Goal: Task Accomplishment & Management: Manage account settings

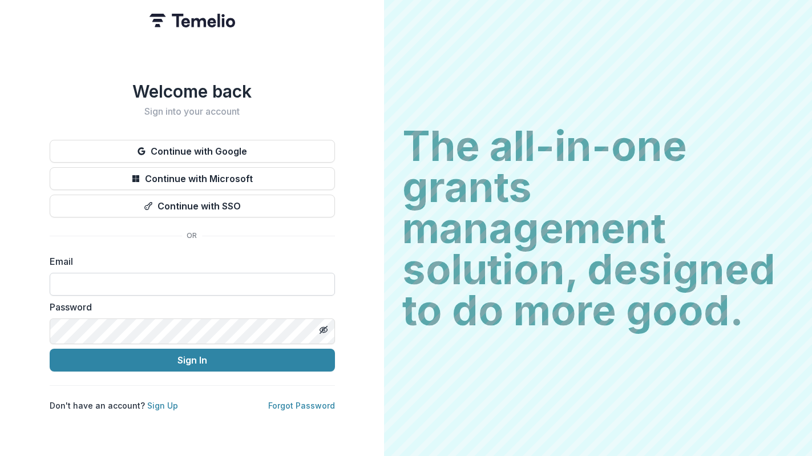
click at [287, 289] on input at bounding box center [192, 284] width 285 height 23
type input "**********"
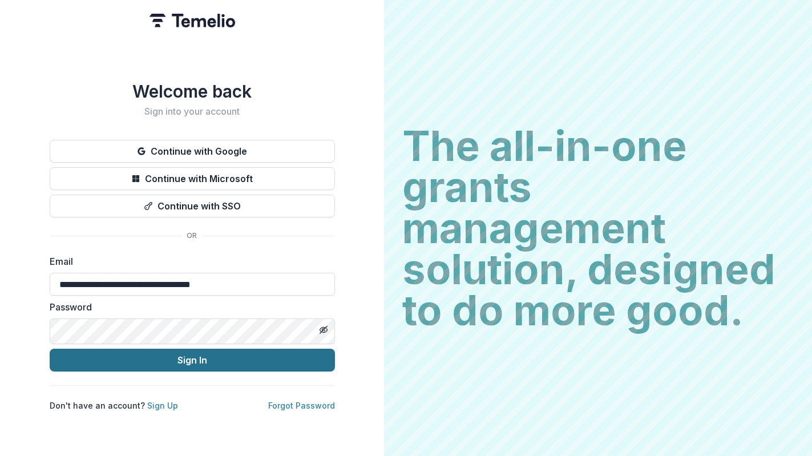
click at [335, 371] on button "Sign In" at bounding box center [192, 360] width 285 height 23
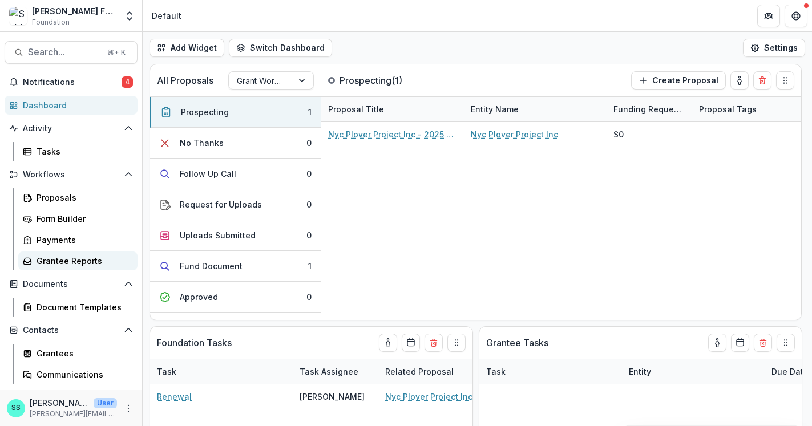
click at [60, 267] on div "Grantee Reports" at bounding box center [83, 261] width 92 height 12
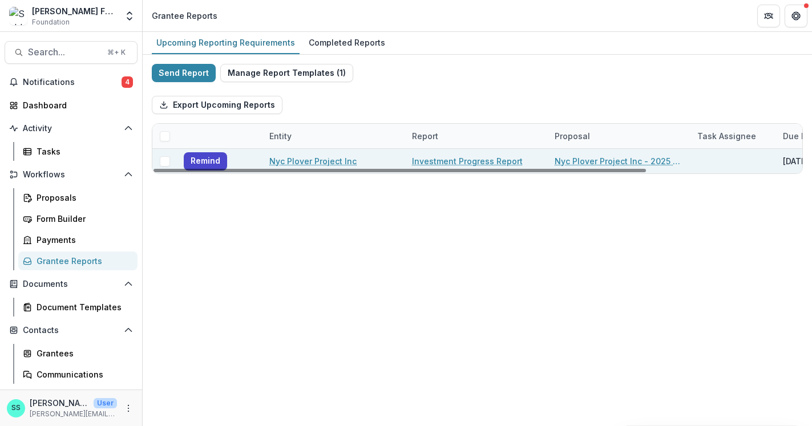
click at [453, 167] on link "Investment Progress Report" at bounding box center [467, 161] width 111 height 12
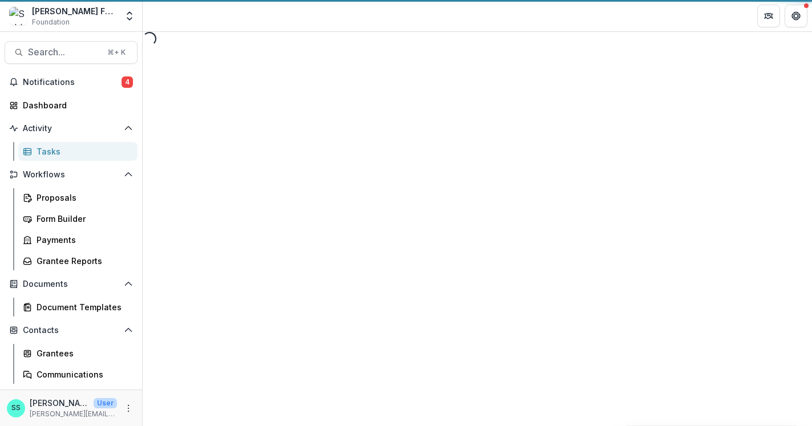
select select "********"
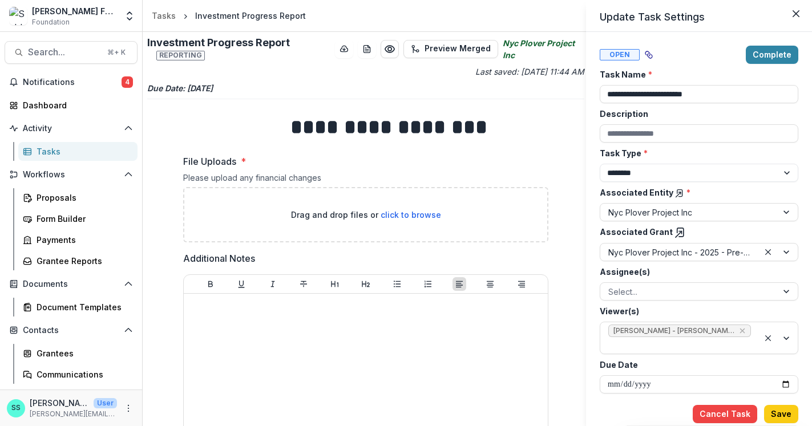
click at [794, 16] on icon "Close" at bounding box center [795, 13] width 7 height 7
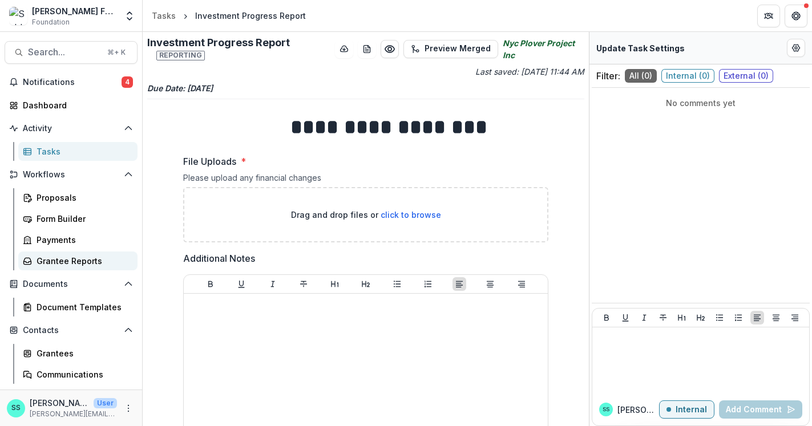
click at [57, 267] on div "Grantee Reports" at bounding box center [83, 261] width 92 height 12
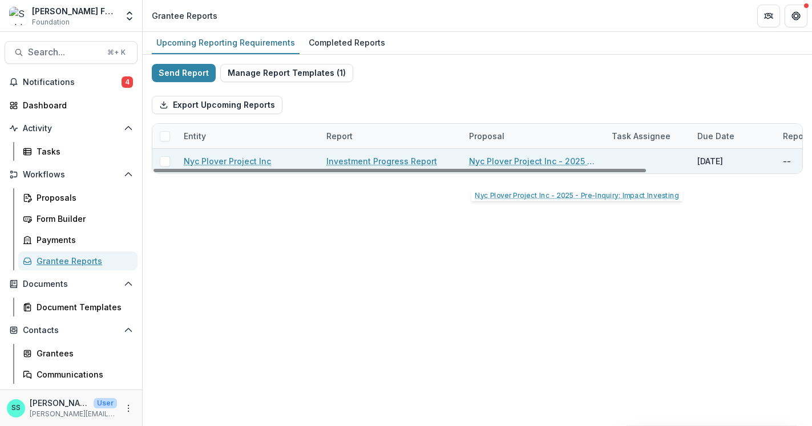
scroll to position [0, 1]
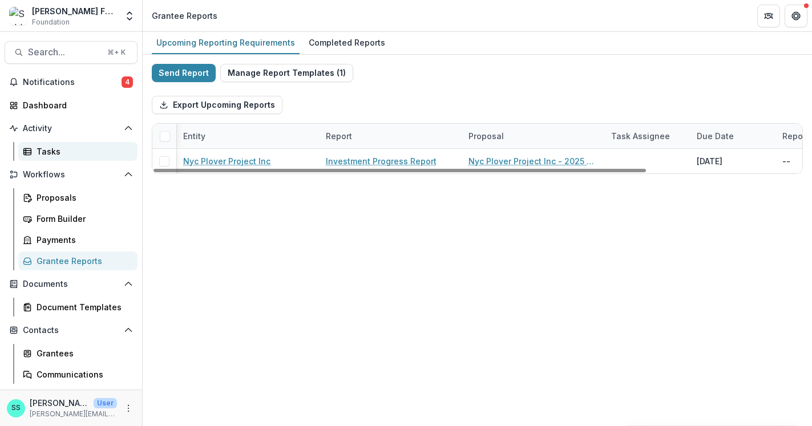
click at [56, 157] on div "Tasks" at bounding box center [83, 151] width 92 height 12
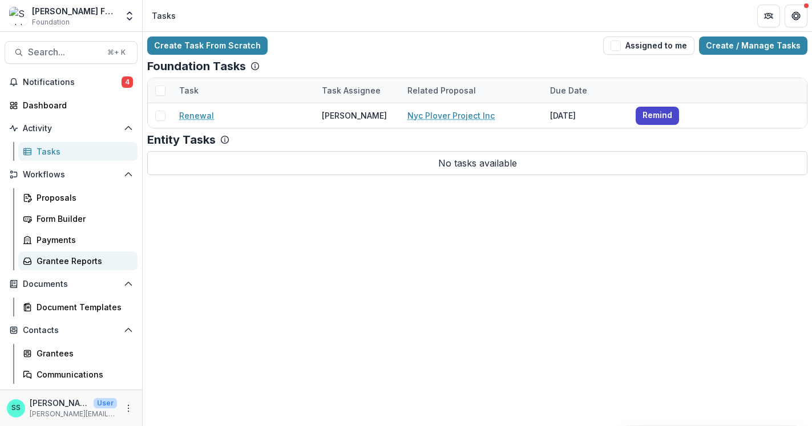
click at [69, 267] on div "Grantee Reports" at bounding box center [83, 261] width 92 height 12
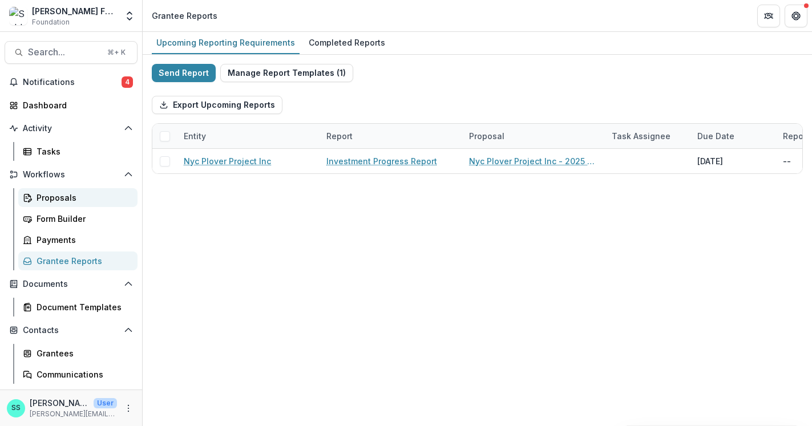
drag, startPoint x: 64, startPoint y: 212, endPoint x: 55, endPoint y: 212, distance: 8.6
click at [64, 204] on div "Proposals" at bounding box center [83, 198] width 92 height 12
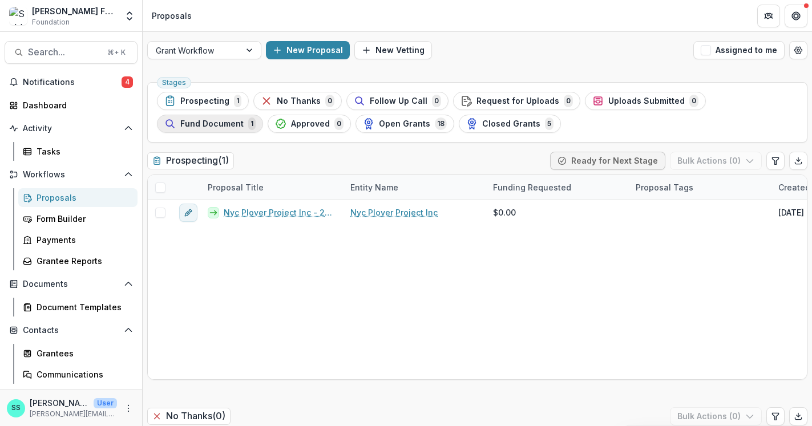
click at [219, 129] on span "Fund Document" at bounding box center [211, 124] width 63 height 10
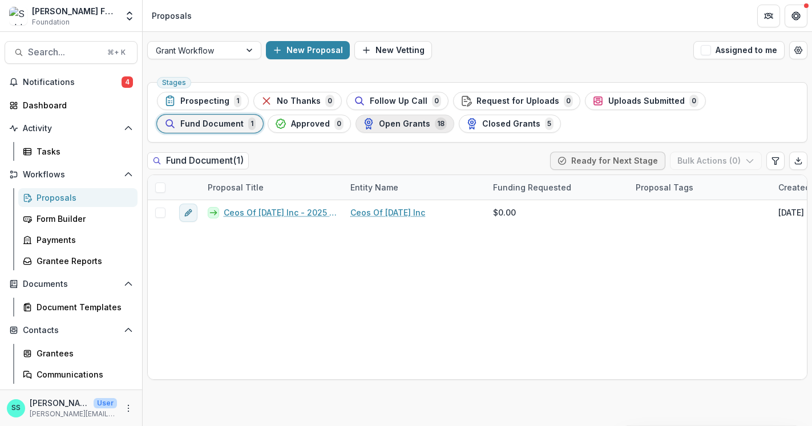
click at [423, 129] on span "Open Grants" at bounding box center [404, 124] width 51 height 10
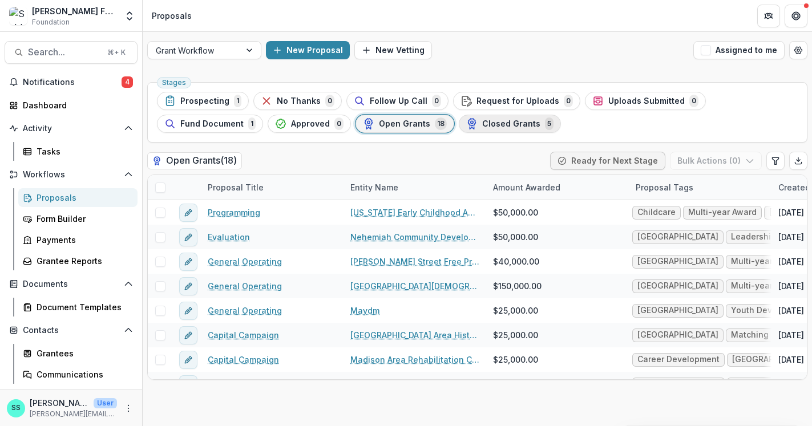
click at [540, 129] on span "Closed Grants" at bounding box center [511, 124] width 58 height 10
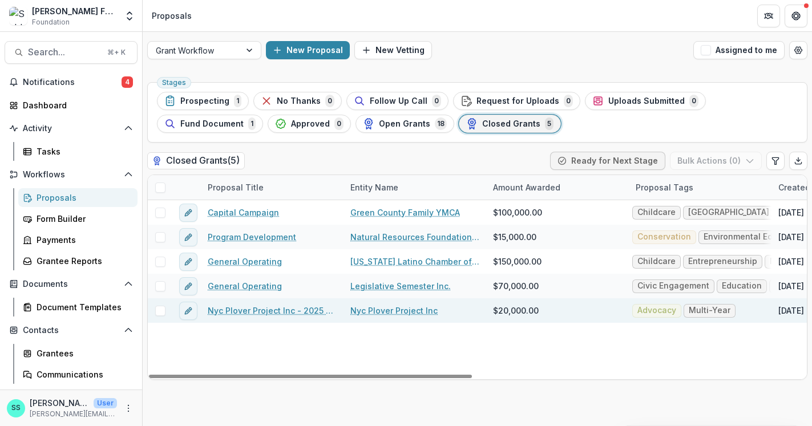
click at [254, 317] on link "Nyc Plover Project Inc - 2025 - Internal Research Form" at bounding box center [272, 311] width 129 height 12
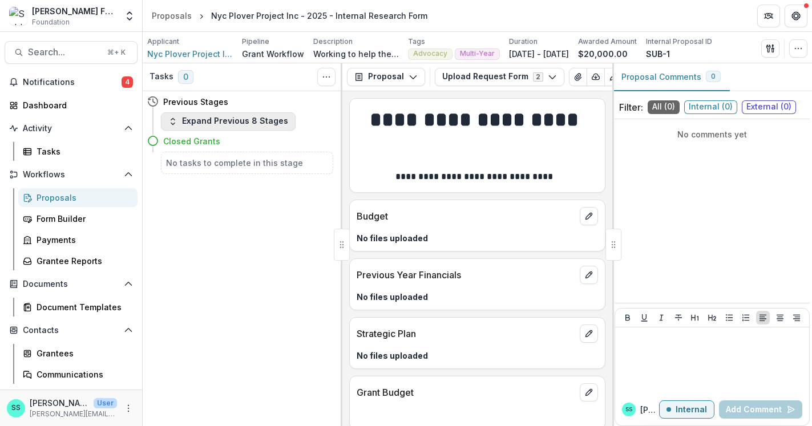
click at [257, 123] on button "Expand Previous 8 Stages" at bounding box center [228, 121] width 135 height 18
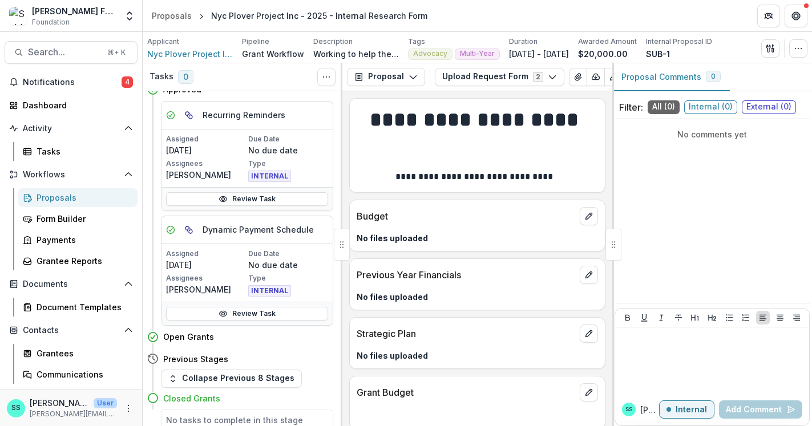
scroll to position [370, 0]
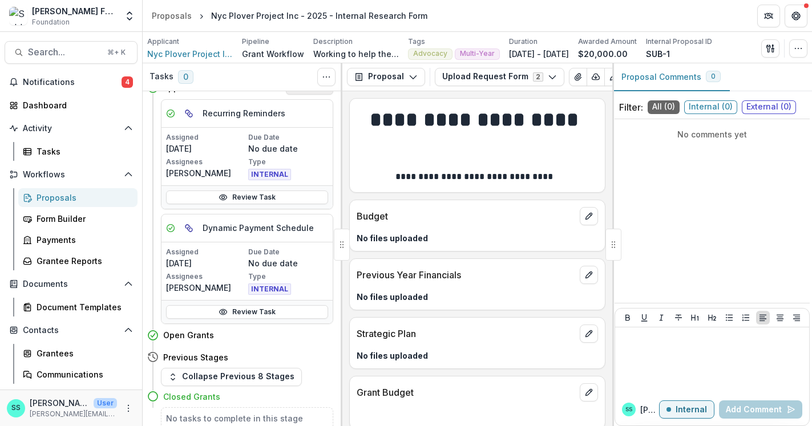
click at [298, 95] on button "Move here" at bounding box center [309, 88] width 47 height 14
select select "********"
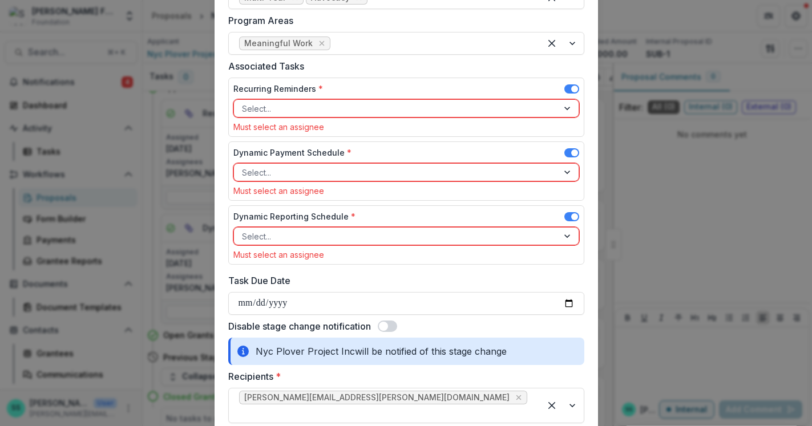
scroll to position [505, 0]
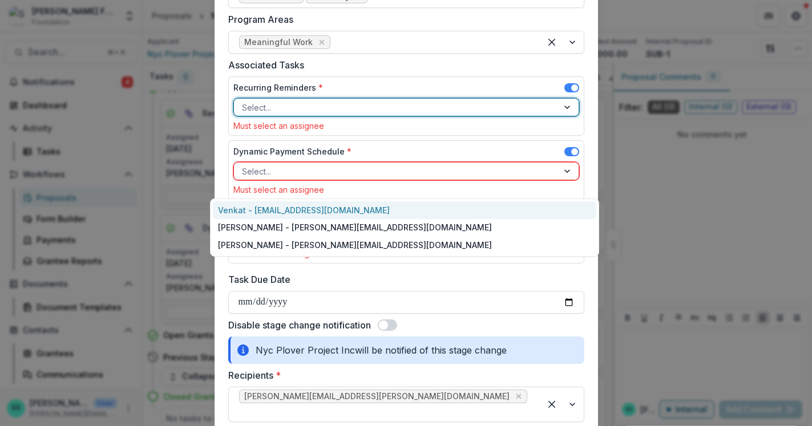
click at [369, 115] on div at bounding box center [396, 107] width 308 height 14
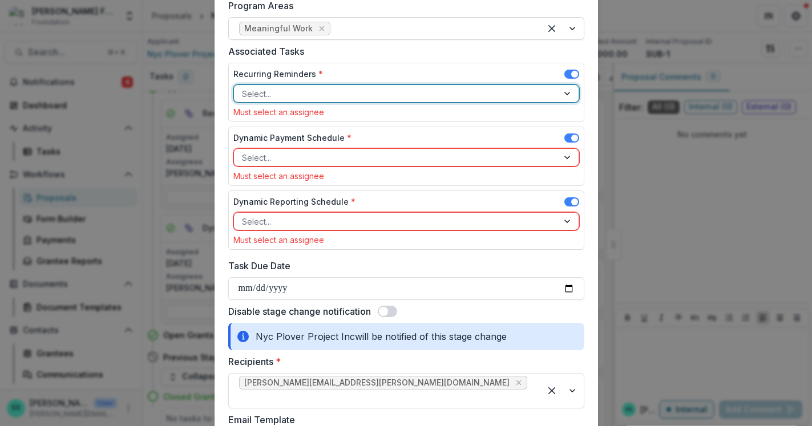
scroll to position [521, 0]
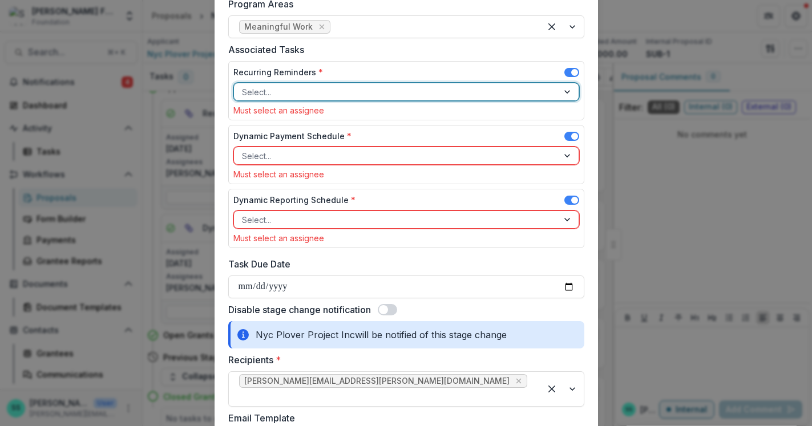
click at [349, 99] on div at bounding box center [396, 92] width 308 height 14
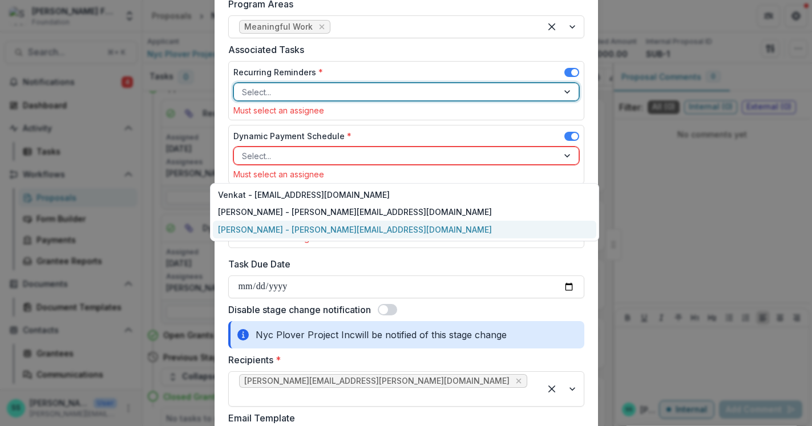
click at [342, 238] on div "[PERSON_NAME] - [PERSON_NAME][EMAIL_ADDRESS][DOMAIN_NAME]" at bounding box center [404, 230] width 383 height 18
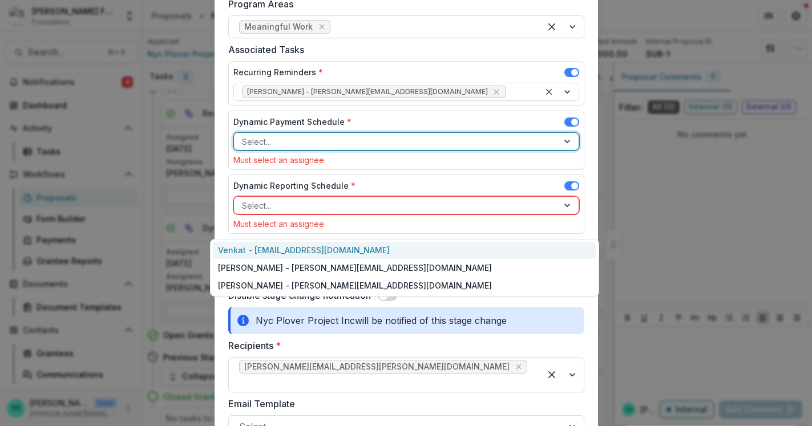
click at [335, 149] on div at bounding box center [396, 142] width 308 height 14
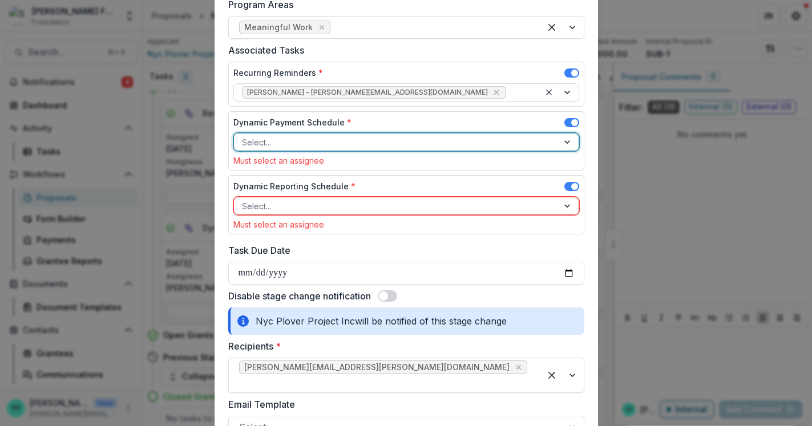
click at [337, 149] on div at bounding box center [396, 142] width 308 height 14
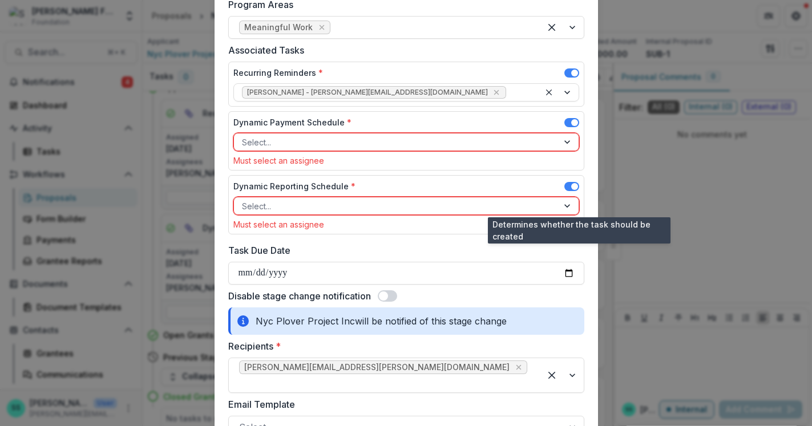
click at [579, 127] on span at bounding box center [571, 122] width 15 height 9
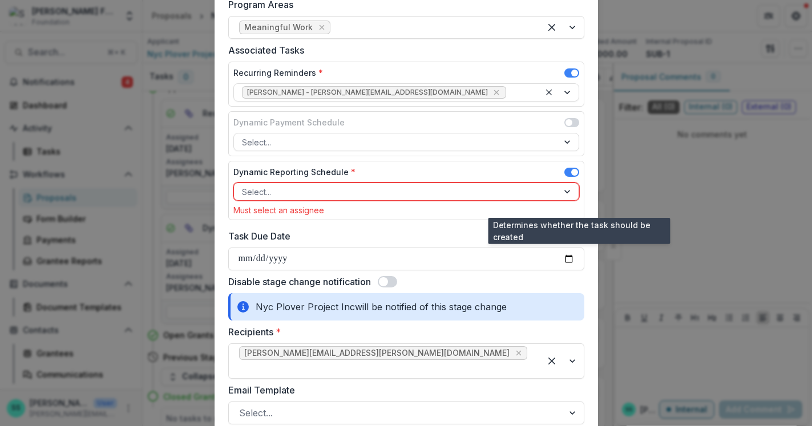
scroll to position [520, 0]
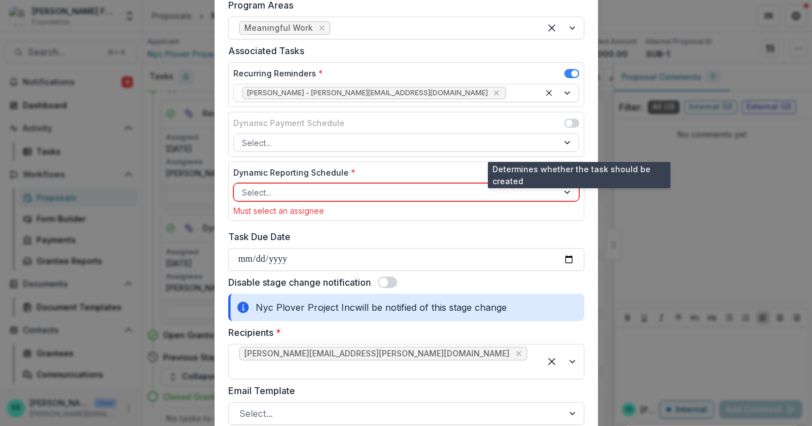
click at [579, 78] on span at bounding box center [571, 73] width 15 height 9
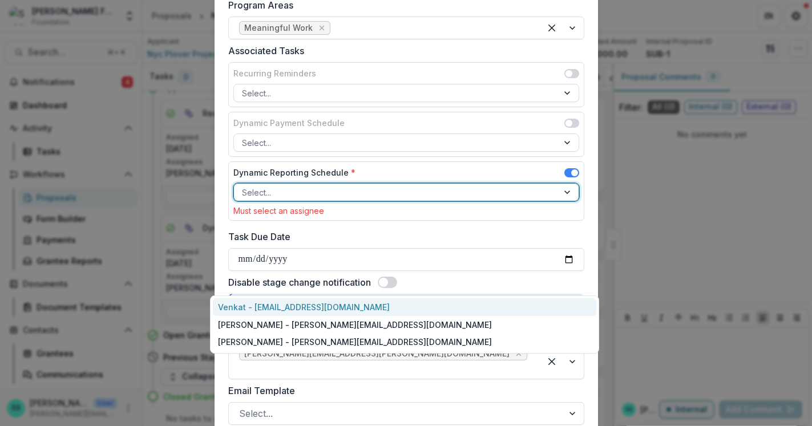
click at [579, 201] on div at bounding box center [568, 192] width 21 height 17
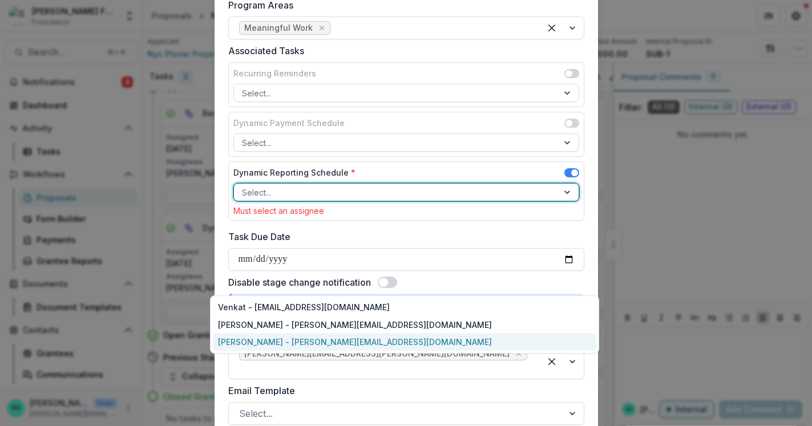
click at [346, 347] on div "[PERSON_NAME] - [PERSON_NAME][EMAIL_ADDRESS][DOMAIN_NAME]" at bounding box center [404, 342] width 383 height 18
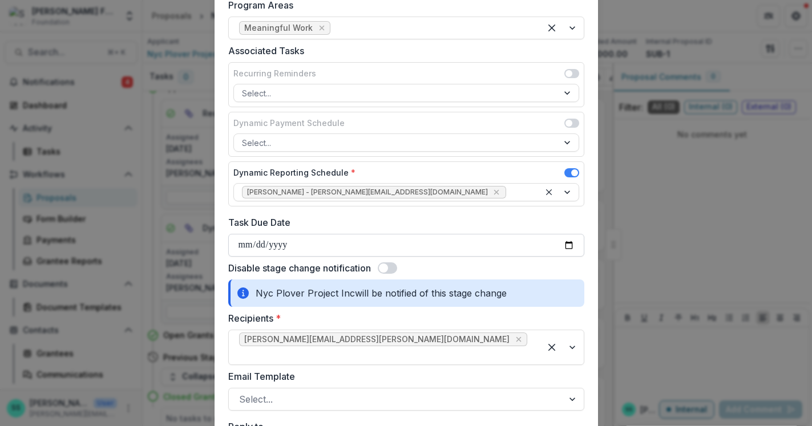
click at [251, 257] on input "Task Due Date" at bounding box center [406, 245] width 356 height 23
click at [380, 229] on label "Task Due Date" at bounding box center [402, 223] width 349 height 14
click at [380, 257] on input "Task Due Date" at bounding box center [406, 245] width 356 height 23
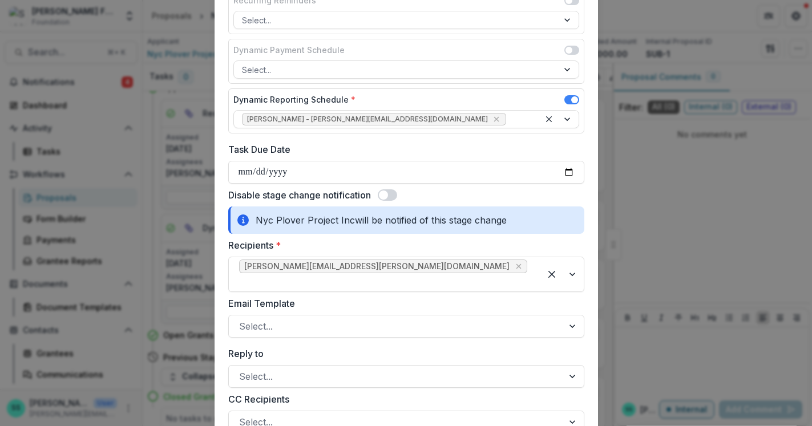
scroll to position [592, 0]
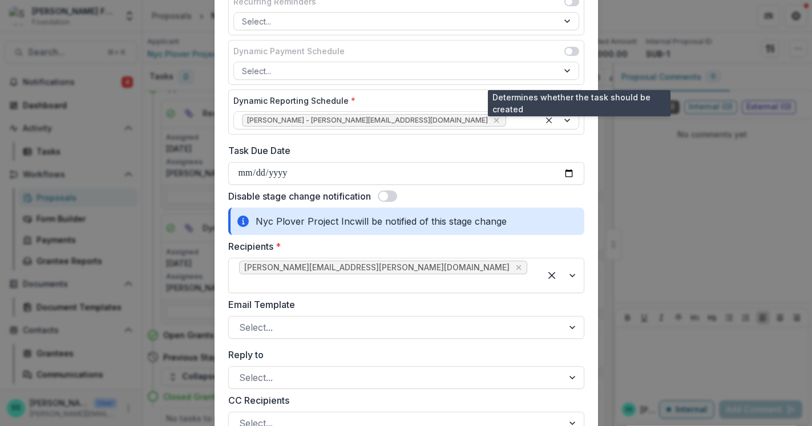
click at [579, 6] on span at bounding box center [571, 1] width 15 height 9
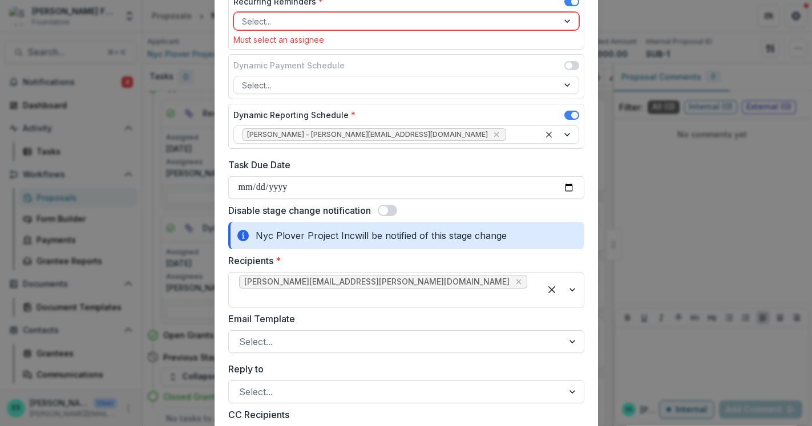
click at [524, 29] on div at bounding box center [396, 21] width 308 height 14
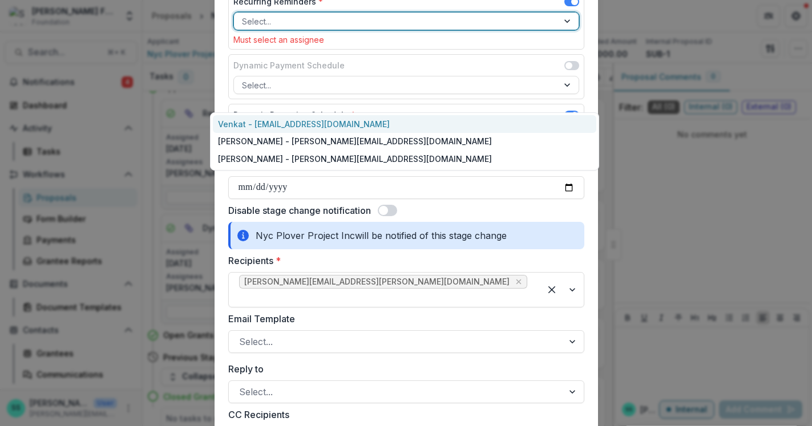
scroll to position [593, 0]
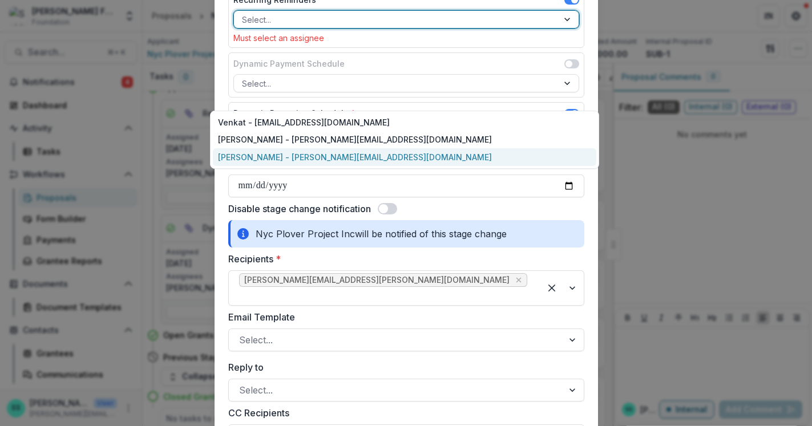
click at [500, 164] on div "[PERSON_NAME] - [PERSON_NAME][EMAIL_ADDRESS][DOMAIN_NAME]" at bounding box center [404, 157] width 383 height 18
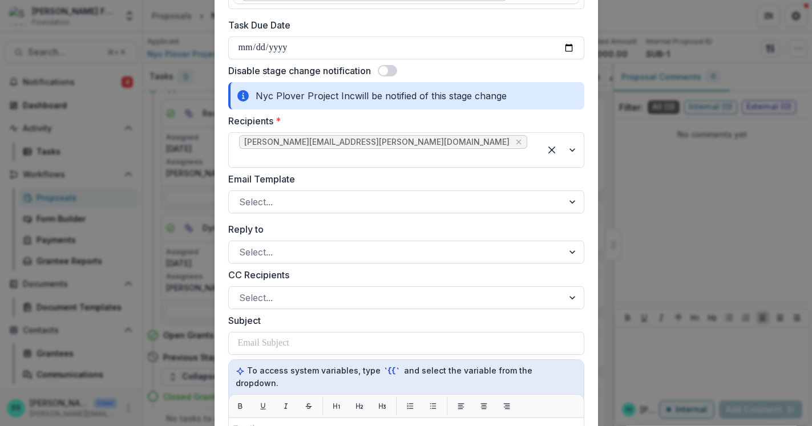
scroll to position [721, 0]
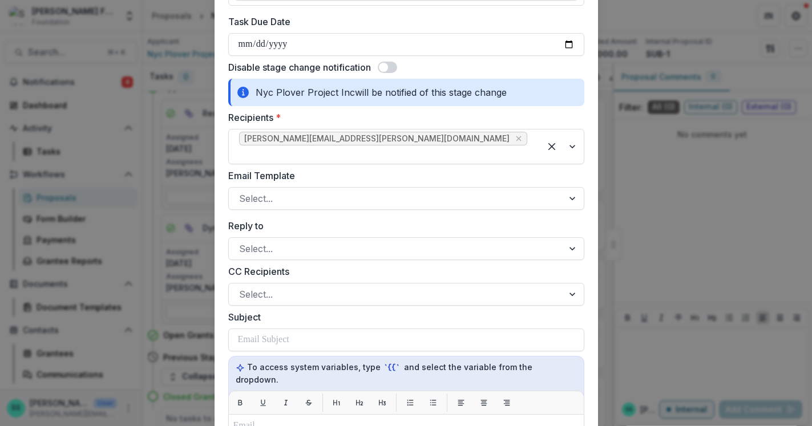
click at [394, 73] on span at bounding box center [387, 67] width 19 height 11
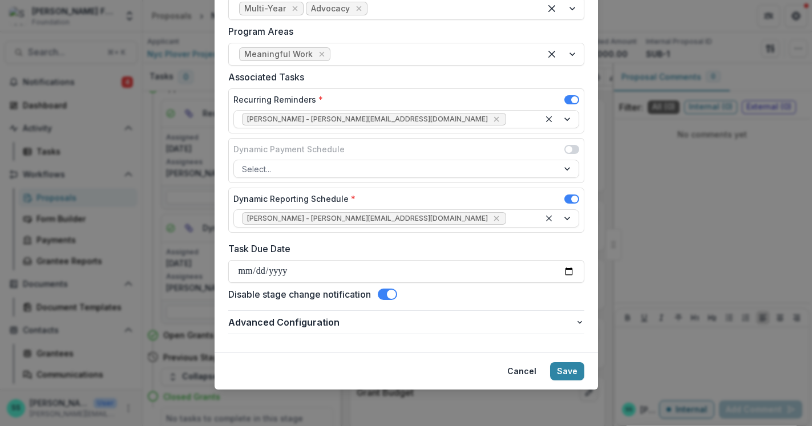
scroll to position [588, 0]
click at [584, 381] on button "Save" at bounding box center [567, 371] width 34 height 18
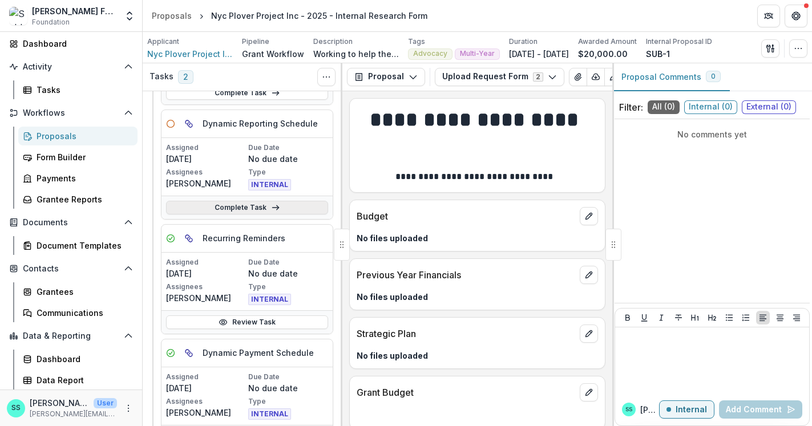
scroll to position [515, 0]
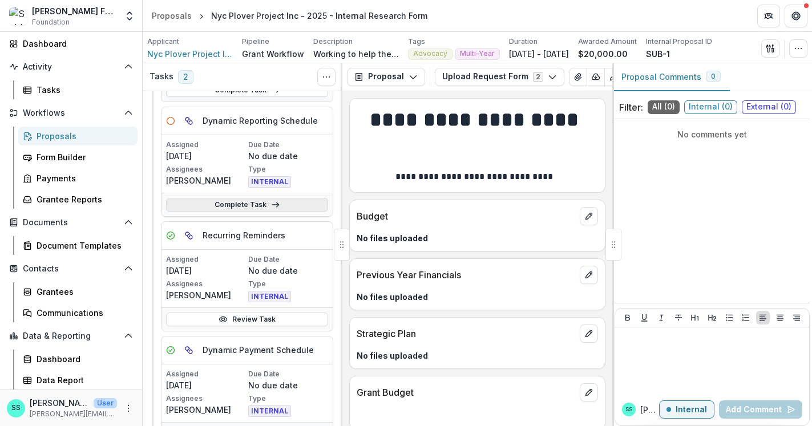
click at [250, 212] on link "Complete Task" at bounding box center [247, 205] width 162 height 14
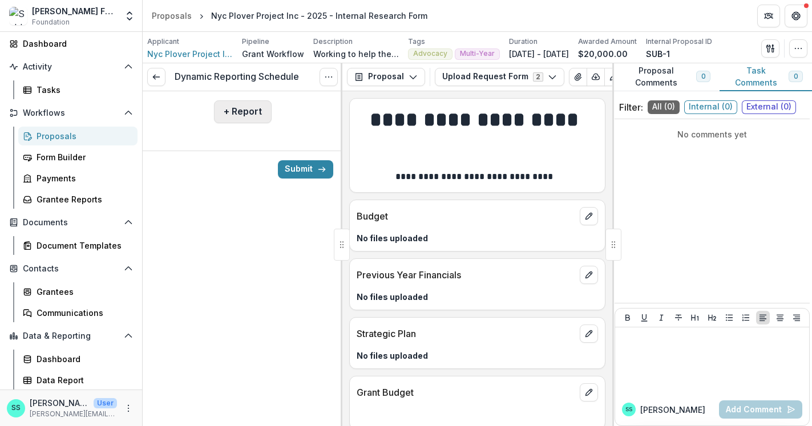
click at [243, 115] on button "+ Report" at bounding box center [243, 111] width 58 height 23
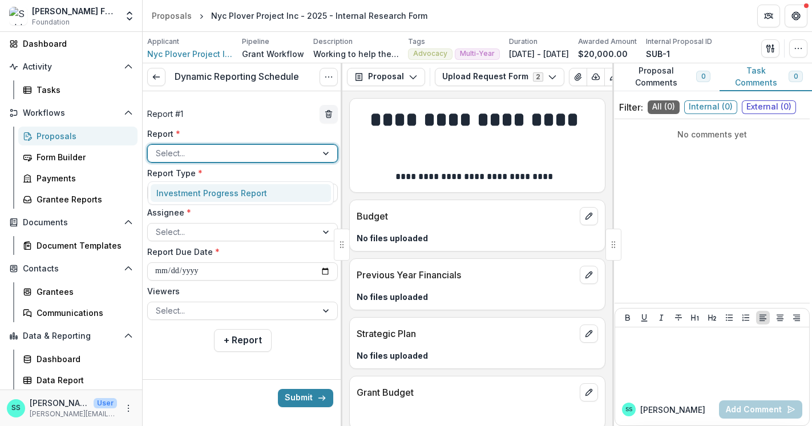
click at [233, 160] on div at bounding box center [232, 153] width 153 height 14
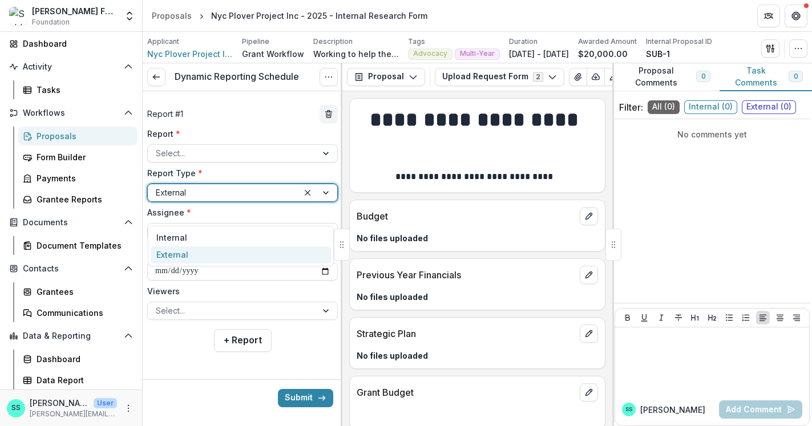
click at [225, 200] on div at bounding box center [223, 192] width 135 height 14
click at [322, 201] on div at bounding box center [317, 192] width 39 height 17
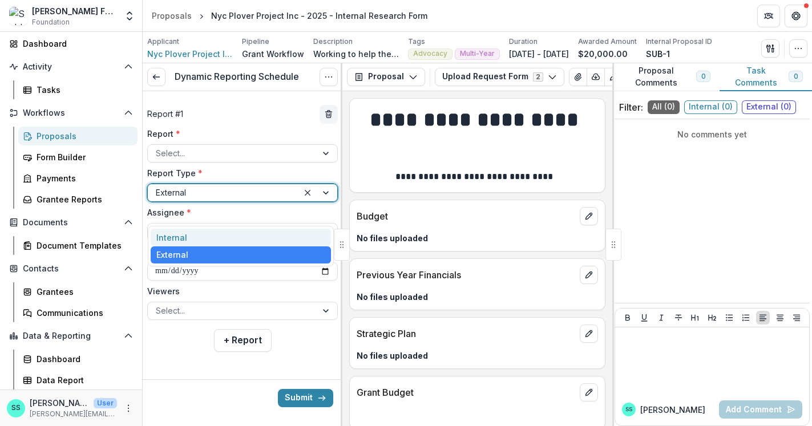
click at [217, 238] on div "Internal" at bounding box center [241, 238] width 180 height 18
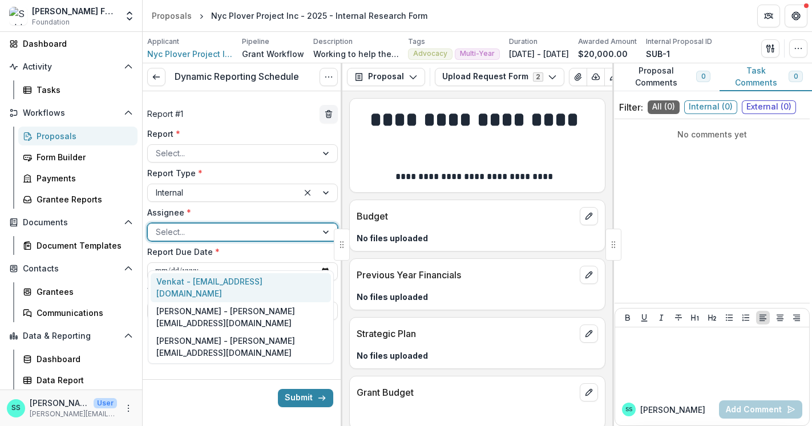
click at [217, 239] on div at bounding box center [232, 232] width 153 height 14
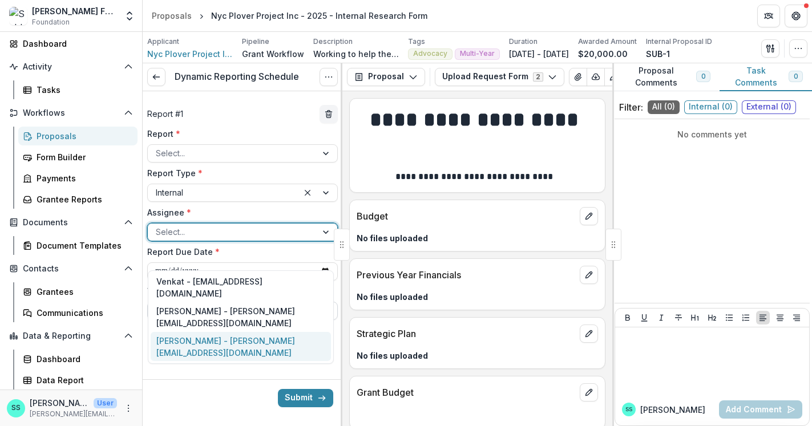
click at [210, 334] on div "[PERSON_NAME] - [PERSON_NAME][EMAIL_ADDRESS][DOMAIN_NAME]" at bounding box center [241, 347] width 180 height 30
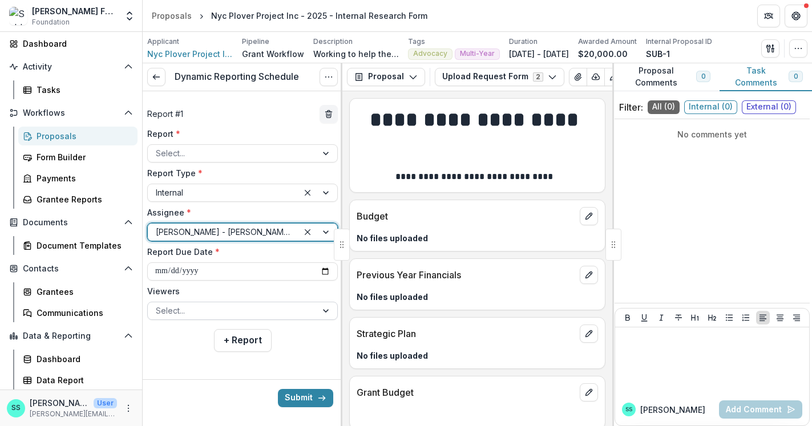
click at [220, 318] on div at bounding box center [232, 311] width 153 height 14
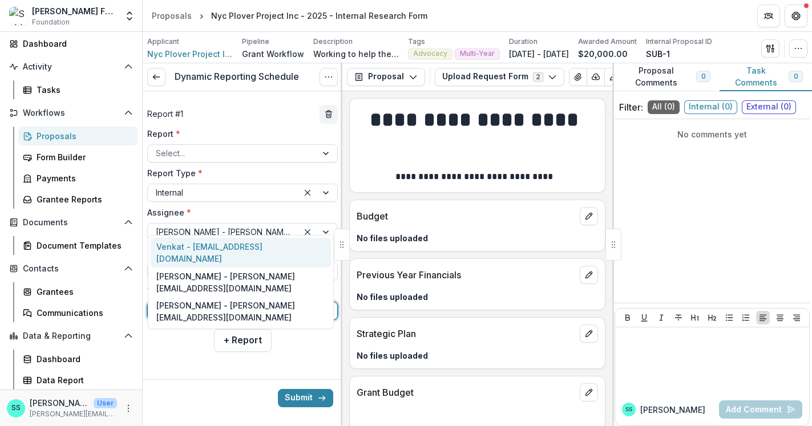
click at [219, 318] on div at bounding box center [232, 311] width 153 height 14
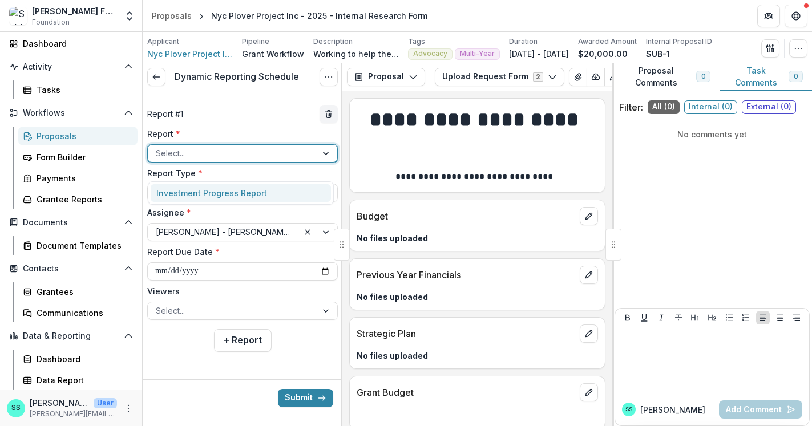
click at [223, 160] on div at bounding box center [232, 153] width 153 height 14
click at [229, 197] on div "Investment Progress Report" at bounding box center [241, 193] width 180 height 18
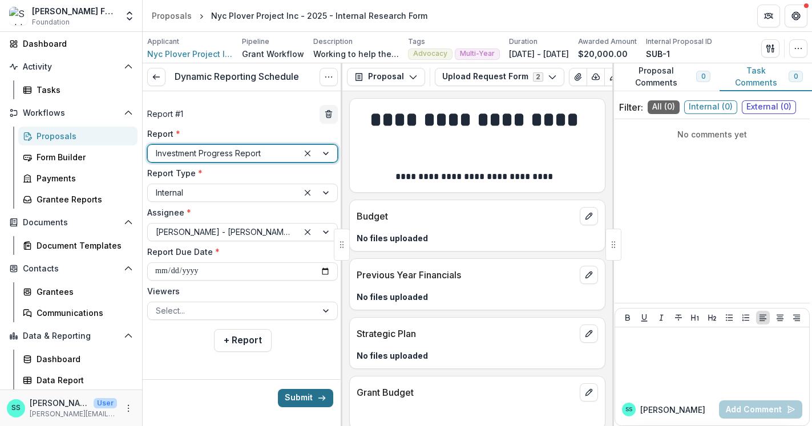
click at [296, 400] on button "Submit" at bounding box center [305, 398] width 55 height 18
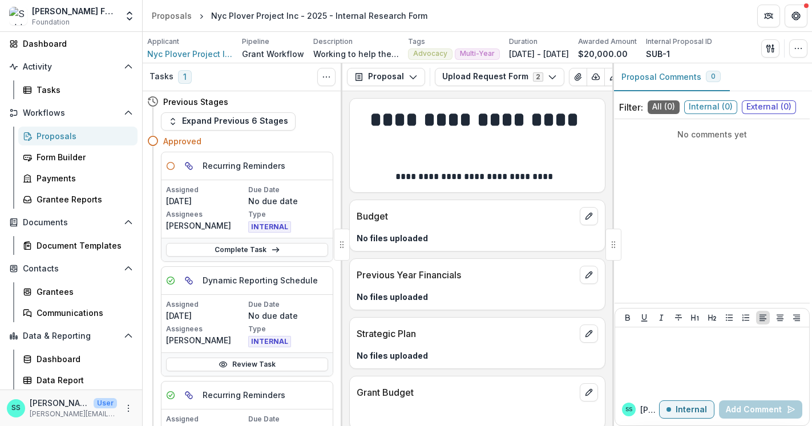
scroll to position [2, 0]
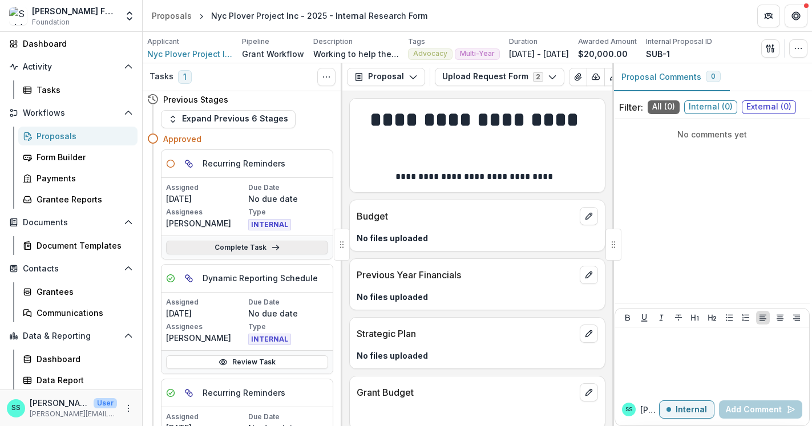
click at [245, 254] on link "Complete Task" at bounding box center [247, 248] width 162 height 14
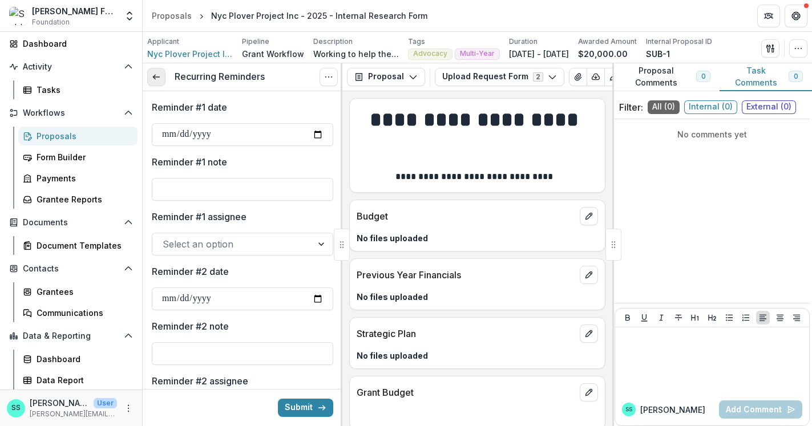
click at [160, 81] on icon at bounding box center [156, 76] width 9 height 9
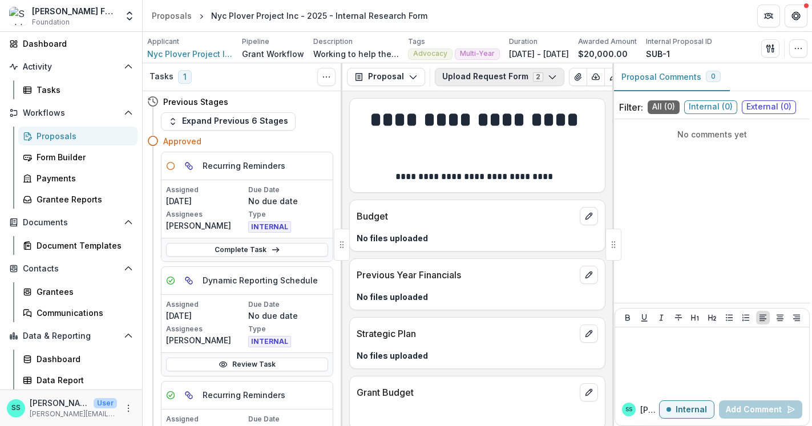
click at [555, 79] on polyline "button" at bounding box center [552, 77] width 6 height 3
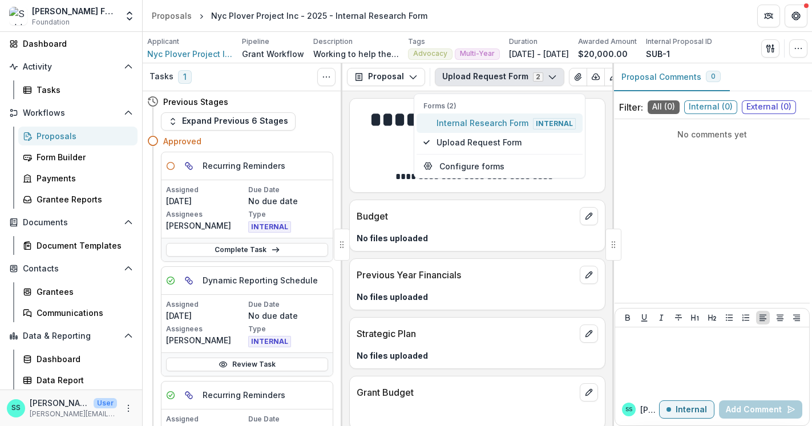
click at [504, 128] on span "Internal Research Form Internal" at bounding box center [505, 123] width 139 height 13
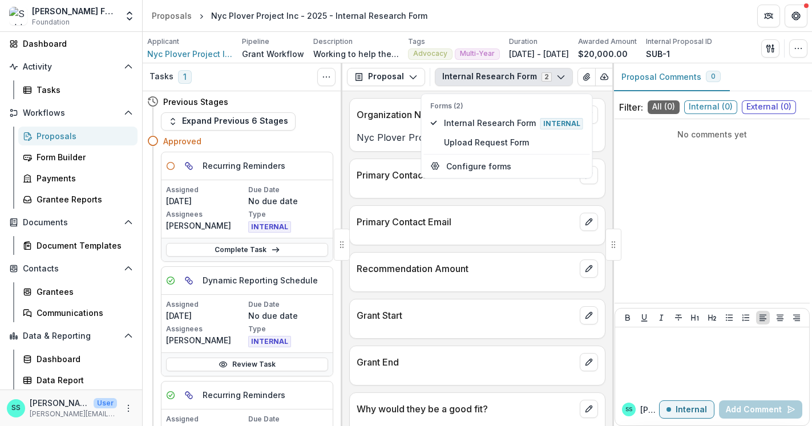
click at [393, 102] on div "**********" at bounding box center [477, 258] width 270 height 335
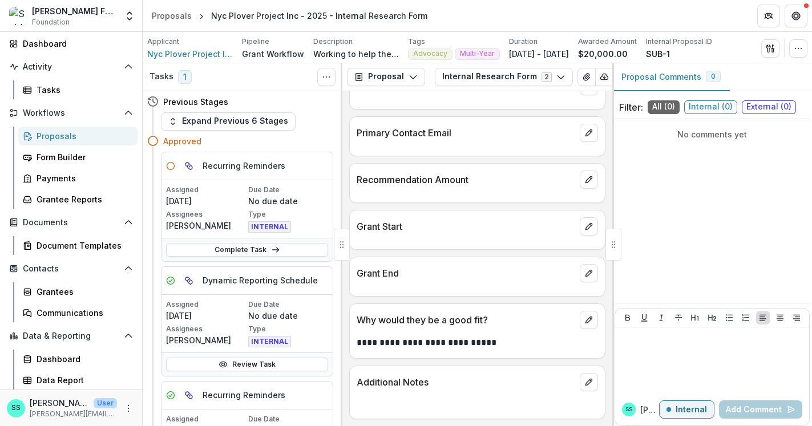
scroll to position [146, 0]
click at [124, 407] on icon "More" at bounding box center [128, 408] width 9 height 9
click at [123, 390] on div "SS [PERSON_NAME] User [PERSON_NAME][EMAIL_ADDRESS][DOMAIN_NAME]" at bounding box center [71, 408] width 142 height 37
click at [77, 205] on div "Grantee Reports" at bounding box center [83, 199] width 92 height 12
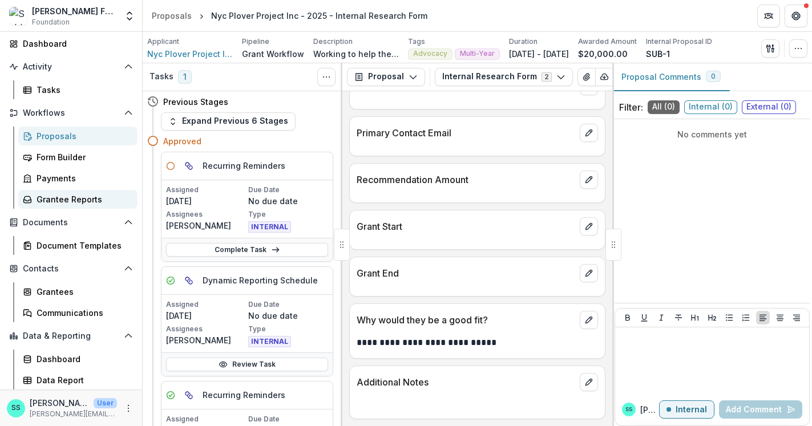
scroll to position [80, 0]
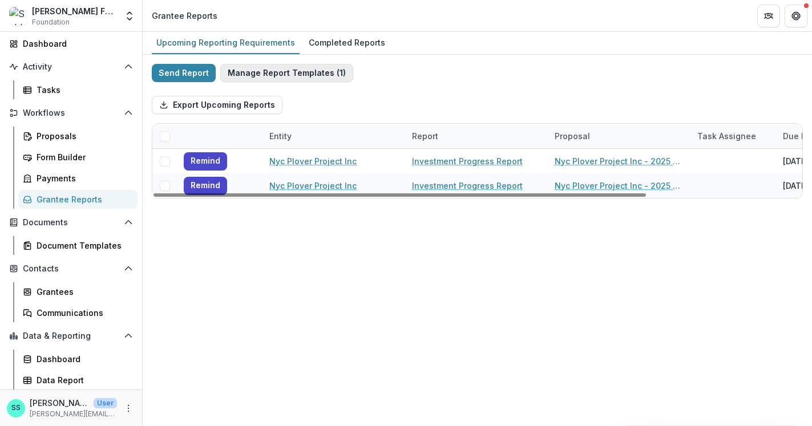
click at [313, 77] on button "Manage Report Templates ( 1 )" at bounding box center [286, 73] width 133 height 18
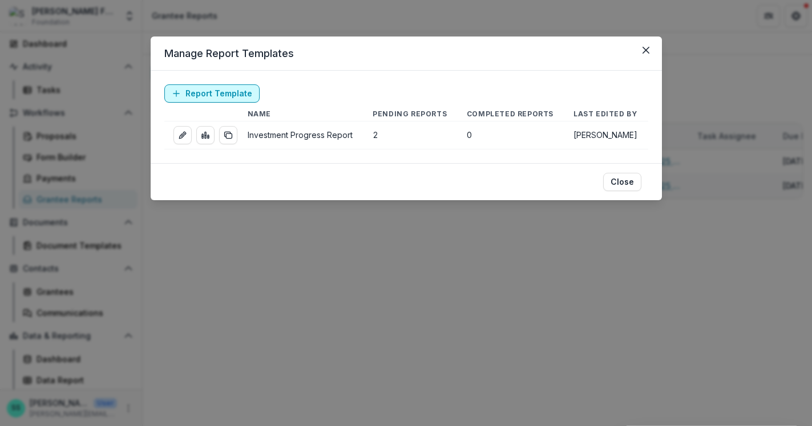
click at [184, 102] on link "Report Template" at bounding box center [211, 93] width 95 height 18
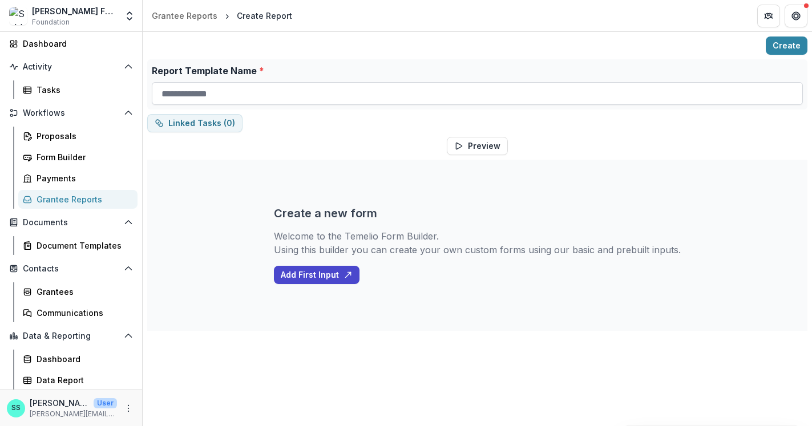
click at [185, 102] on input "Report Template Name *" at bounding box center [477, 93] width 651 height 23
type input "**********"
click at [305, 284] on button "Add First Input" at bounding box center [317, 275] width 86 height 18
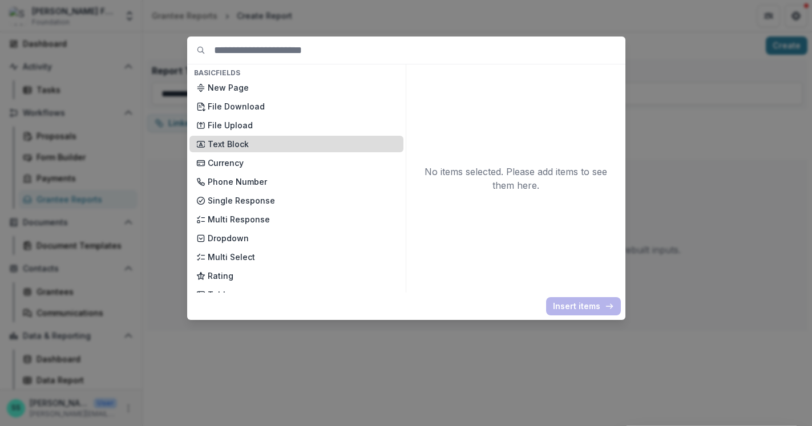
click at [211, 150] on p "Text Block" at bounding box center [302, 144] width 189 height 12
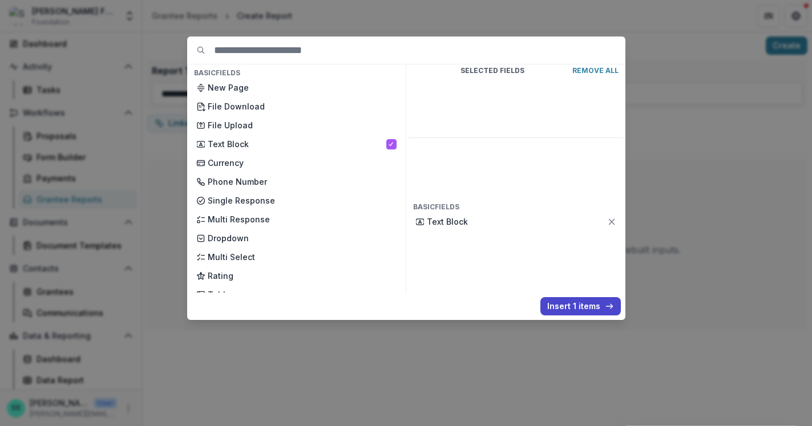
click at [618, 75] on p "Remove All" at bounding box center [595, 71] width 46 height 8
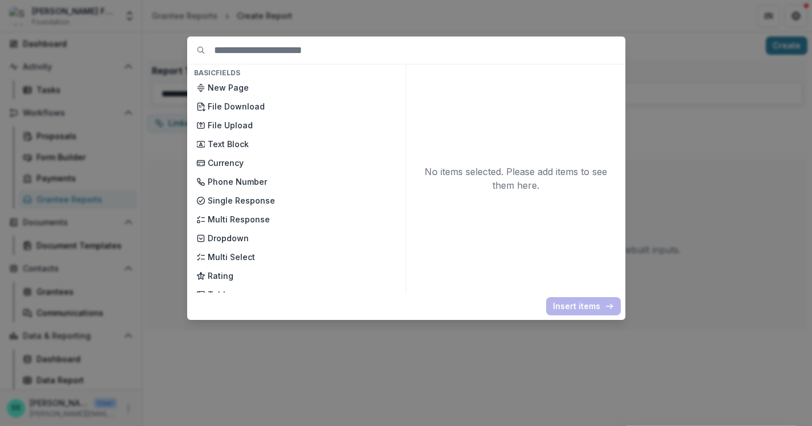
click at [221, 60] on input at bounding box center [419, 50] width 411 height 27
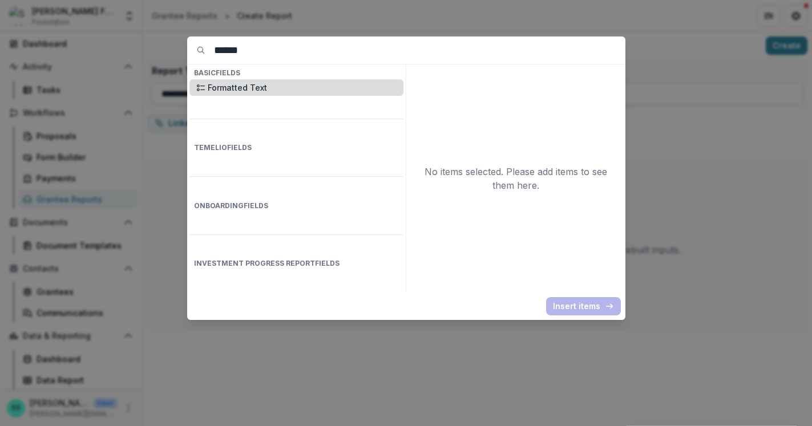
type input "******"
click at [212, 94] on p "Formatted Text" at bounding box center [302, 88] width 189 height 12
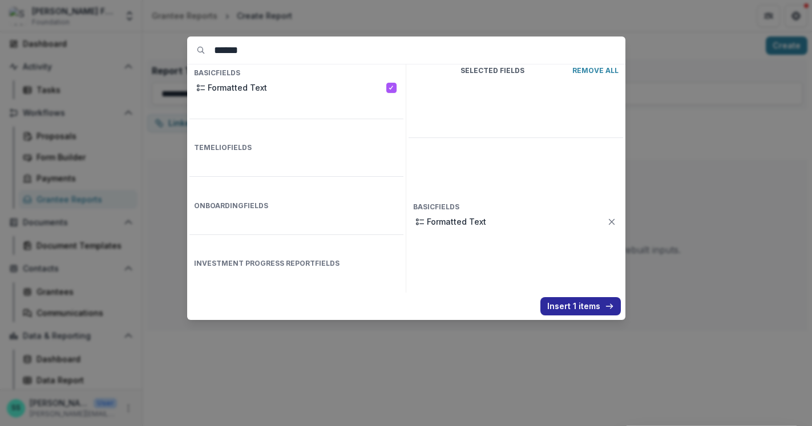
click at [575, 310] on button "Insert 1 items" at bounding box center [580, 306] width 80 height 18
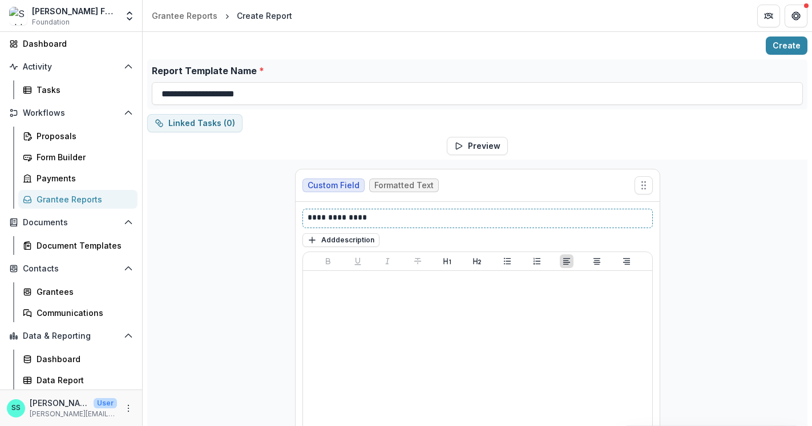
click at [336, 225] on p "**********" at bounding box center [499, 219] width 383 height 14
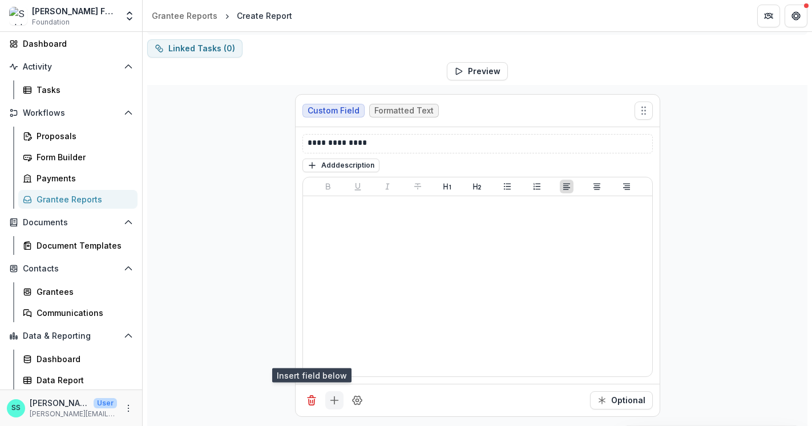
click at [329, 395] on icon "Add field" at bounding box center [334, 400] width 11 height 11
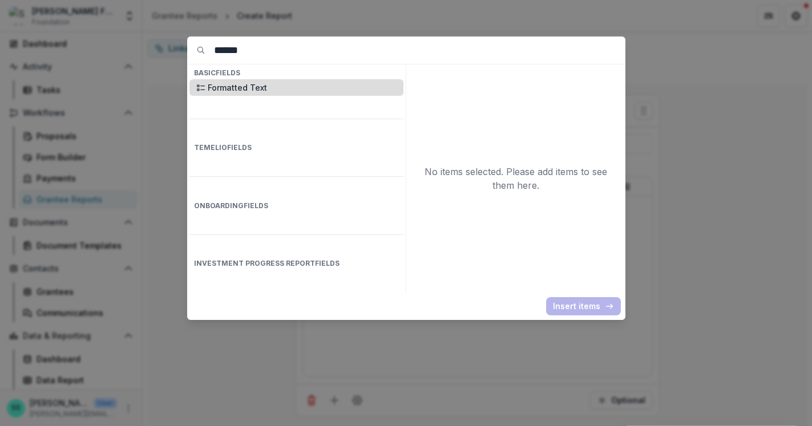
click at [234, 91] on div "Formatted Text" at bounding box center [296, 87] width 214 height 17
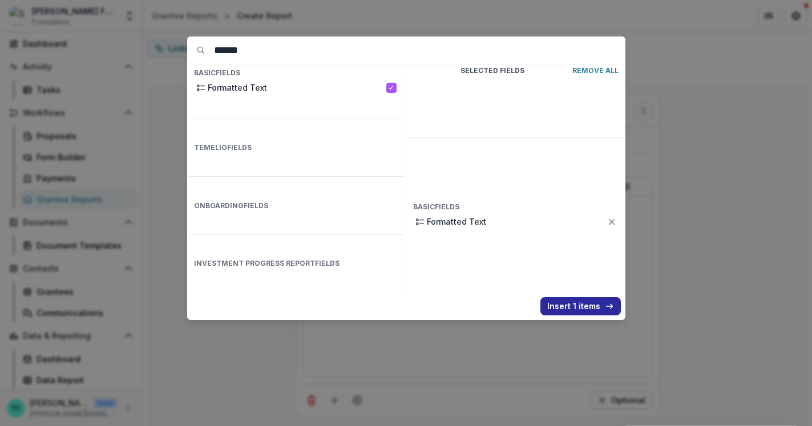
click at [610, 314] on button "Insert 1 items" at bounding box center [580, 306] width 80 height 18
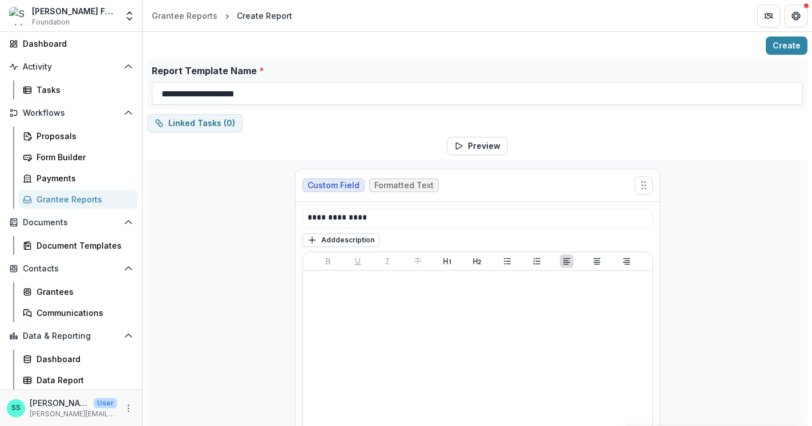
scroll to position [2, 0]
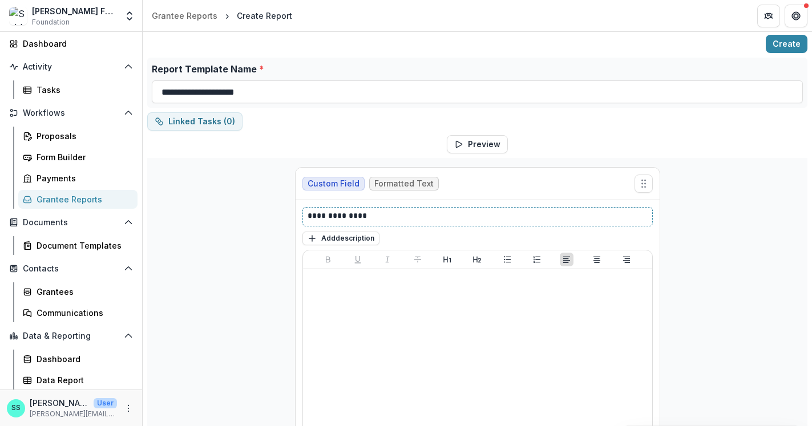
click at [361, 224] on p "**********" at bounding box center [499, 217] width 383 height 14
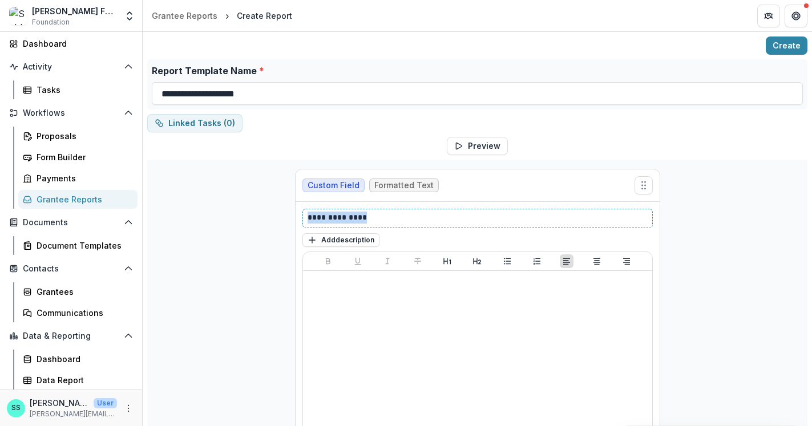
drag, startPoint x: 350, startPoint y: 238, endPoint x: 259, endPoint y: 236, distance: 91.3
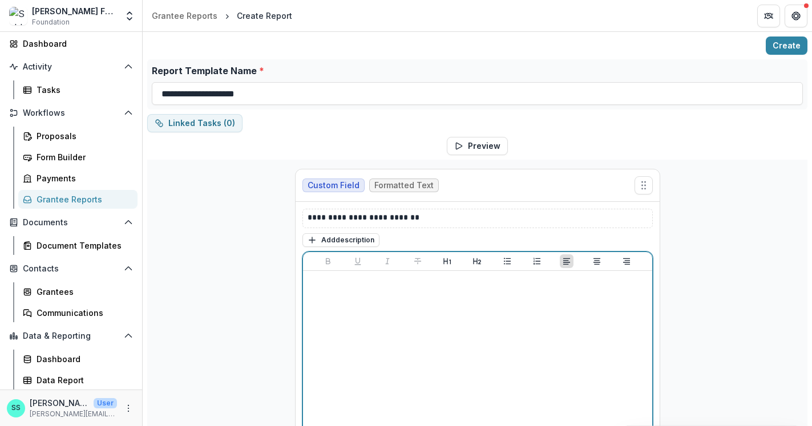
click at [314, 329] on div at bounding box center [478, 361] width 340 height 171
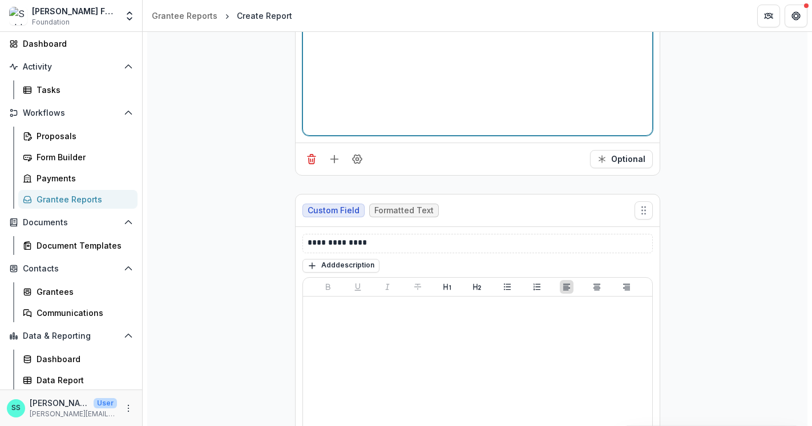
scroll to position [320, 0]
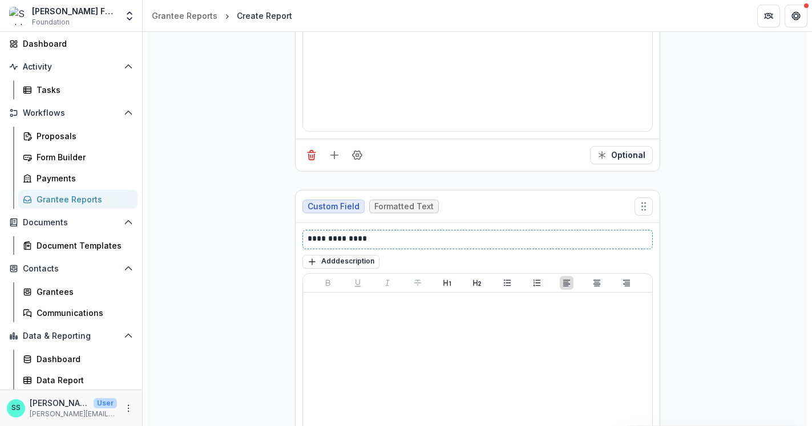
click at [308, 246] on p "**********" at bounding box center [499, 240] width 383 height 14
drag, startPoint x: 377, startPoint y: 275, endPoint x: 229, endPoint y: 282, distance: 148.5
click at [229, 282] on div "**********" at bounding box center [477, 181] width 660 height 683
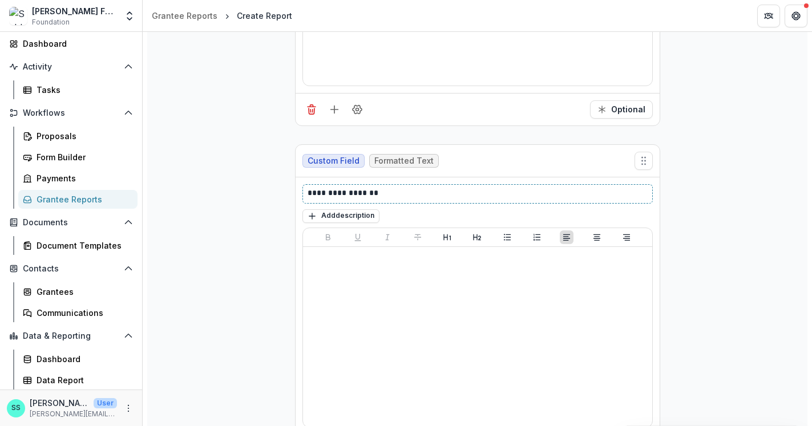
scroll to position [470, 0]
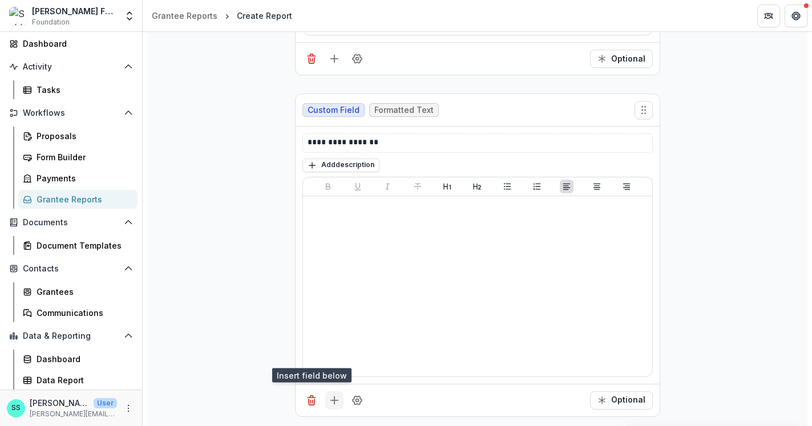
click at [329, 399] on icon "Add field" at bounding box center [334, 400] width 11 height 11
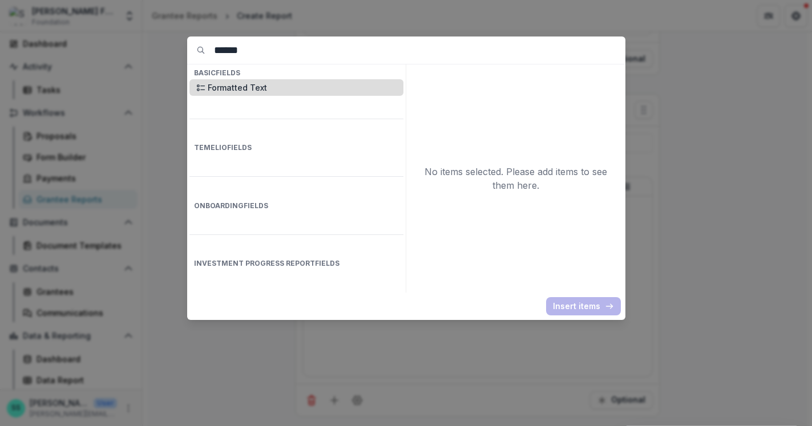
drag, startPoint x: 250, startPoint y: 97, endPoint x: 260, endPoint y: 108, distance: 14.2
click at [250, 94] on p "Formatted Text" at bounding box center [302, 88] width 189 height 12
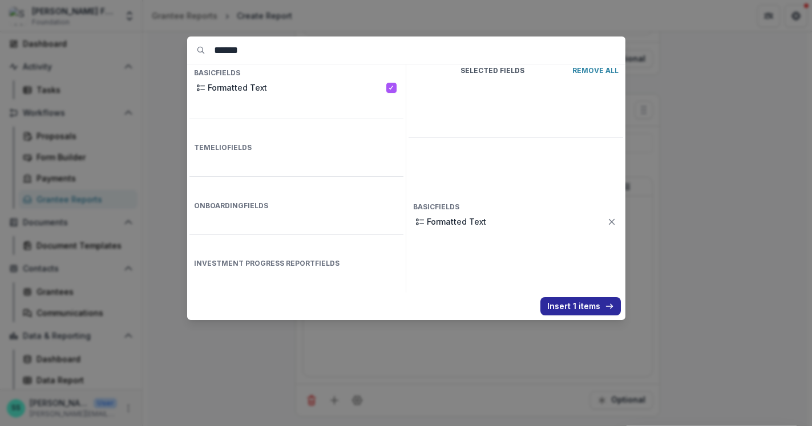
click at [589, 315] on button "Insert 1 items" at bounding box center [580, 306] width 80 height 18
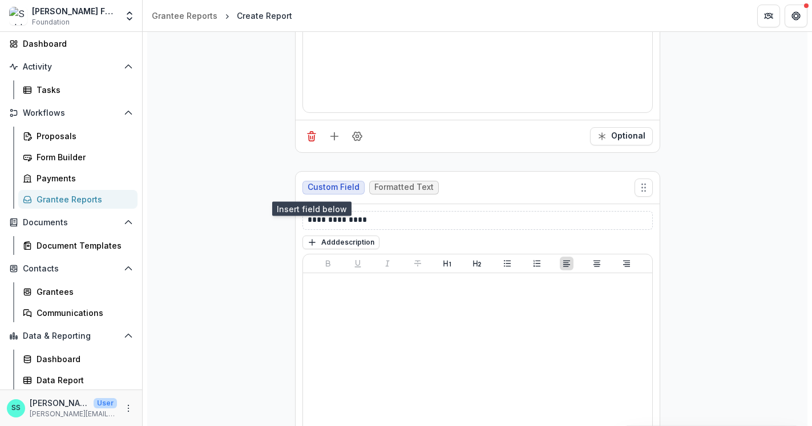
scroll to position [682, 0]
drag, startPoint x: 356, startPoint y: 278, endPoint x: 265, endPoint y: 272, distance: 90.9
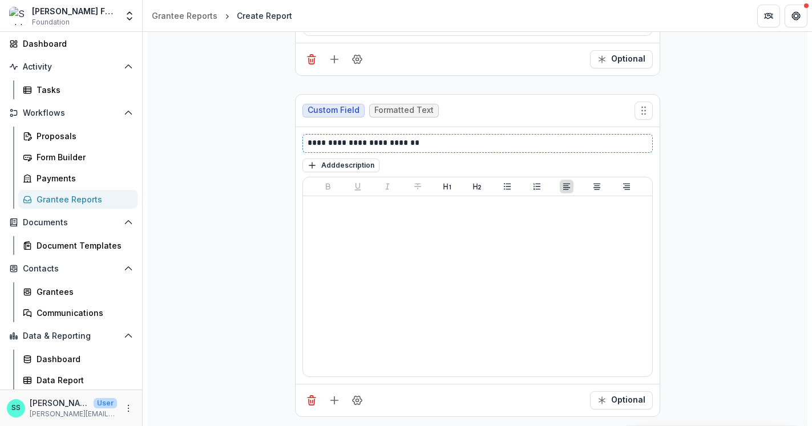
scroll to position [814, 0]
drag, startPoint x: 420, startPoint y: 148, endPoint x: 333, endPoint y: 144, distance: 86.8
click at [333, 144] on p "**********" at bounding box center [499, 144] width 383 height 14
click at [329, 395] on icon "Add field" at bounding box center [334, 400] width 11 height 11
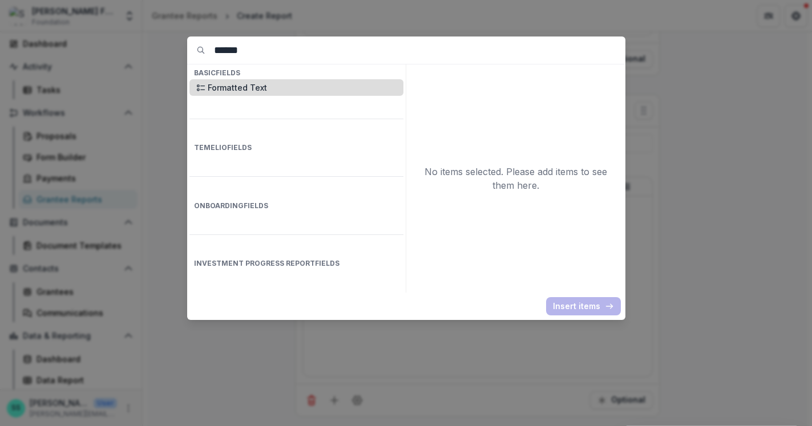
drag, startPoint x: 247, startPoint y: 95, endPoint x: 254, endPoint y: 102, distance: 9.3
click at [248, 94] on p "Formatted Text" at bounding box center [302, 88] width 189 height 12
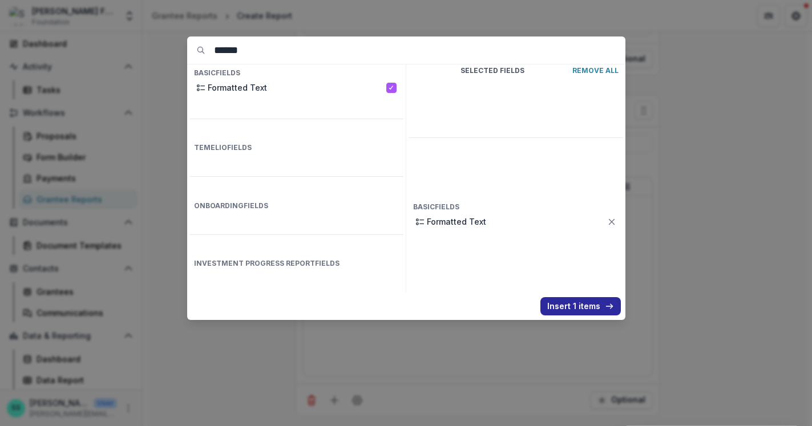
click at [606, 315] on button "Insert 1 items" at bounding box center [580, 306] width 80 height 18
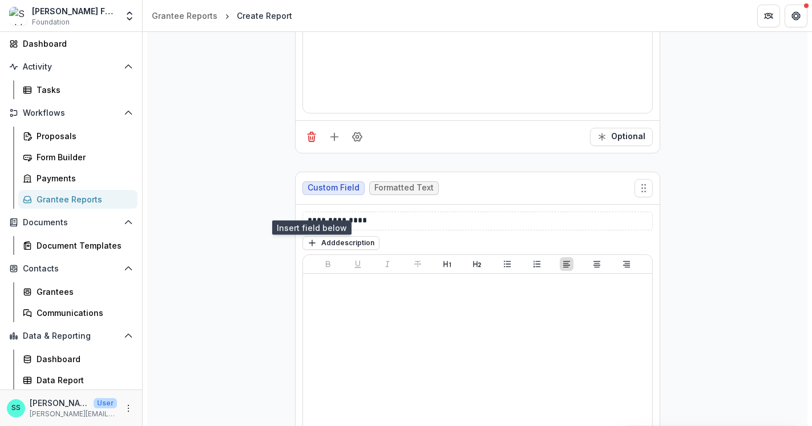
scroll to position [1063, 0]
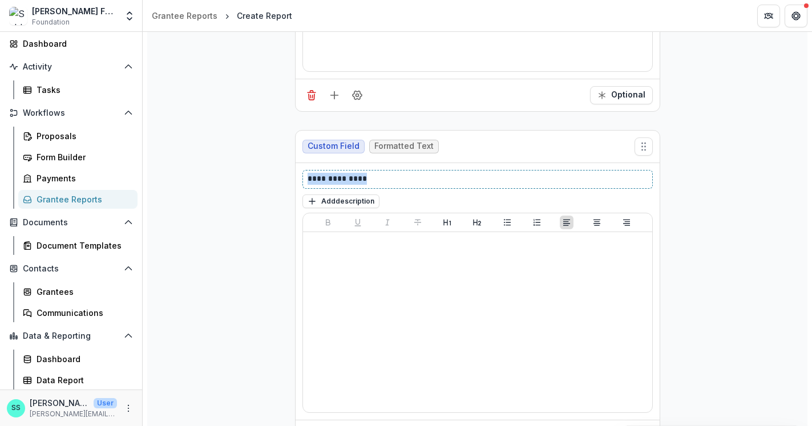
drag, startPoint x: 330, startPoint y: 256, endPoint x: 232, endPoint y: 255, distance: 98.1
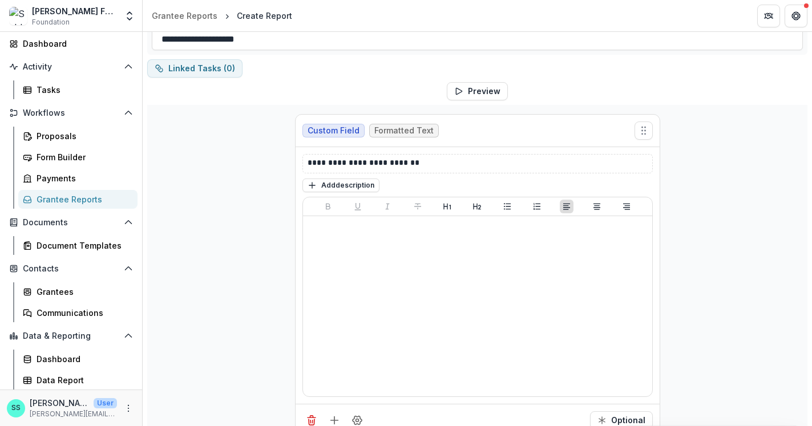
scroll to position [0, 0]
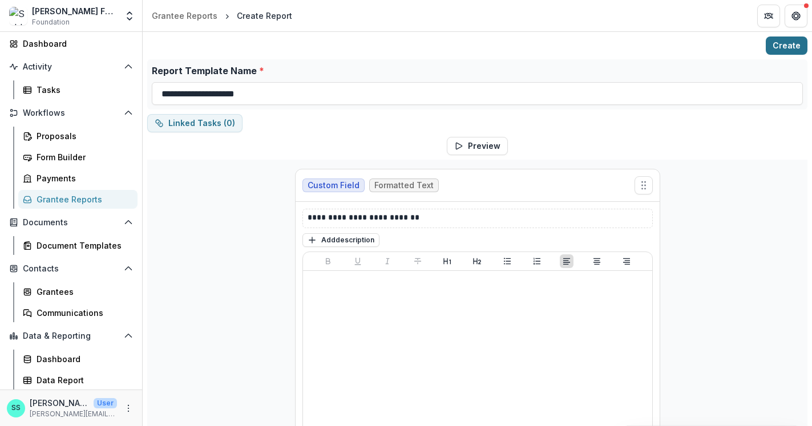
click at [784, 46] on button "Create" at bounding box center [787, 46] width 42 height 18
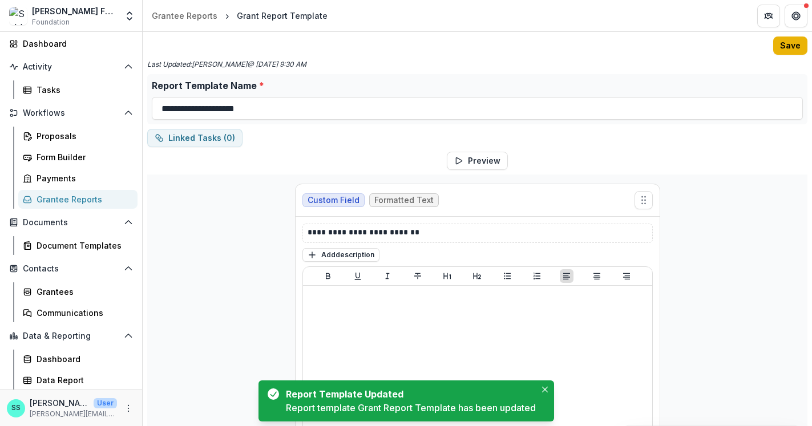
click at [784, 46] on button "Save" at bounding box center [790, 46] width 34 height 18
click at [62, 205] on div "Grantee Reports" at bounding box center [83, 199] width 92 height 12
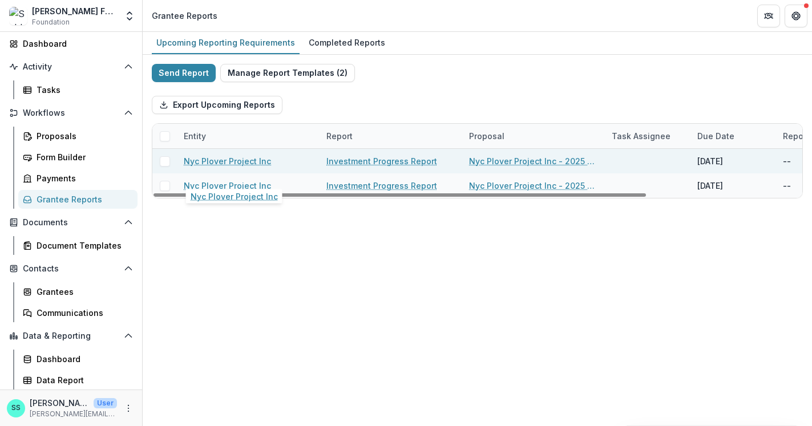
click at [259, 167] on link "Nyc Plover Project Inc" at bounding box center [227, 161] width 87 height 12
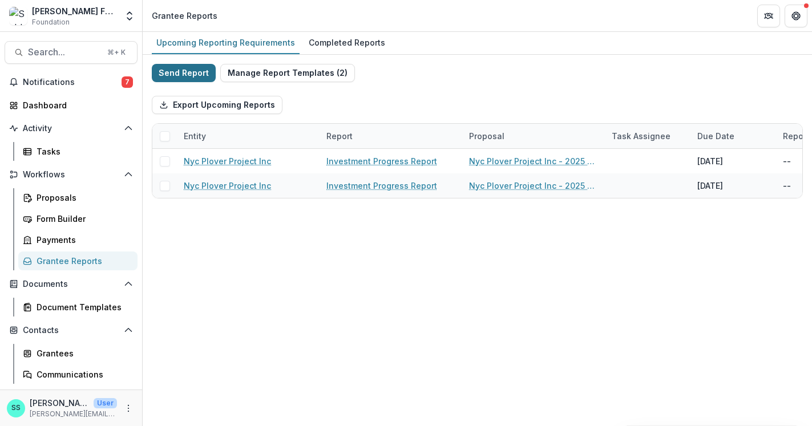
click at [169, 74] on button "Send Report" at bounding box center [184, 73] width 64 height 18
select select "********"
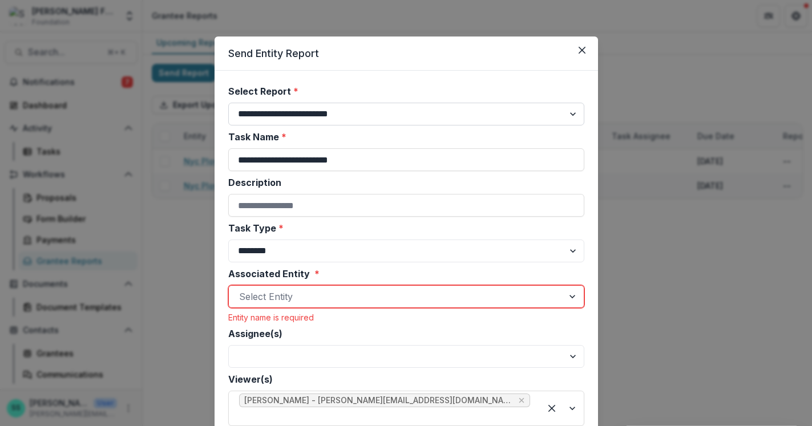
click at [315, 126] on select "**********" at bounding box center [406, 114] width 356 height 23
select select "**********"
click at [228, 115] on select "**********" at bounding box center [406, 114] width 356 height 23
type input "**********"
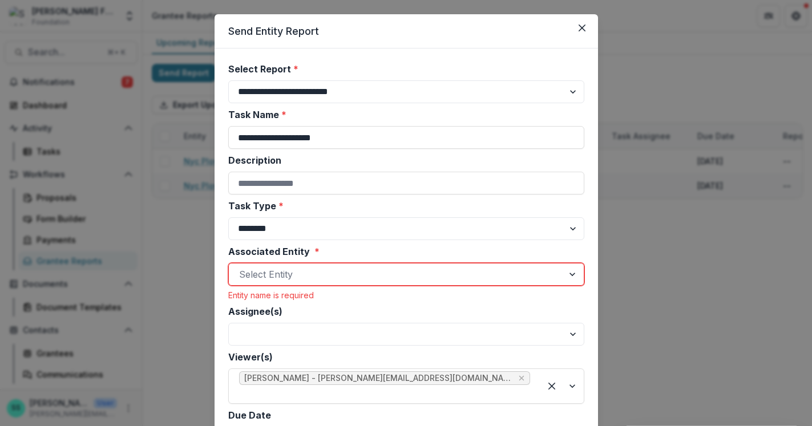
scroll to position [19, 0]
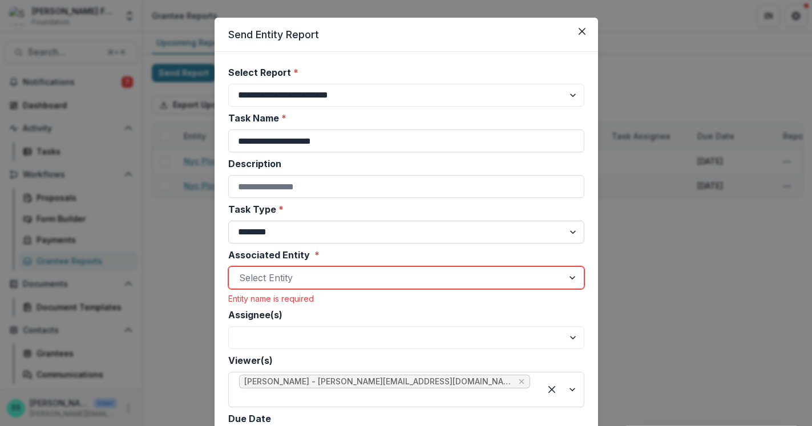
click at [327, 244] on select "******** ********" at bounding box center [406, 232] width 356 height 23
select select "********"
click at [228, 244] on select "******** ********" at bounding box center [406, 232] width 356 height 23
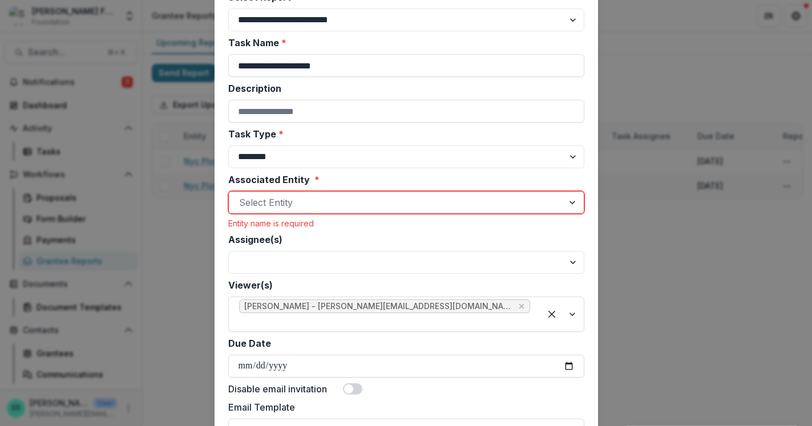
scroll to position [102, 0]
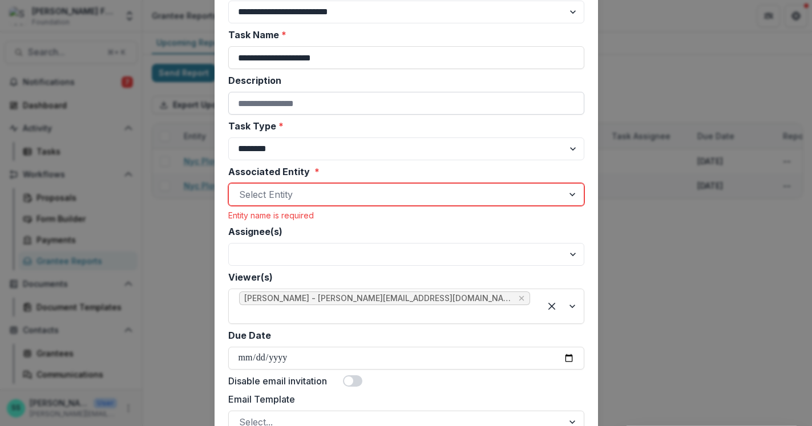
click at [300, 115] on input "Description" at bounding box center [406, 103] width 356 height 23
type input "**********"
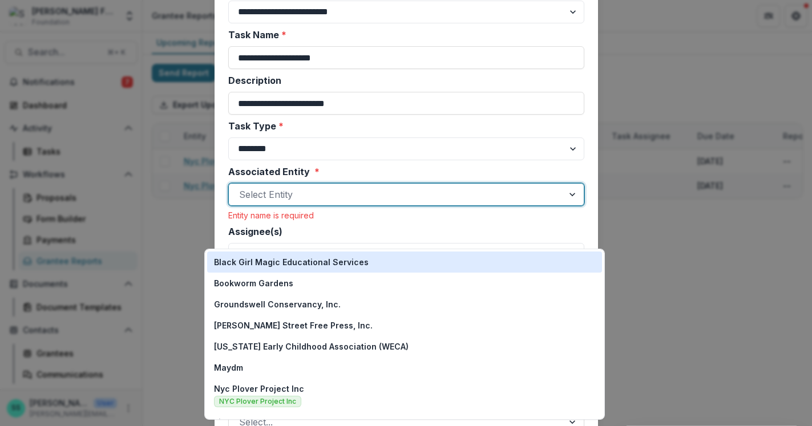
click at [310, 203] on div at bounding box center [396, 195] width 314 height 16
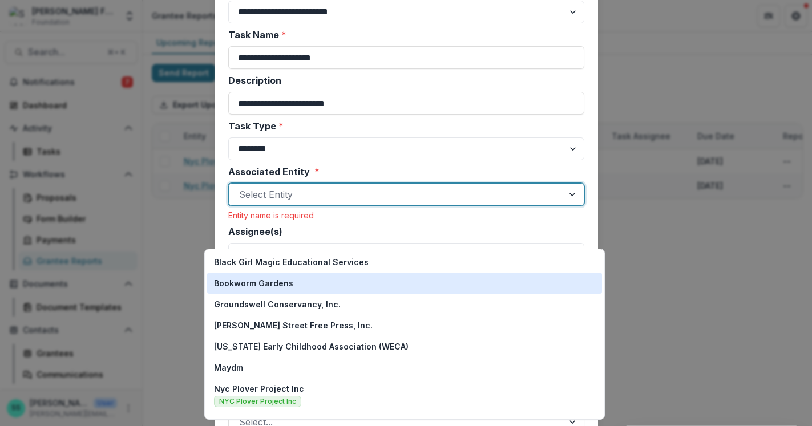
click at [318, 280] on div "Bookworm Gardens" at bounding box center [404, 283] width 381 height 12
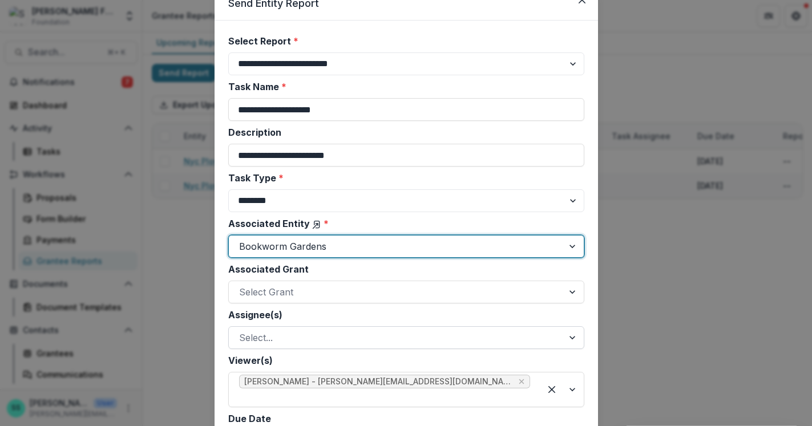
scroll to position [0, 0]
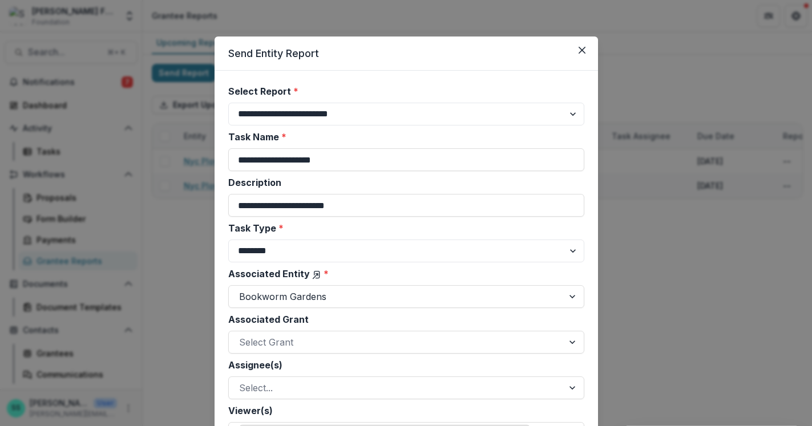
click at [585, 54] on icon "Close" at bounding box center [582, 50] width 7 height 7
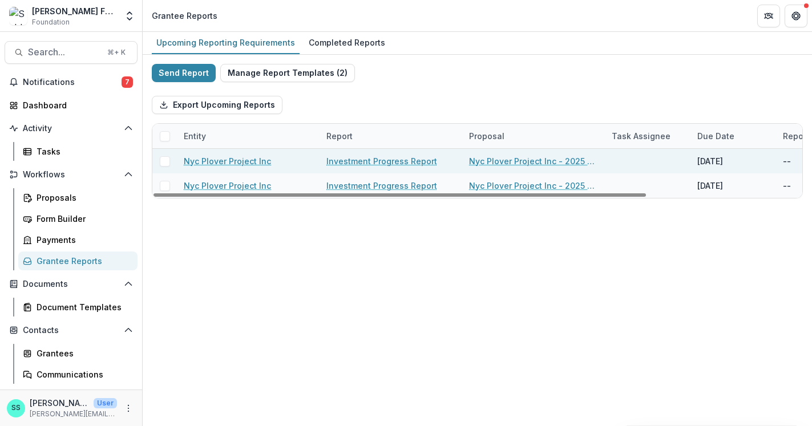
click at [387, 167] on link "Investment Progress Report" at bounding box center [381, 161] width 111 height 12
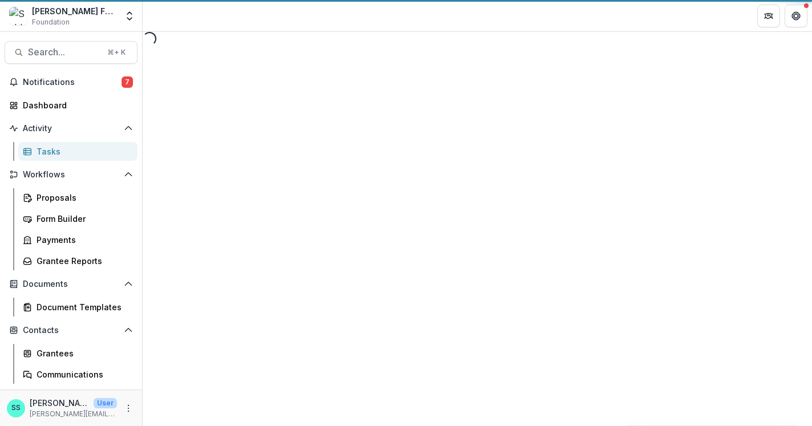
select select "********"
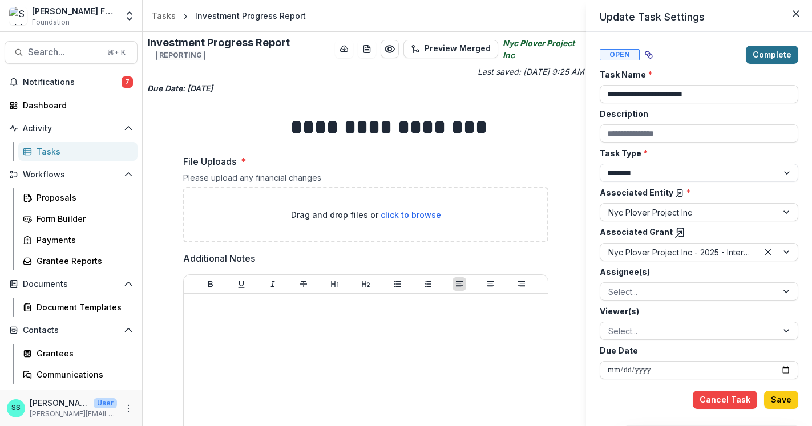
click at [765, 60] on button "Complete" at bounding box center [772, 55] width 52 height 18
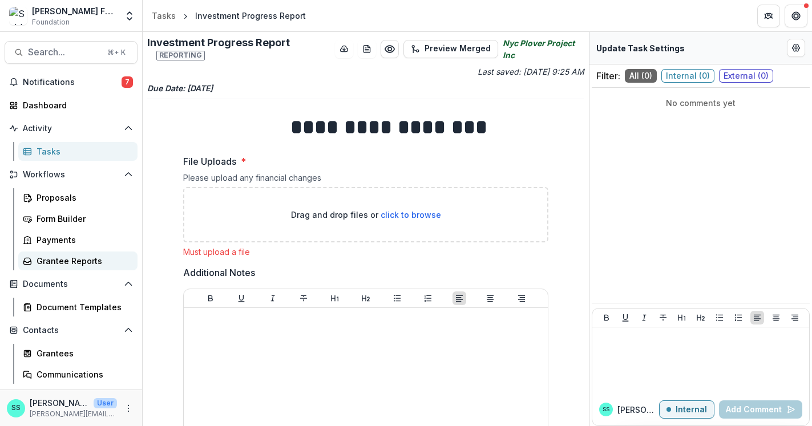
click at [84, 267] on div "Grantee Reports" at bounding box center [83, 261] width 92 height 12
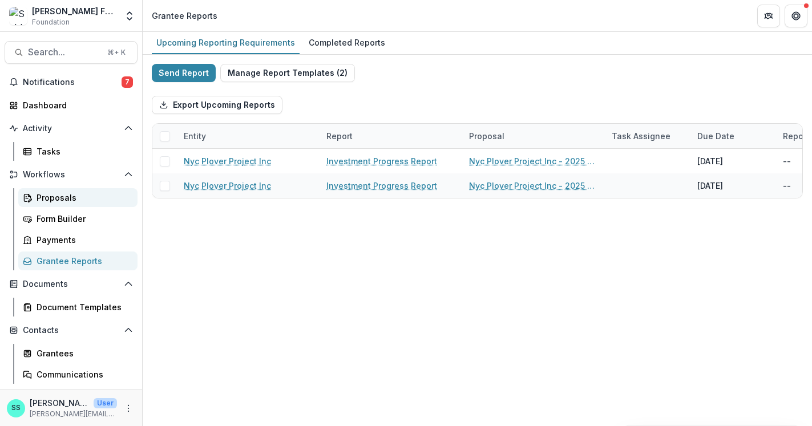
click at [54, 204] on div "Proposals" at bounding box center [83, 198] width 92 height 12
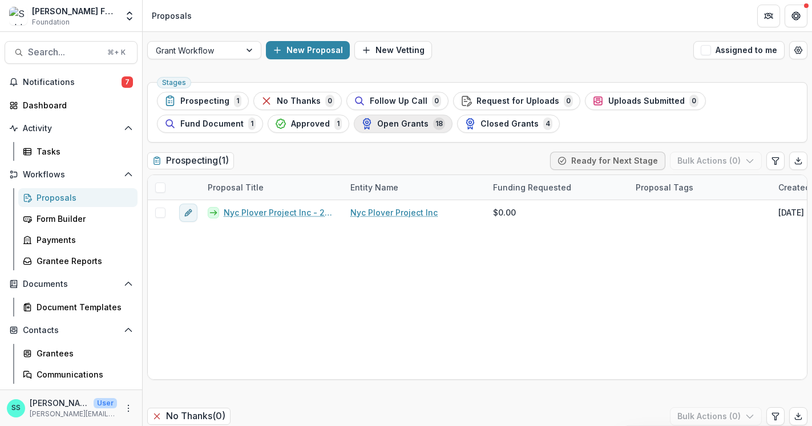
click at [426, 129] on span "Open Grants" at bounding box center [402, 124] width 51 height 10
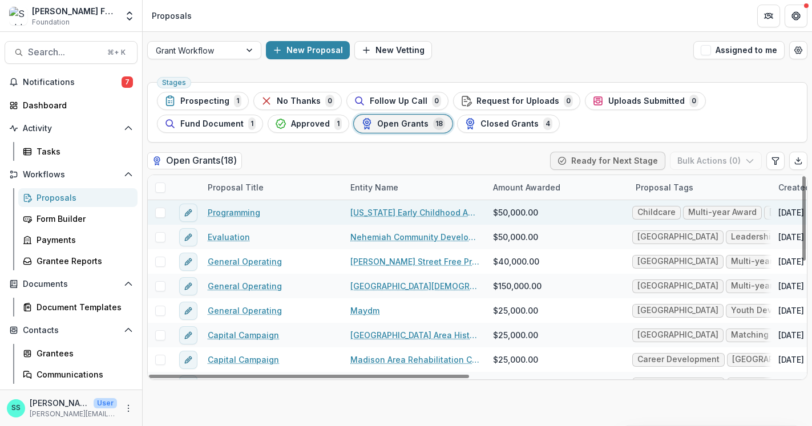
click at [395, 219] on link "[US_STATE] Early Childhood Association (WECA)" at bounding box center [414, 213] width 129 height 12
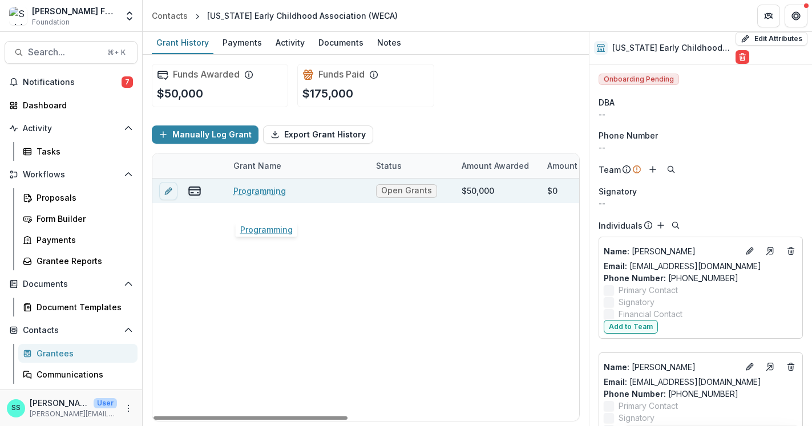
click at [248, 197] on link "Programming" at bounding box center [259, 191] width 52 height 12
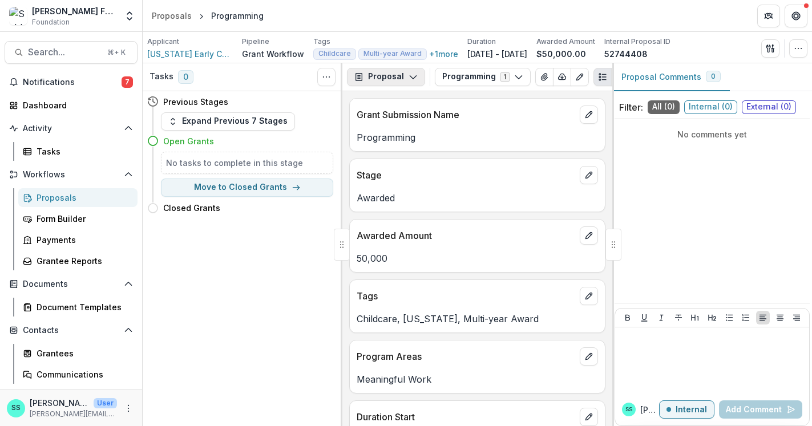
click at [418, 82] on icon "button" at bounding box center [413, 76] width 9 height 9
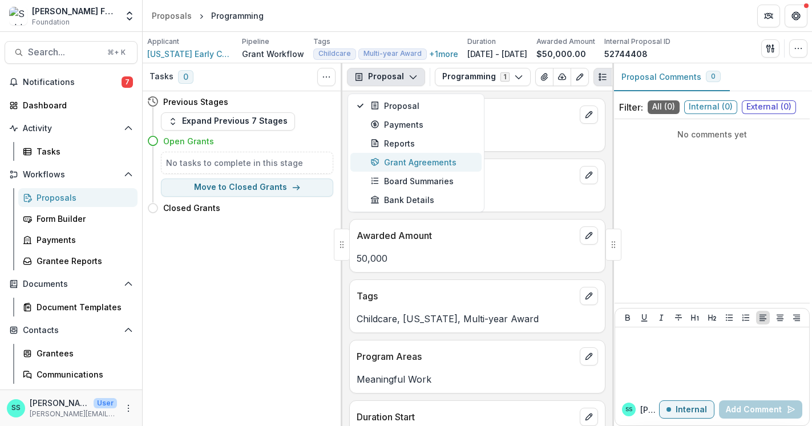
click at [397, 168] on div "Grant Agreements" at bounding box center [422, 162] width 104 height 12
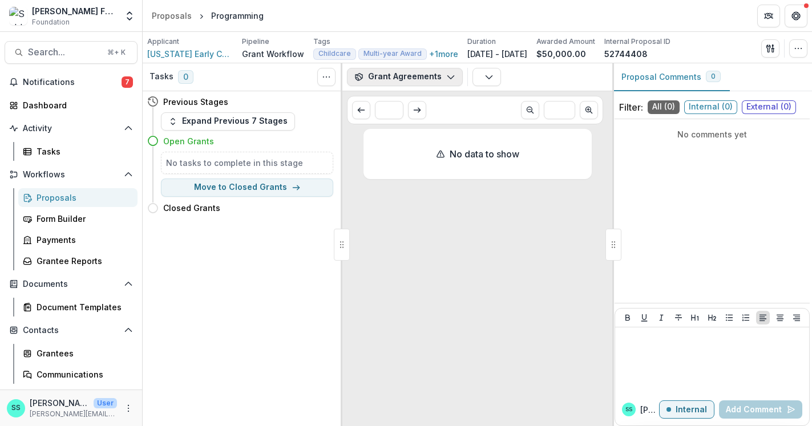
click at [455, 79] on icon "button" at bounding box center [450, 76] width 9 height 9
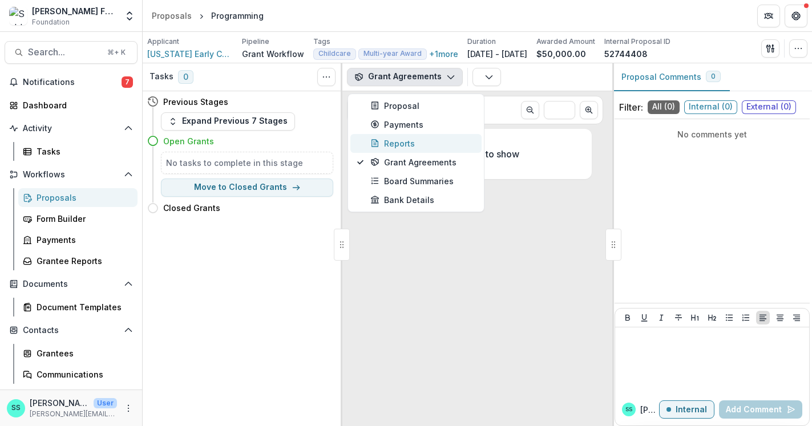
click at [399, 149] on div "Reports" at bounding box center [422, 143] width 104 height 12
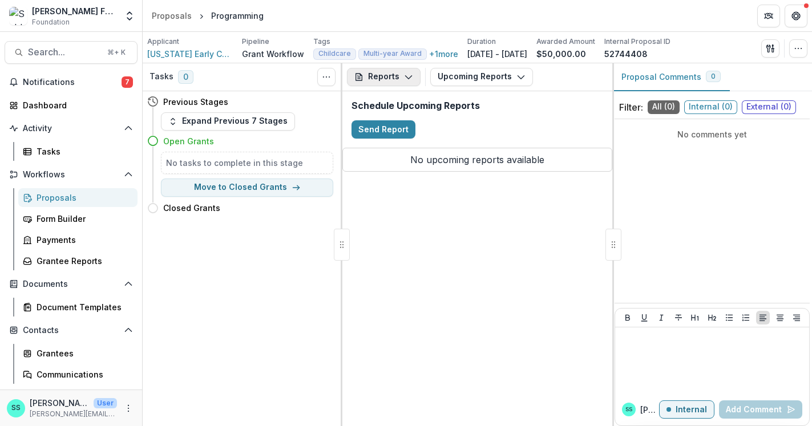
click at [409, 75] on button "Reports" at bounding box center [384, 77] width 74 height 18
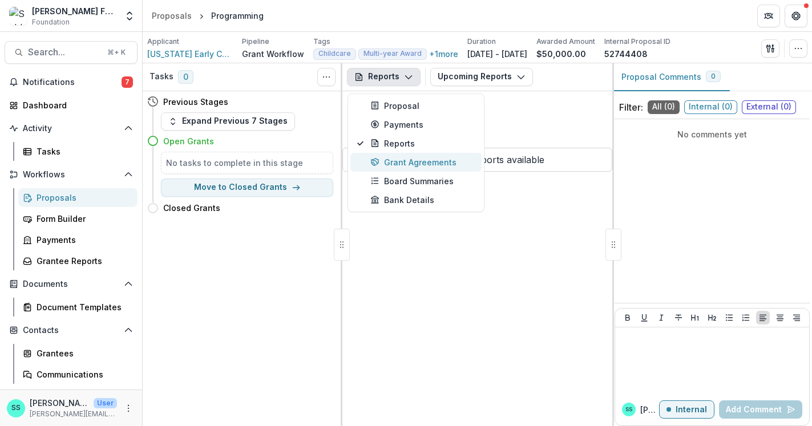
click at [424, 168] on div "Grant Agreements" at bounding box center [422, 162] width 104 height 12
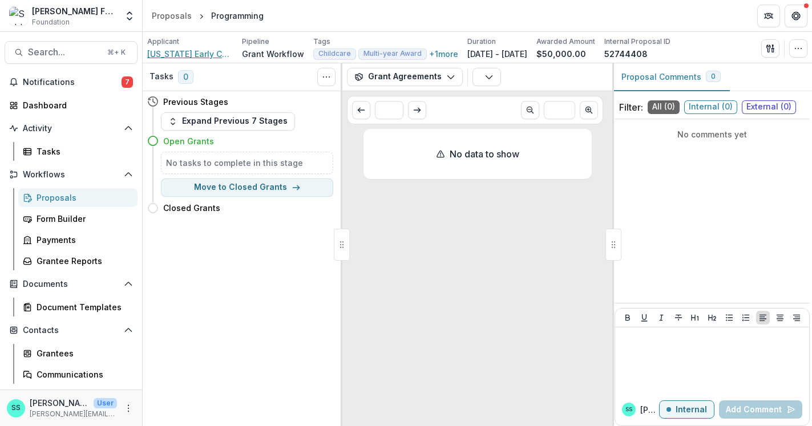
click at [176, 56] on span "[US_STATE] Early Childhood Association (WECA)" at bounding box center [190, 54] width 86 height 12
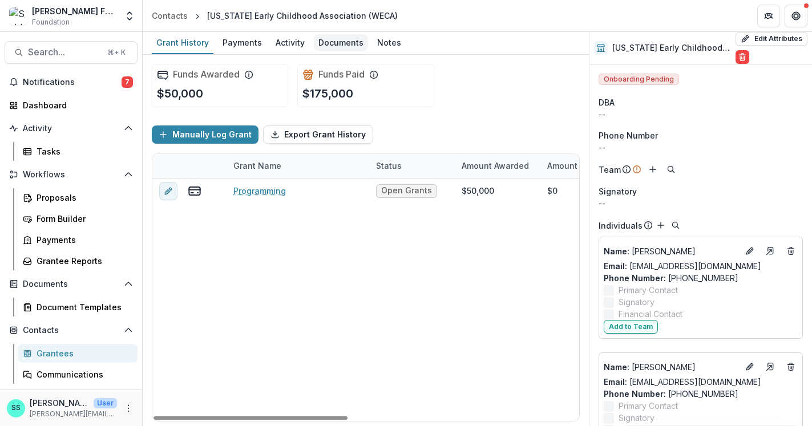
click at [357, 39] on div "Documents" at bounding box center [341, 42] width 54 height 17
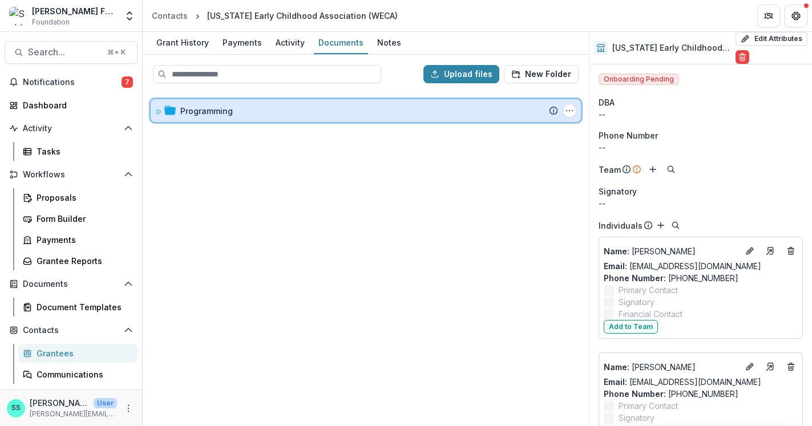
click at [162, 115] on icon at bounding box center [158, 111] width 7 height 7
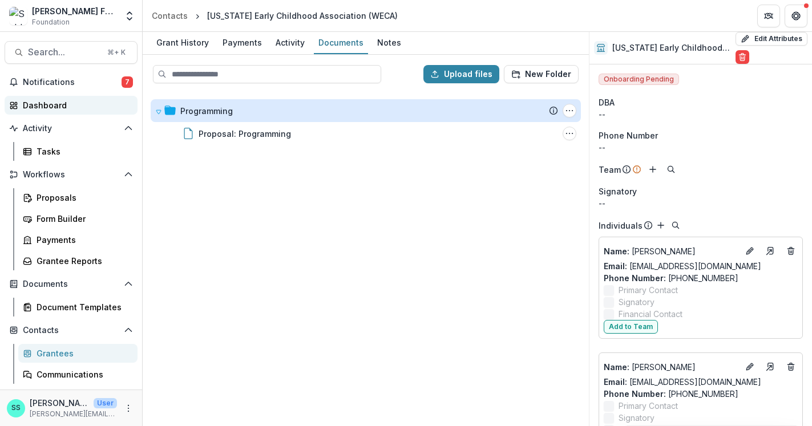
click at [48, 111] on div "Dashboard" at bounding box center [76, 105] width 106 height 12
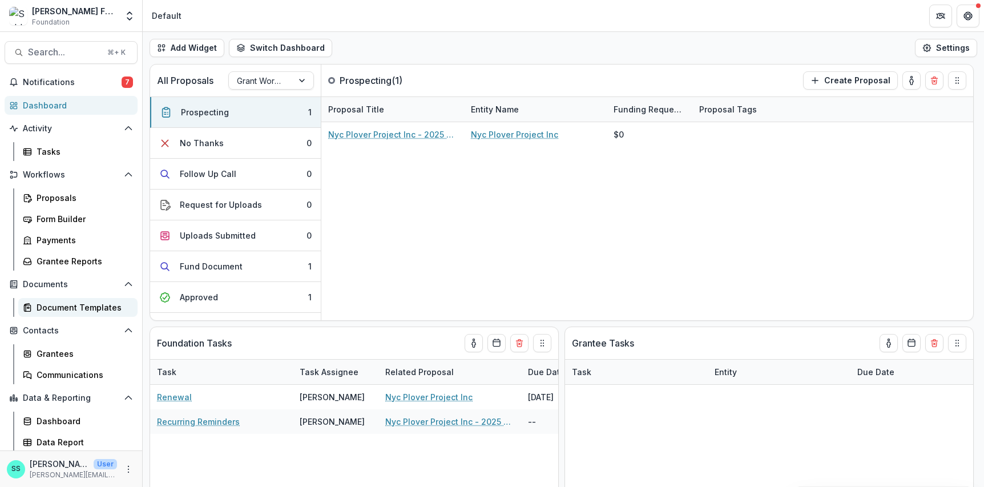
click at [62, 313] on div "Document Templates" at bounding box center [83, 307] width 92 height 12
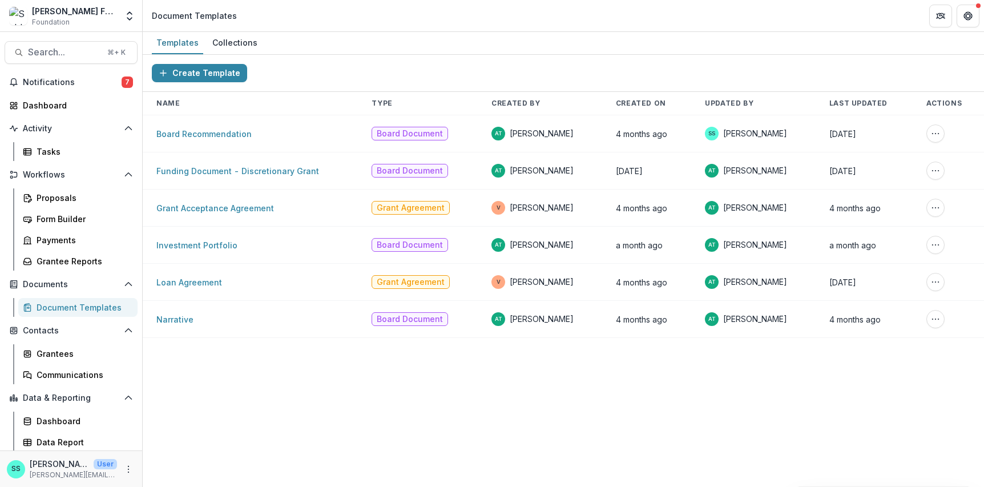
scroll to position [17, 0]
click at [215, 213] on link "Grant Acceptance Agreement" at bounding box center [215, 208] width 118 height 10
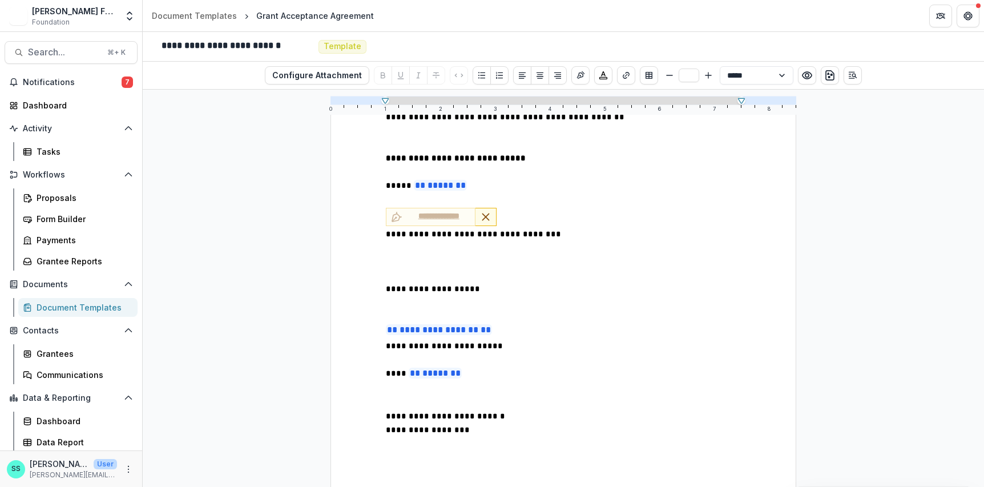
scroll to position [984, 0]
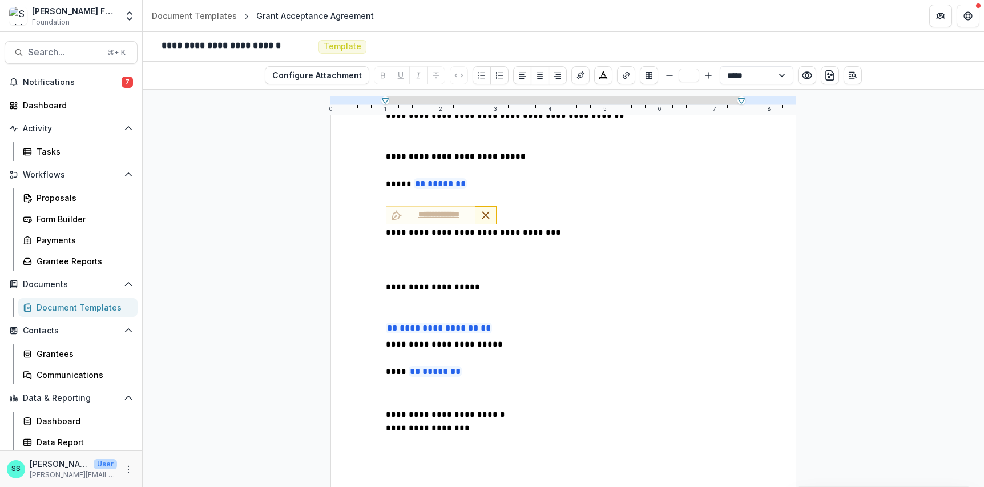
click at [386, 278] on p at bounding box center [563, 259] width 355 height 41
click at [585, 78] on icon "Insert Signature" at bounding box center [581, 75] width 8 height 8
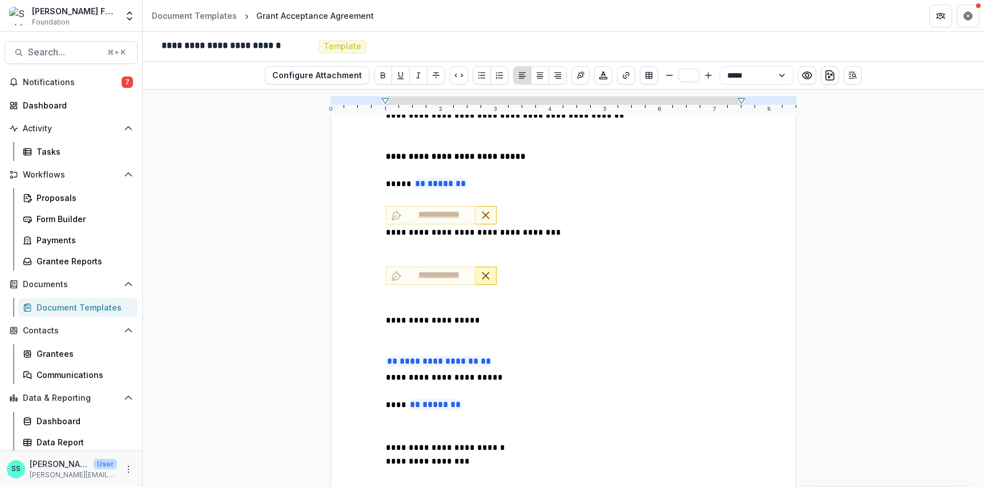
click at [489, 279] on line "Remove Signature" at bounding box center [486, 276] width 6 height 6
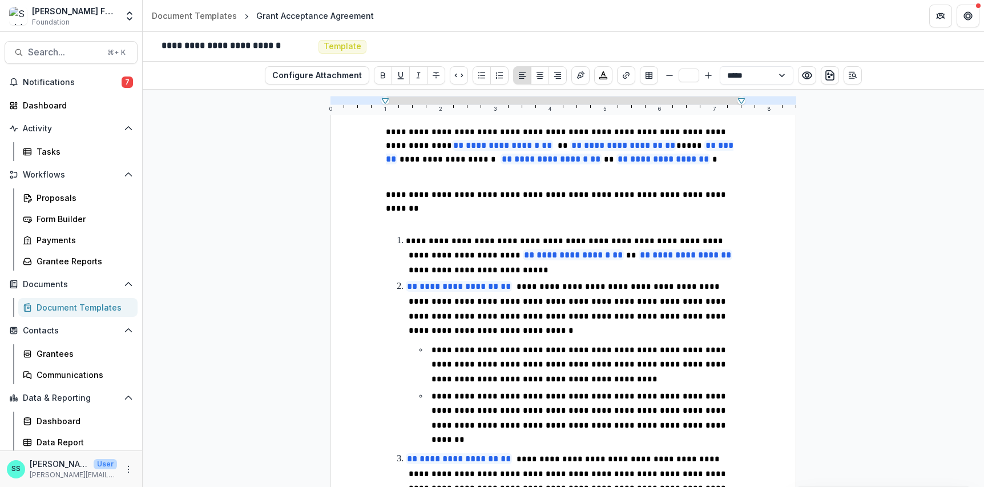
scroll to position [0, 0]
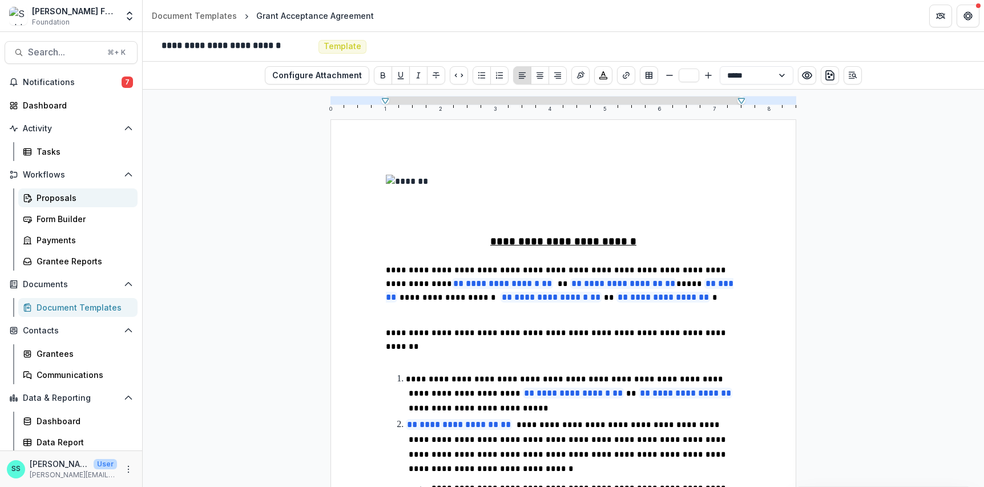
click at [70, 204] on div "Proposals" at bounding box center [83, 198] width 92 height 12
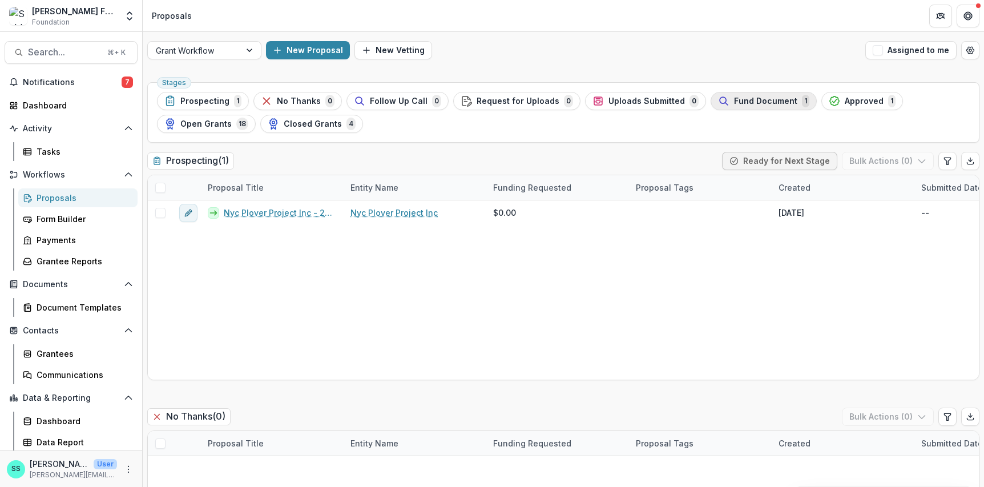
click at [797, 106] on span "Fund Document" at bounding box center [765, 101] width 63 height 10
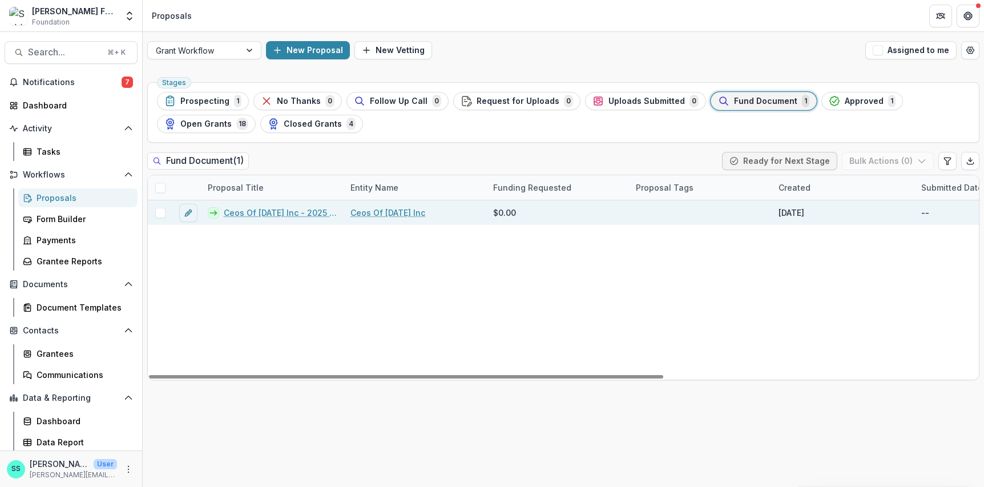
click at [253, 219] on link "Ceos Of [DATE] Inc - 2025 - Internal Research Form" at bounding box center [280, 213] width 113 height 12
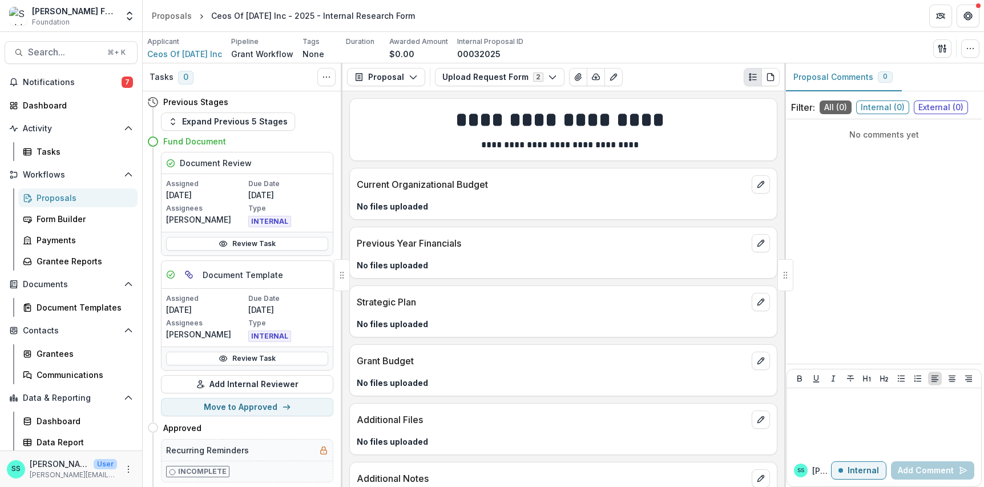
scroll to position [4, 0]
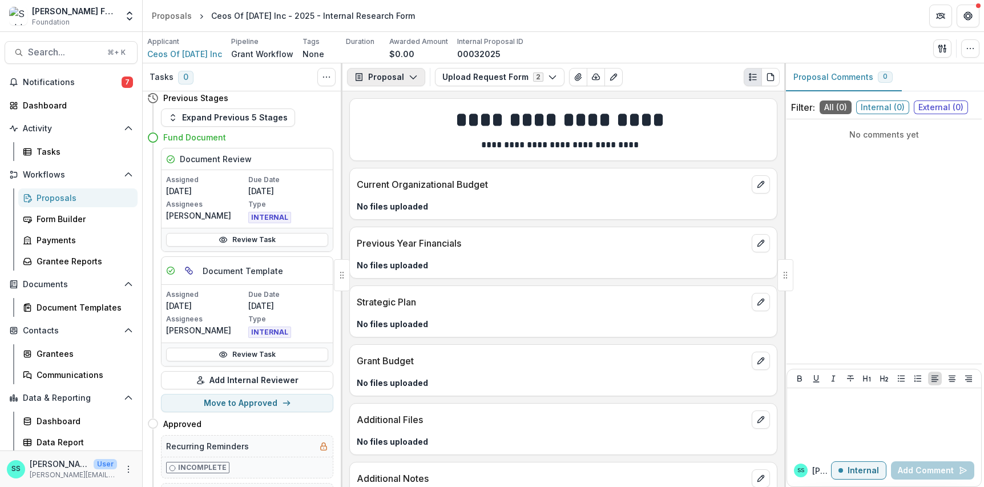
click at [418, 82] on icon "button" at bounding box center [413, 76] width 9 height 9
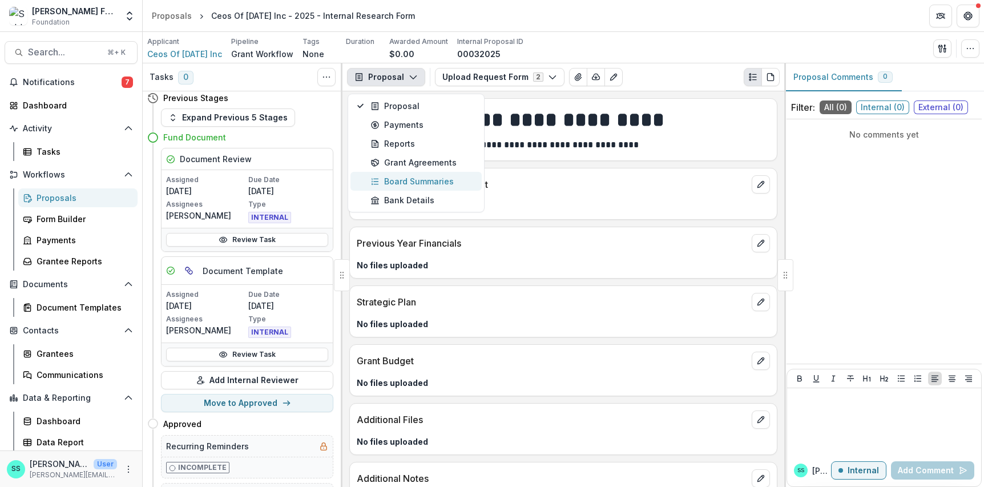
click at [425, 187] on div "Board Summaries" at bounding box center [422, 181] width 104 height 12
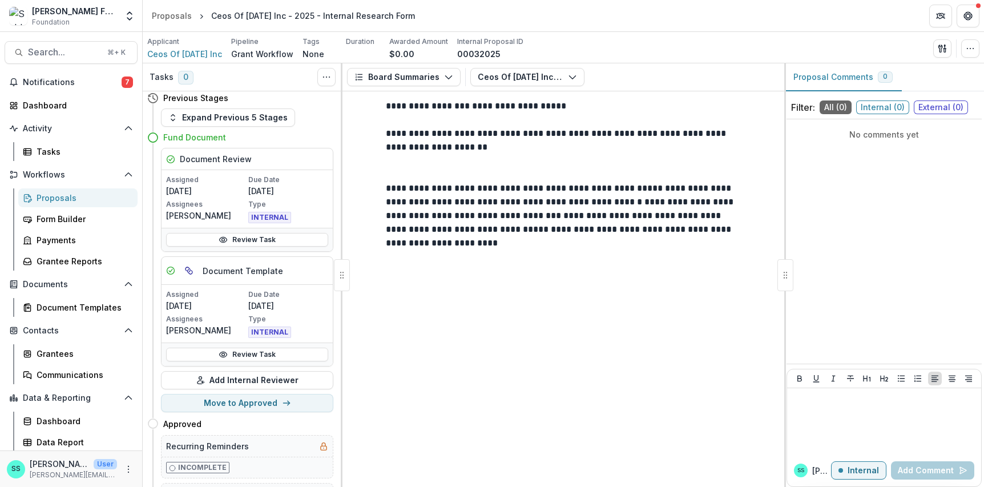
scroll to position [0, 2]
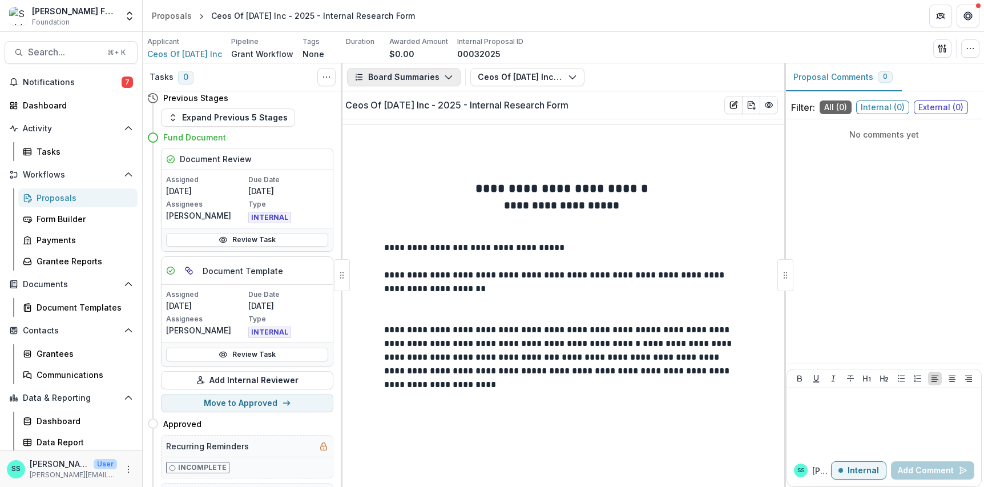
click at [453, 82] on icon "button" at bounding box center [448, 76] width 9 height 9
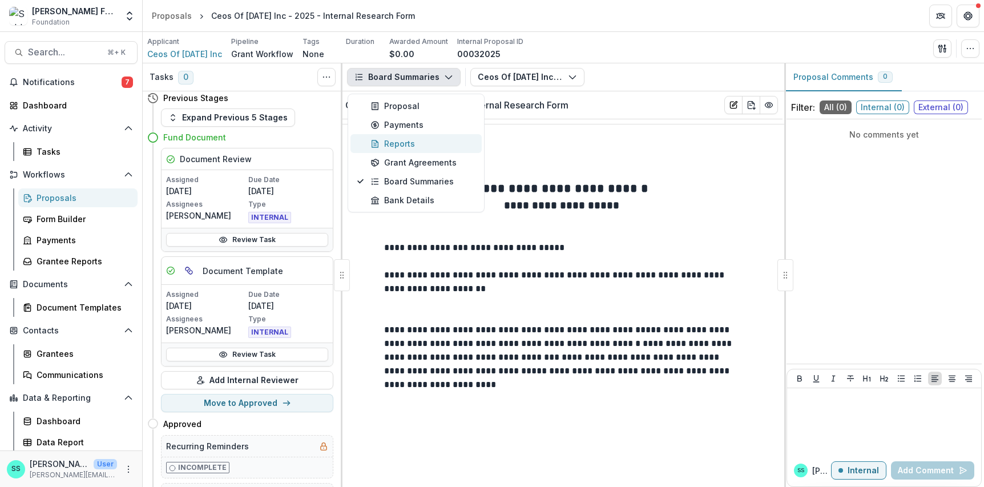
click at [431, 149] on div "Reports" at bounding box center [422, 143] width 104 height 12
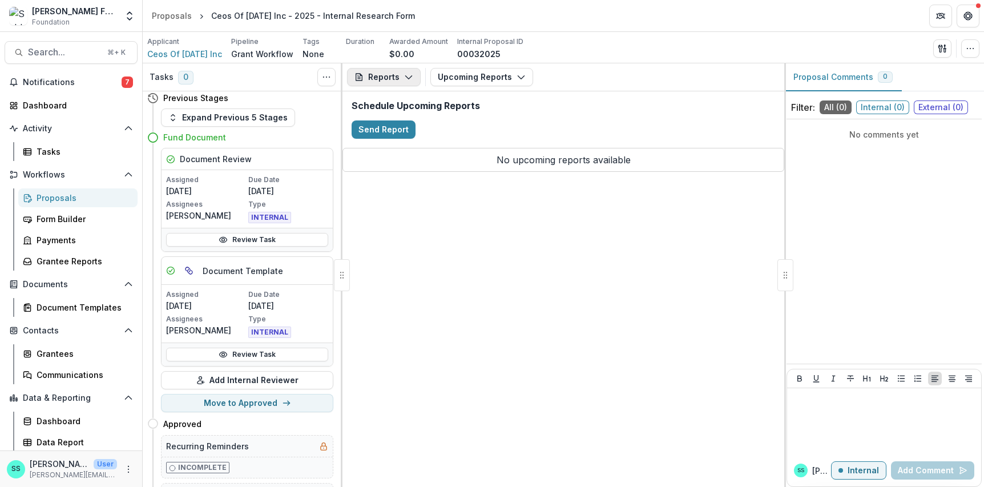
click at [411, 79] on polyline "button" at bounding box center [408, 77] width 6 height 3
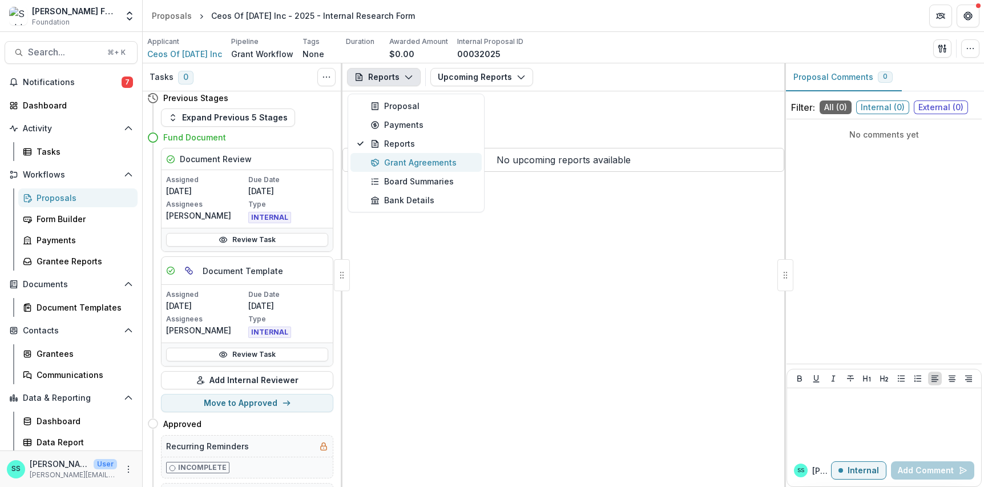
click at [416, 168] on div "Grant Agreements" at bounding box center [422, 162] width 104 height 12
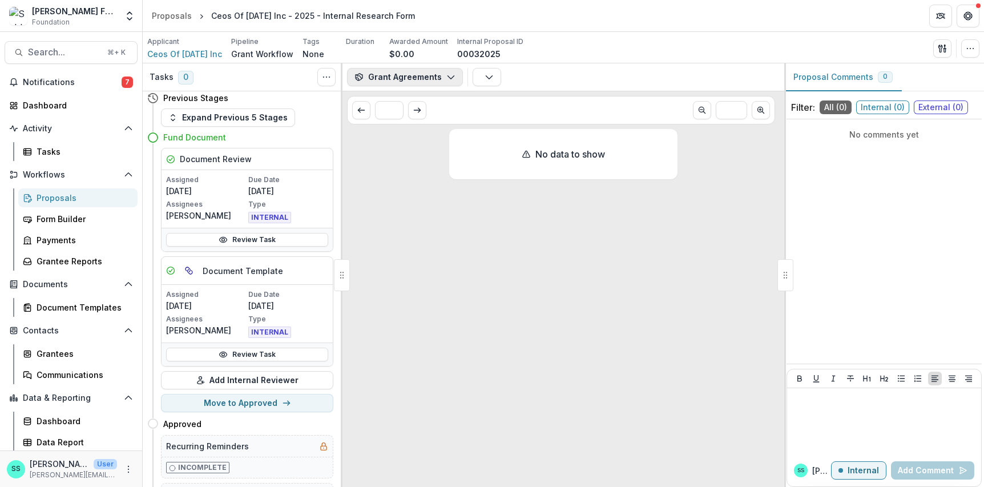
click at [455, 82] on icon "button" at bounding box center [450, 76] width 9 height 9
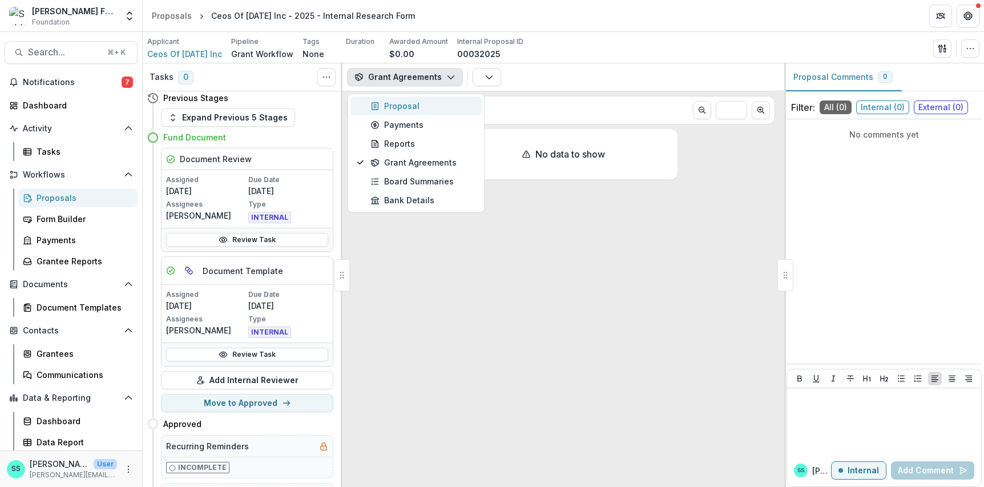
click at [404, 109] on div "Proposal" at bounding box center [422, 106] width 104 height 12
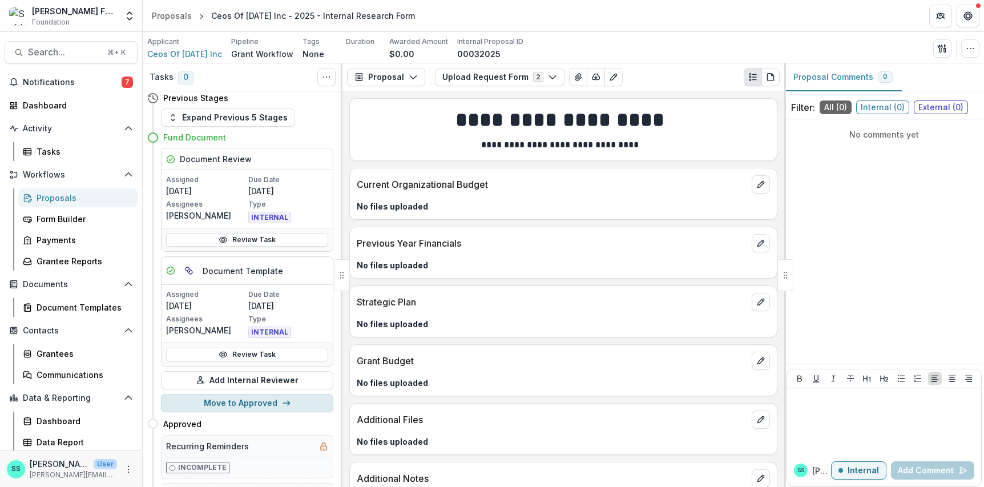
scroll to position [96, 0]
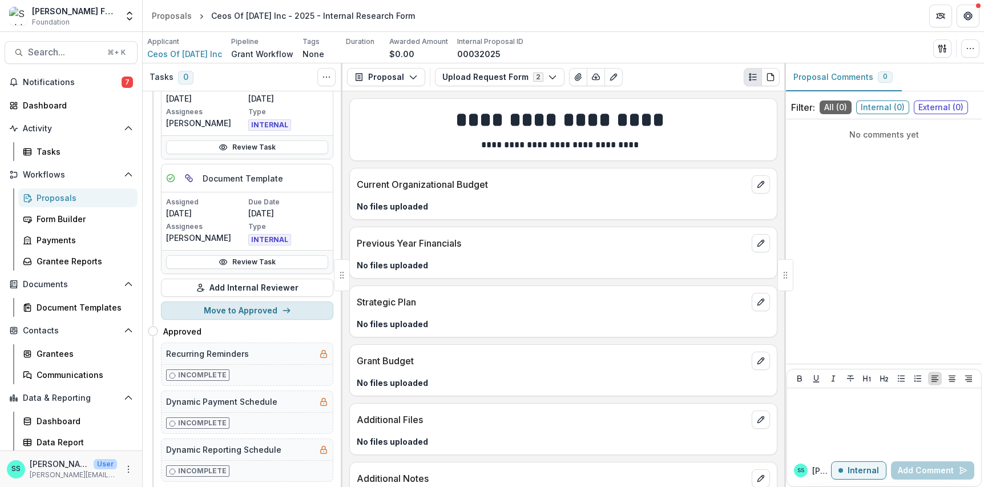
click at [233, 319] on button "Move to Approved" at bounding box center [247, 310] width 172 height 18
select select "********"
select select
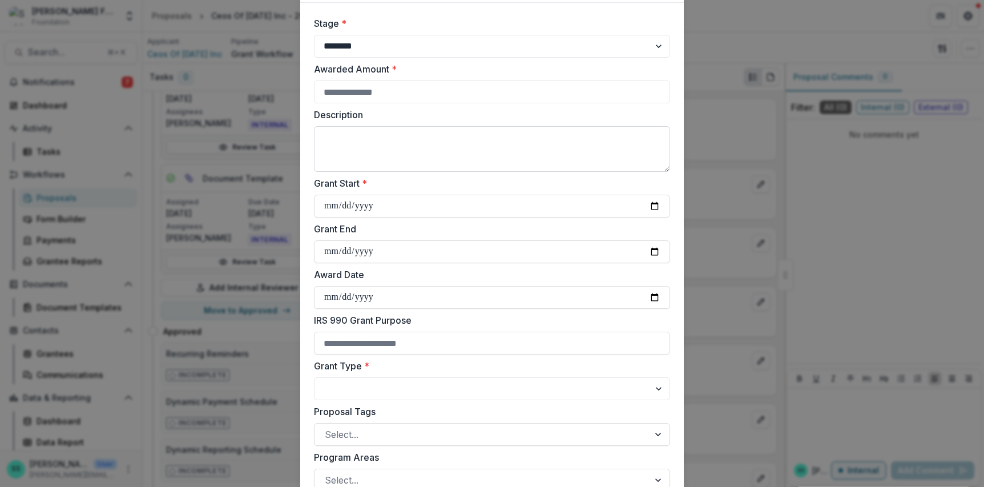
scroll to position [68, 0]
click at [369, 217] on input "Grant Start *" at bounding box center [492, 205] width 356 height 23
click at [367, 217] on input "Grant Start *" at bounding box center [492, 205] width 356 height 23
click at [670, 217] on input "Grant Start *" at bounding box center [492, 205] width 356 height 23
type input "**********"
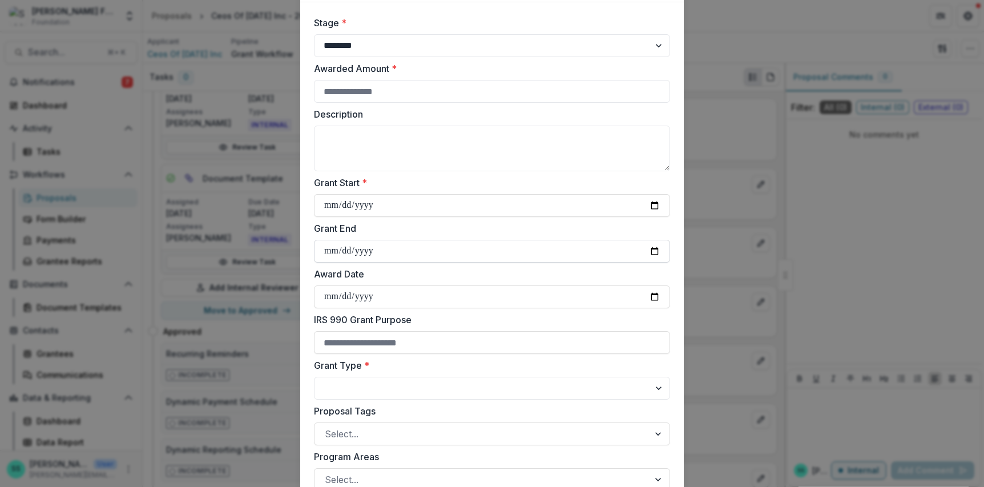
click at [384, 262] on input "Grant End" at bounding box center [492, 251] width 356 height 23
click at [368, 399] on select "**********" at bounding box center [492, 388] width 356 height 23
select select "**********"
click at [314, 399] on select "**********" at bounding box center [492, 388] width 356 height 23
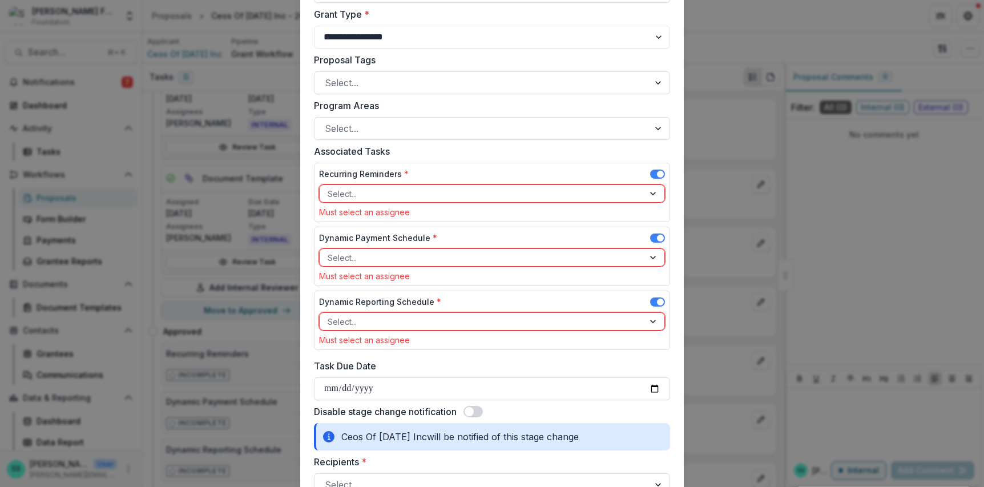
scroll to position [425, 0]
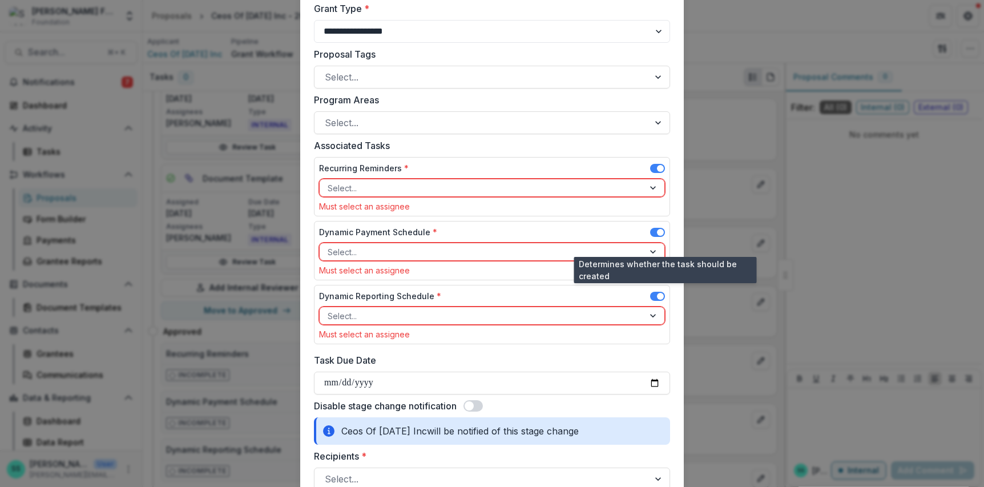
click at [665, 173] on span at bounding box center [657, 168] width 15 height 9
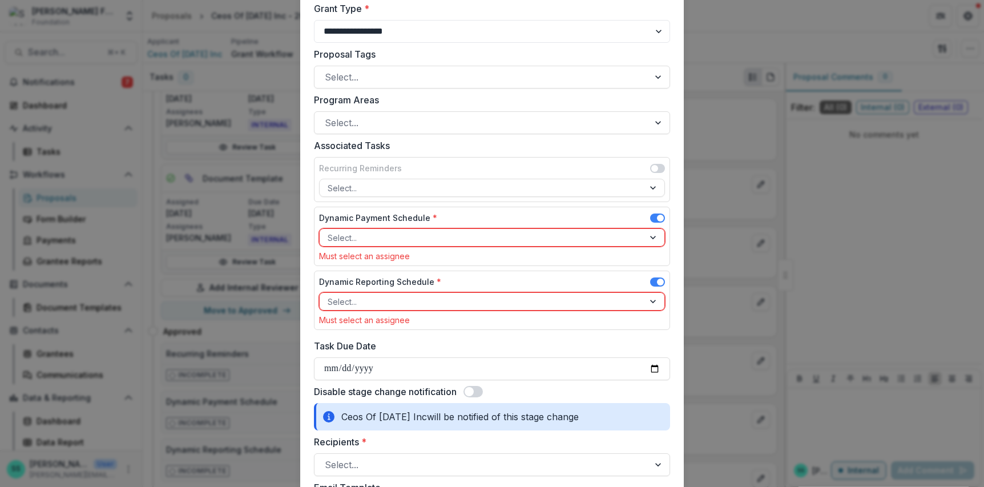
click at [636, 245] on div at bounding box center [481, 237] width 308 height 14
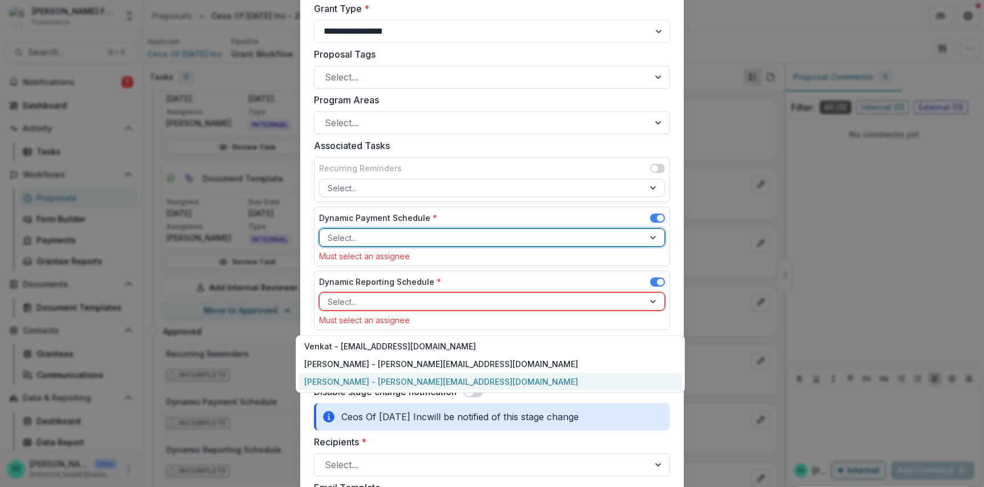
click at [532, 389] on div "[PERSON_NAME] - [PERSON_NAME][EMAIL_ADDRESS][DOMAIN_NAME]" at bounding box center [489, 382] width 383 height 18
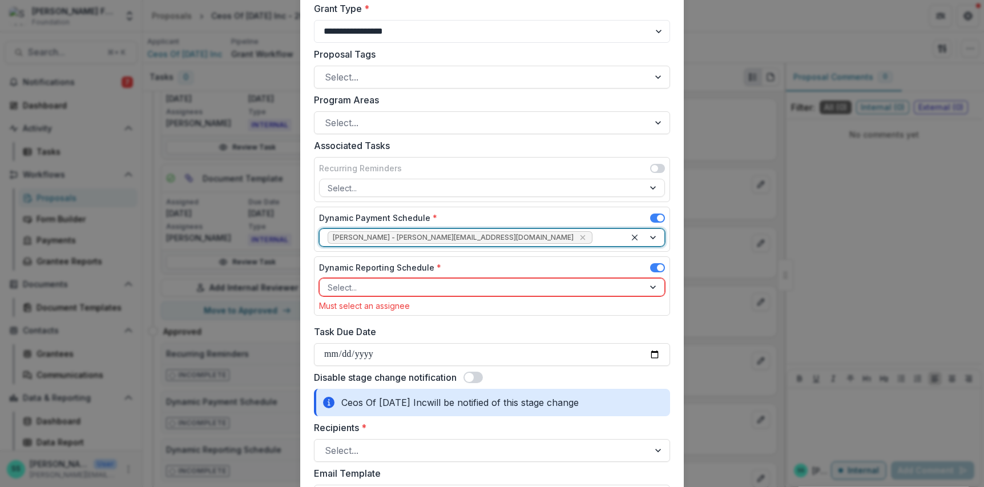
click at [416, 294] on div at bounding box center [481, 287] width 308 height 14
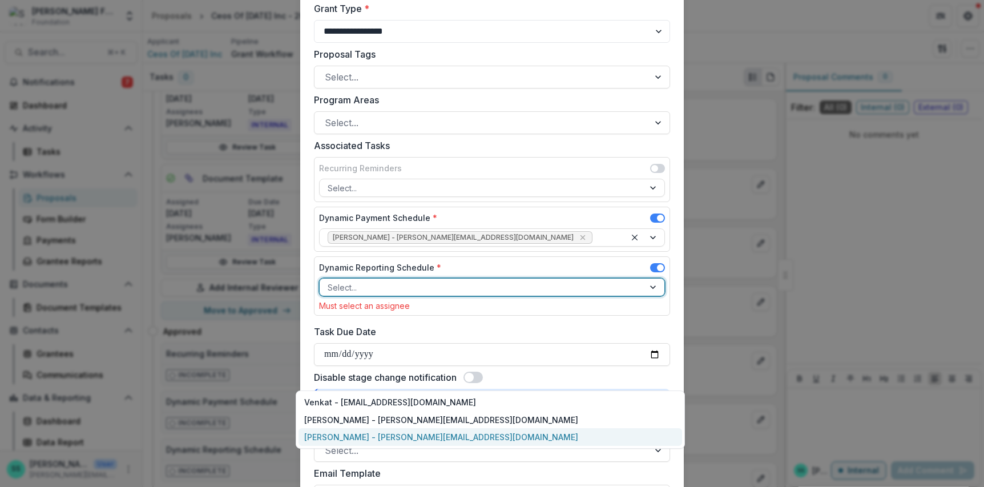
click at [407, 442] on div "[PERSON_NAME] - [PERSON_NAME][EMAIL_ADDRESS][DOMAIN_NAME]" at bounding box center [489, 437] width 383 height 18
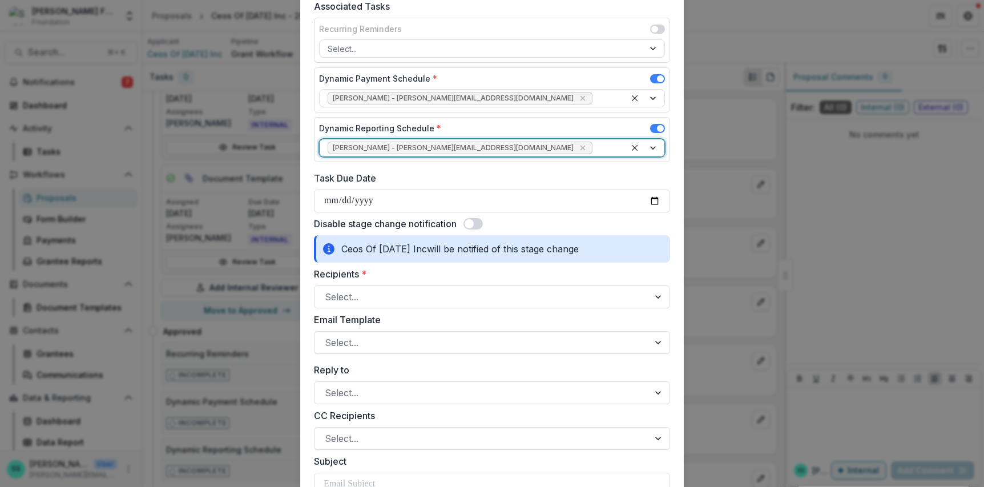
scroll to position [566, 0]
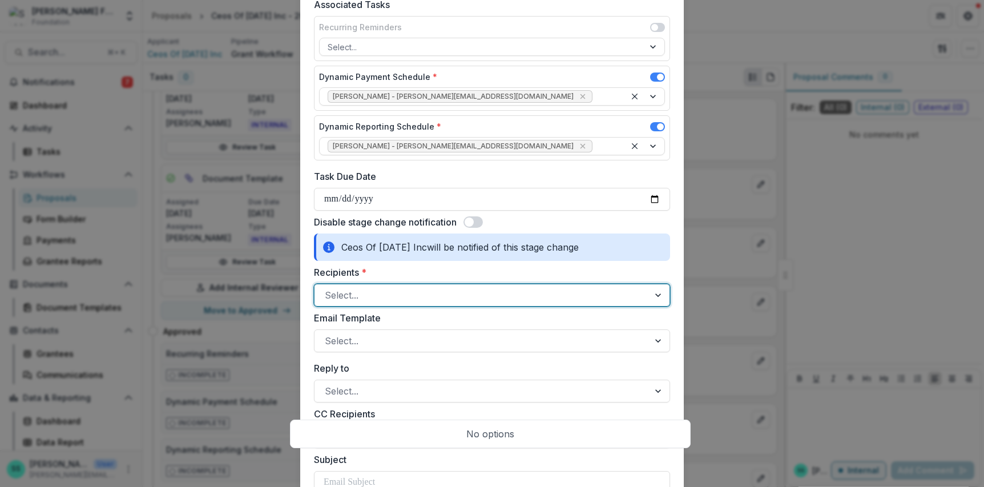
click at [480, 303] on div at bounding box center [482, 295] width 314 height 16
click at [478, 228] on span at bounding box center [472, 221] width 19 height 11
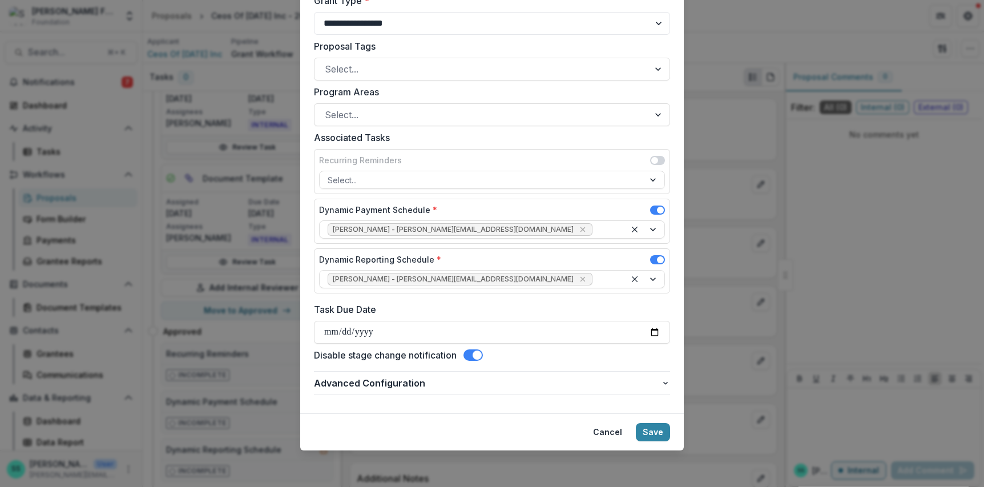
scroll to position [547, 0]
click at [467, 349] on span at bounding box center [472, 354] width 19 height 11
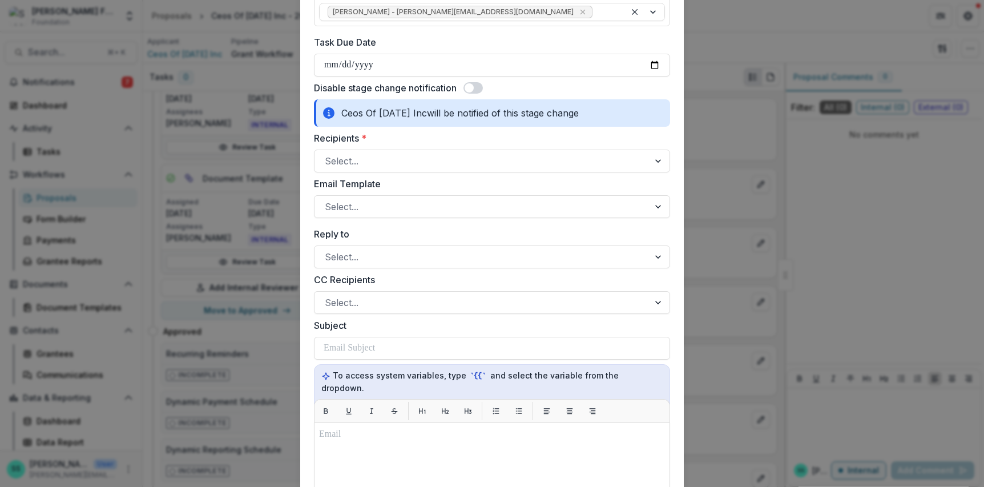
scroll to position [712, 0]
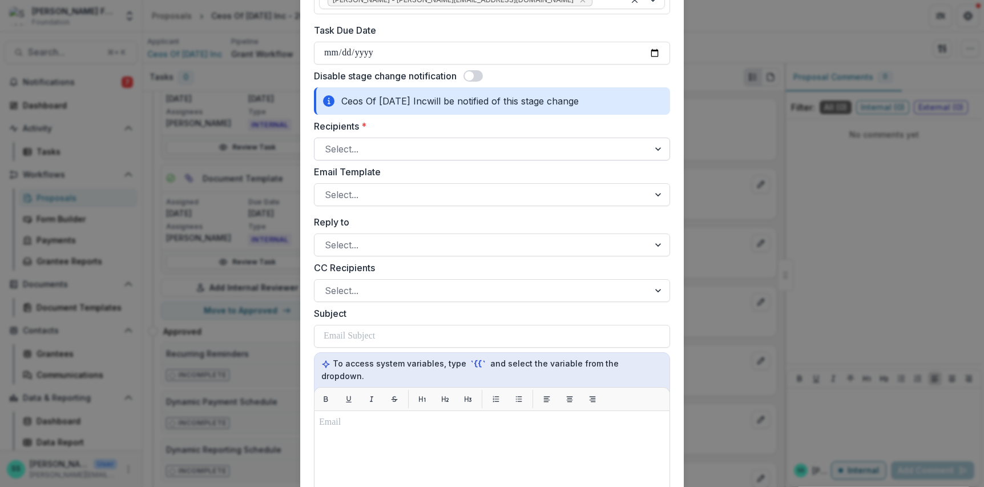
click at [468, 157] on div at bounding box center [482, 149] width 314 height 16
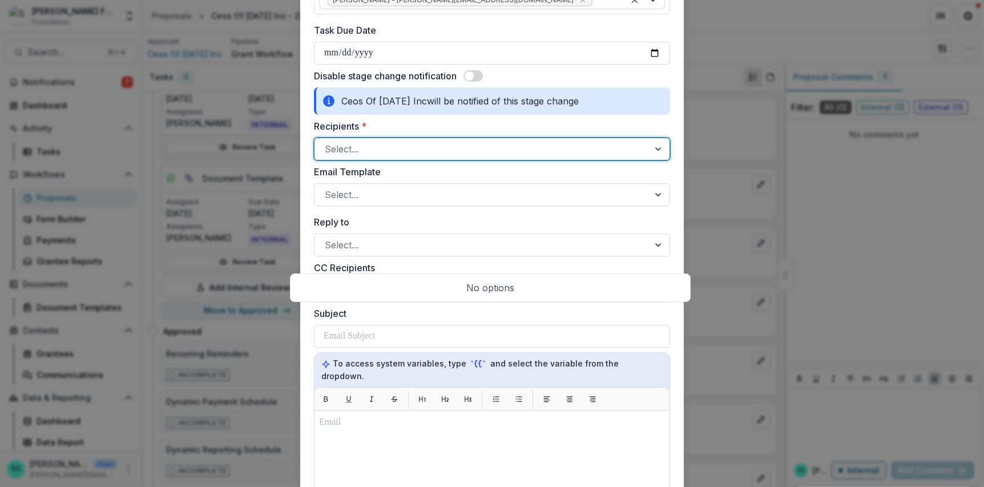
click at [468, 157] on div at bounding box center [482, 149] width 314 height 16
click at [460, 203] on div at bounding box center [482, 195] width 314 height 16
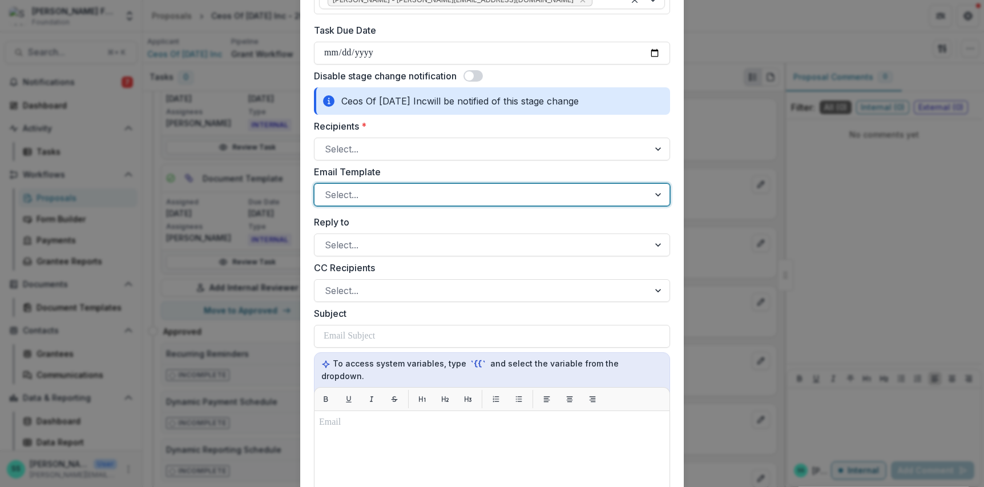
click at [460, 203] on div at bounding box center [482, 195] width 314 height 16
click at [501, 203] on div at bounding box center [482, 195] width 314 height 16
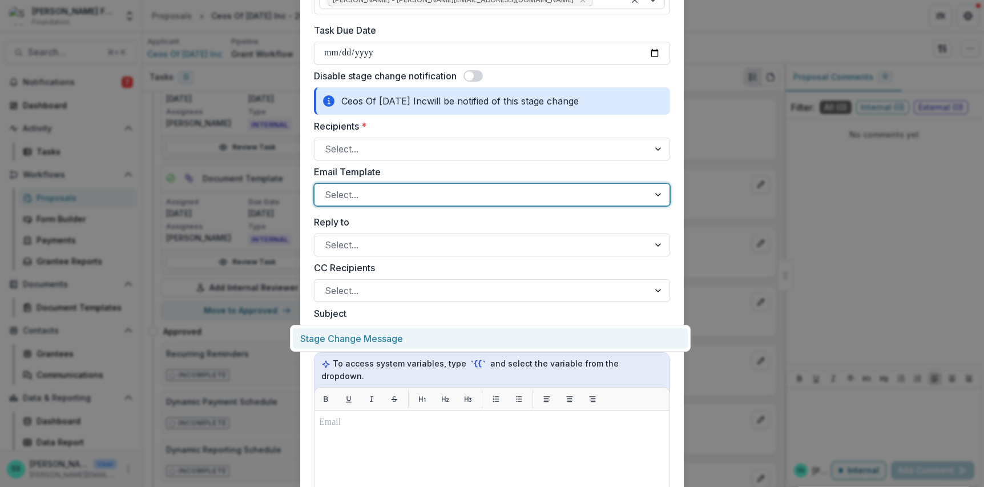
click at [466, 342] on div "Stage Change Message" at bounding box center [490, 337] width 395 height 21
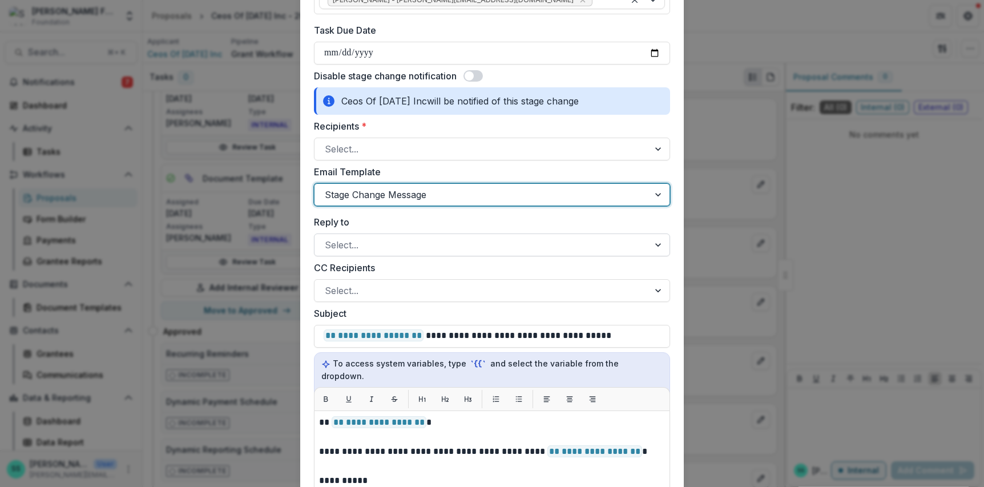
click at [447, 253] on div at bounding box center [482, 245] width 314 height 16
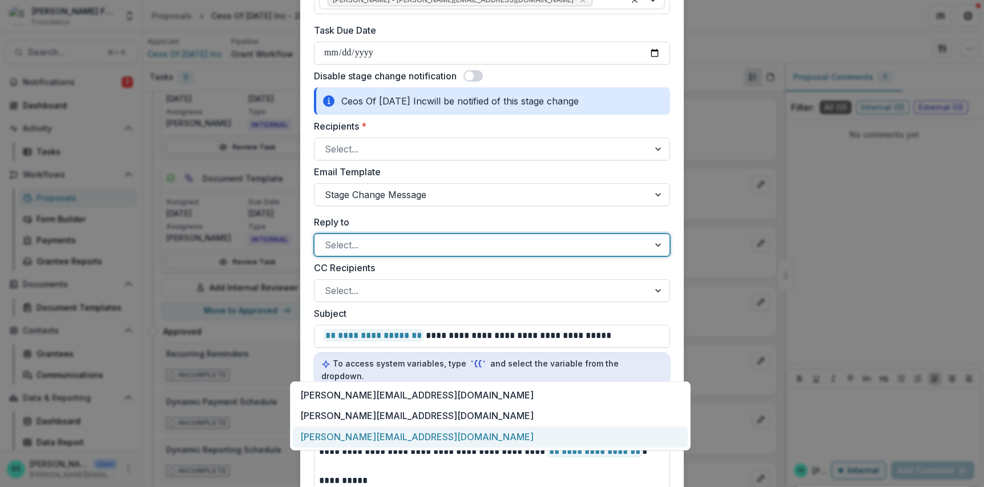
click at [416, 447] on div "[PERSON_NAME][EMAIL_ADDRESS][DOMAIN_NAME]" at bounding box center [490, 436] width 395 height 21
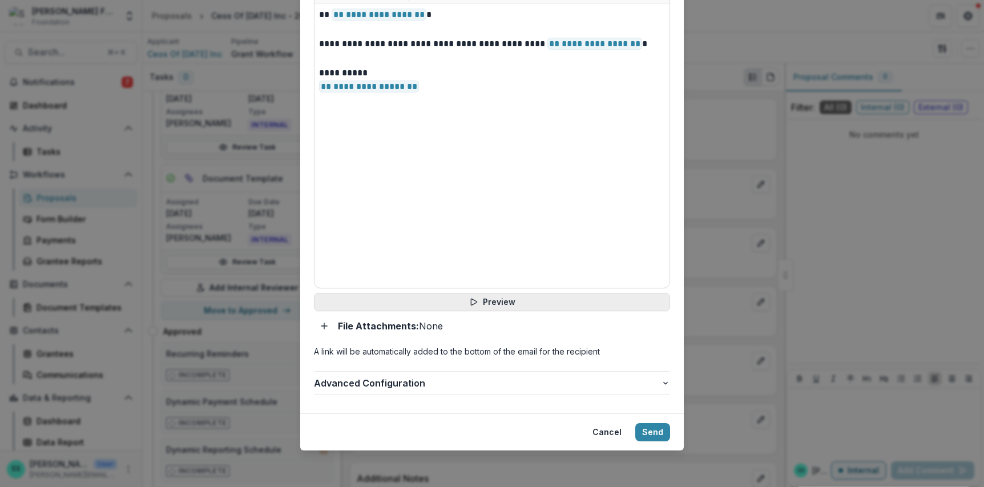
scroll to position [1267, 0]
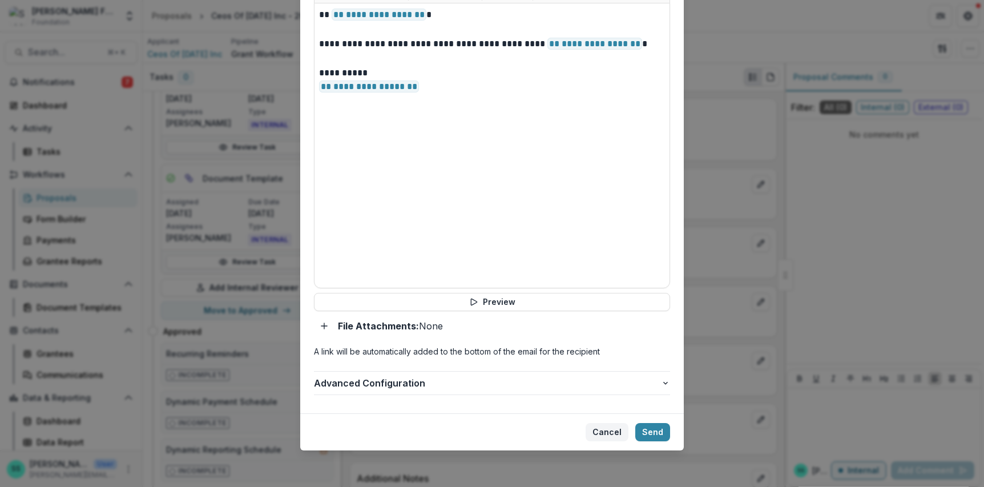
click at [620, 424] on button "Cancel" at bounding box center [606, 432] width 43 height 18
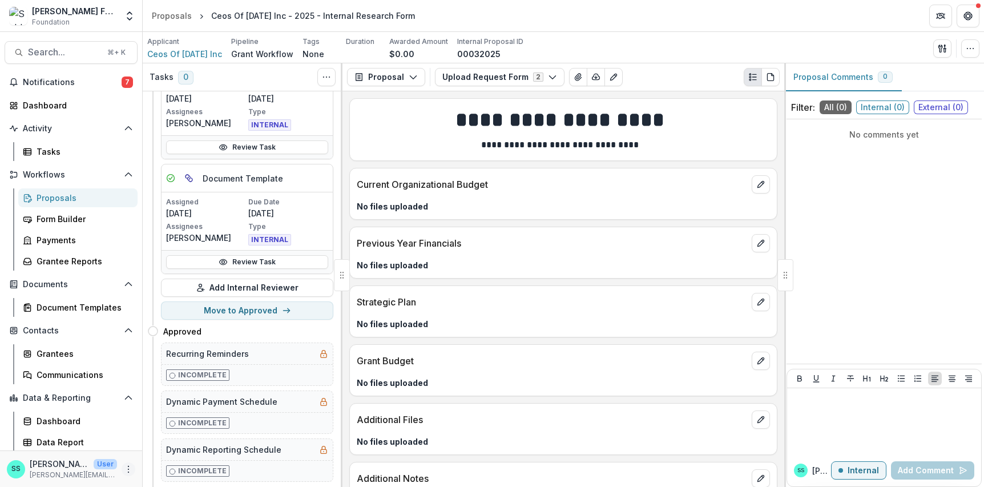
click at [124, 455] on icon "More" at bounding box center [128, 468] width 9 height 9
click at [160, 436] on link "User Settings" at bounding box center [200, 443] width 122 height 19
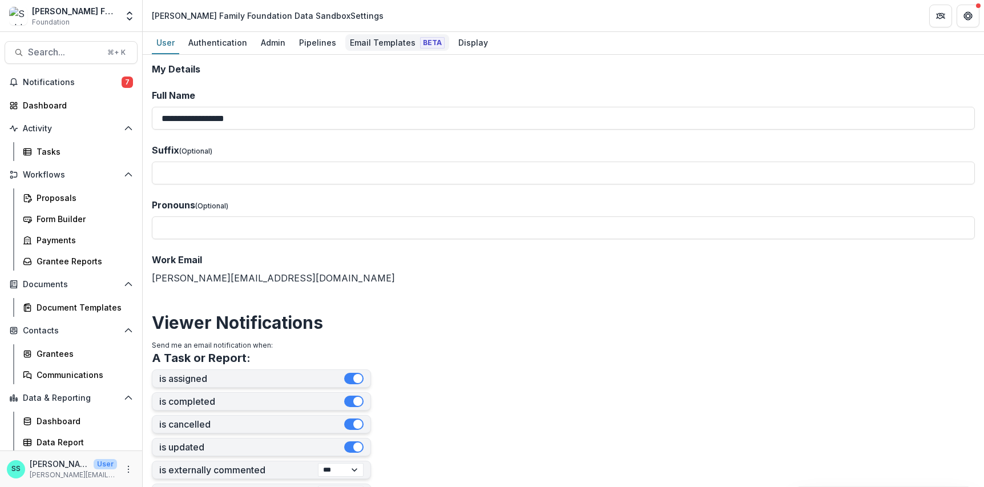
click at [414, 41] on div "Email Templates Beta" at bounding box center [397, 42] width 104 height 17
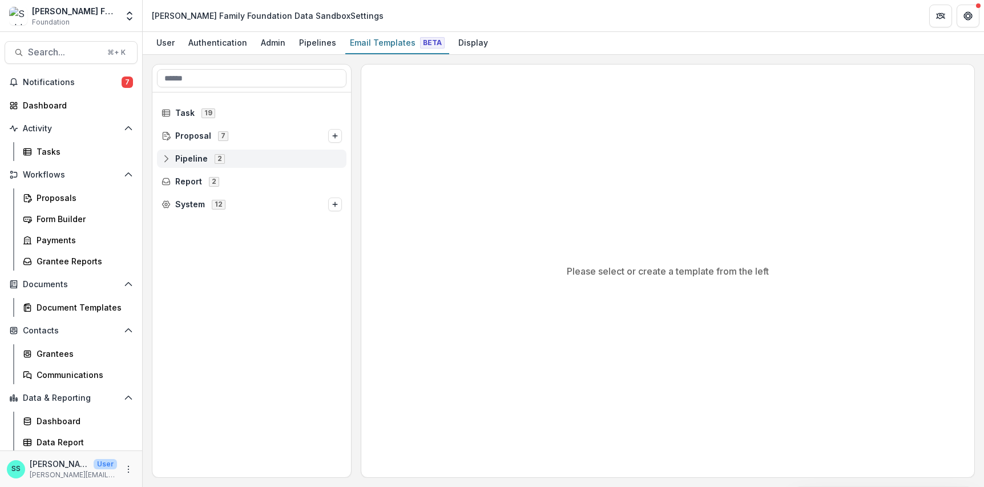
click at [166, 160] on line at bounding box center [166, 158] width 0 height 3
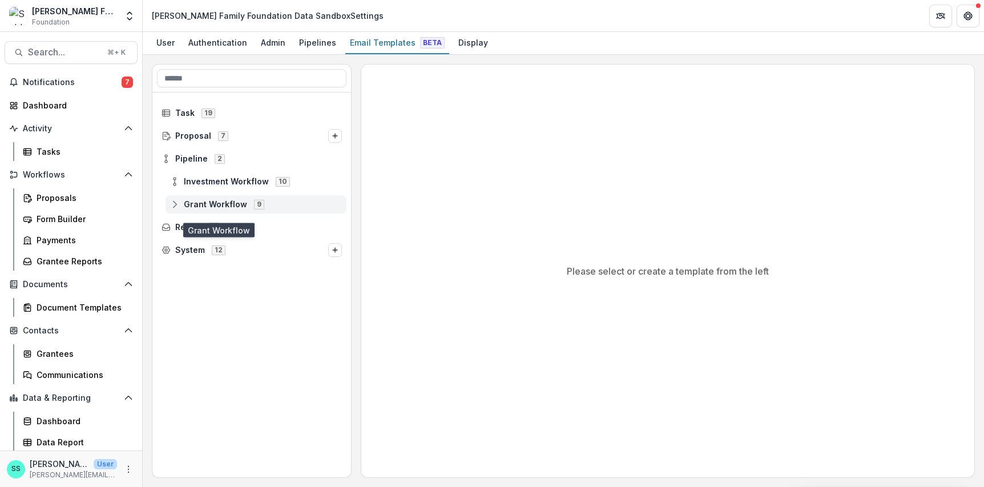
click at [225, 209] on span "Grant Workflow" at bounding box center [215, 205] width 63 height 10
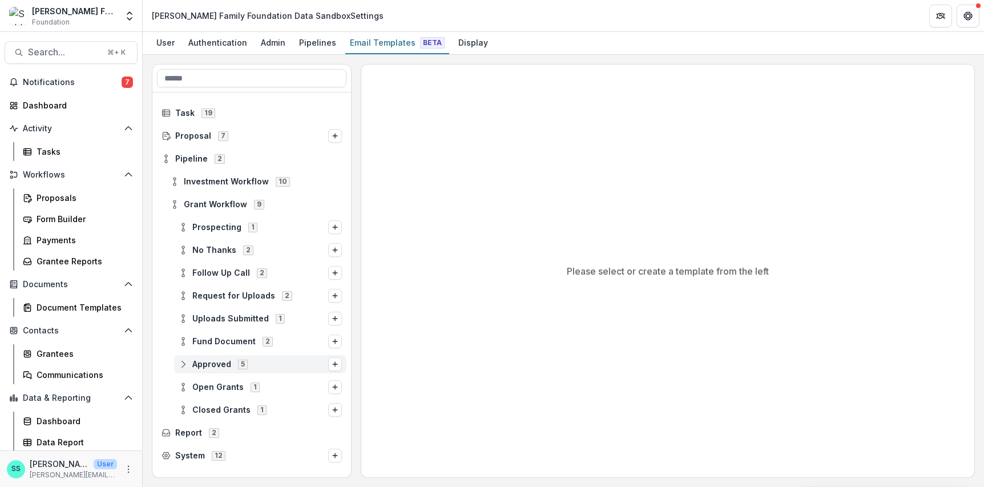
click at [242, 369] on span "Approved 5" at bounding box center [253, 364] width 149 height 10
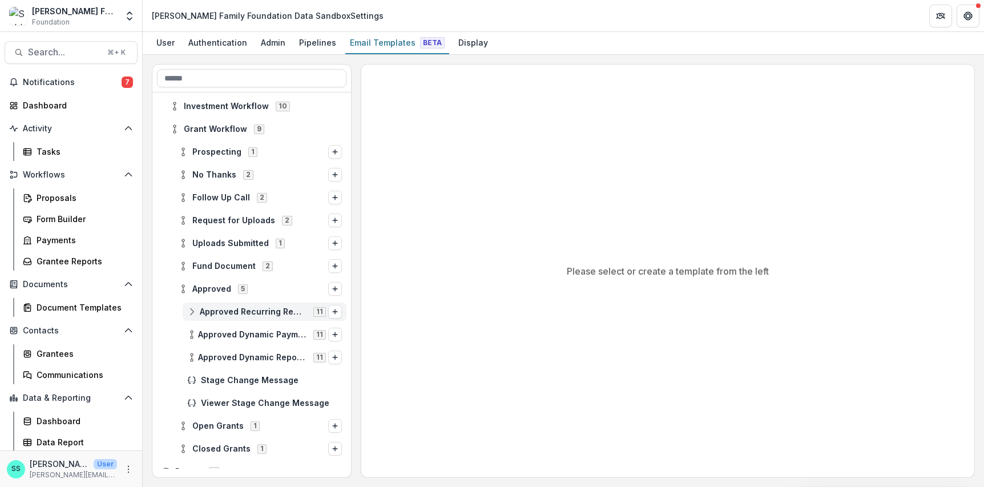
scroll to position [112, 0]
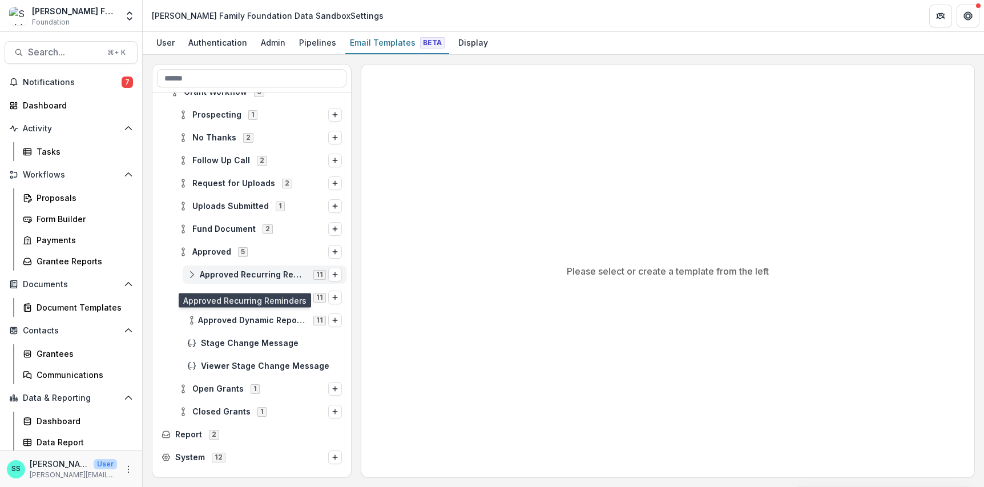
click at [274, 280] on span "Approved Recurring Reminders" at bounding box center [253, 275] width 107 height 10
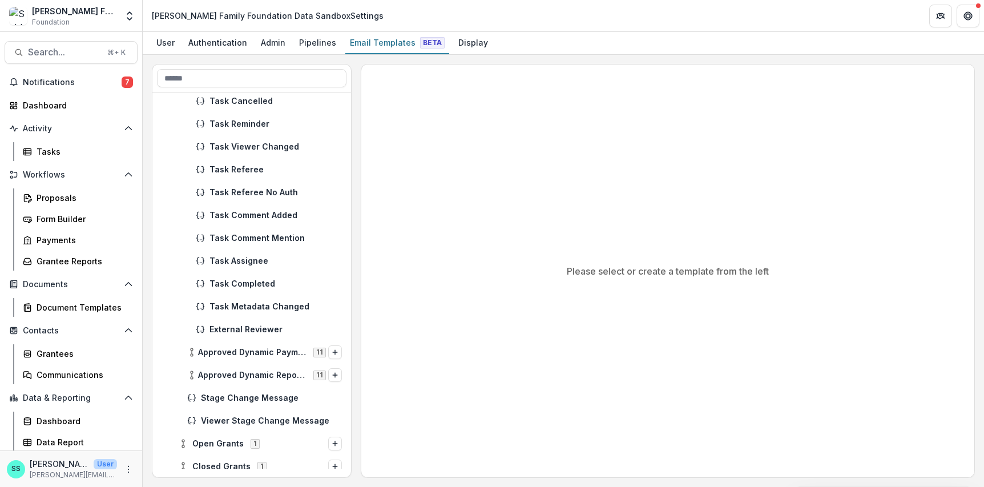
scroll to position [325, 0]
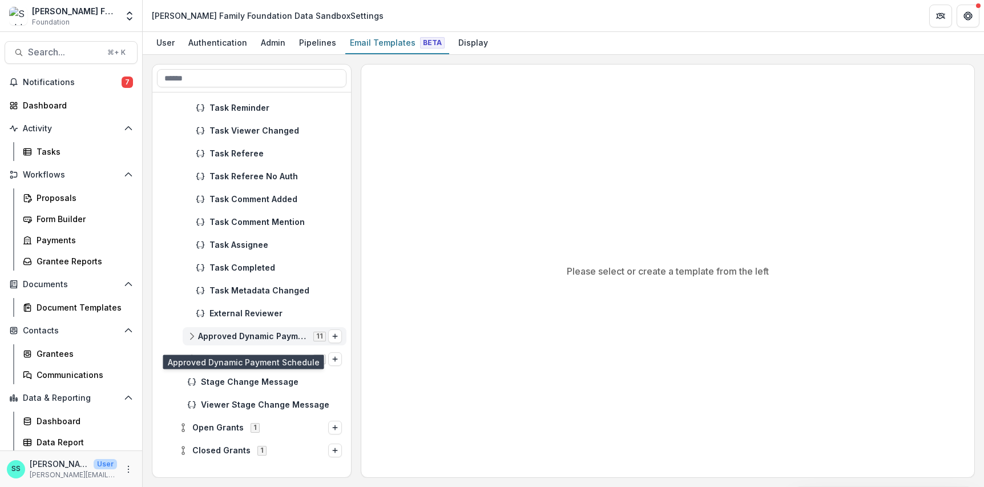
click at [261, 341] on span "Approved Dynamic Payment Schedule" at bounding box center [252, 336] width 108 height 10
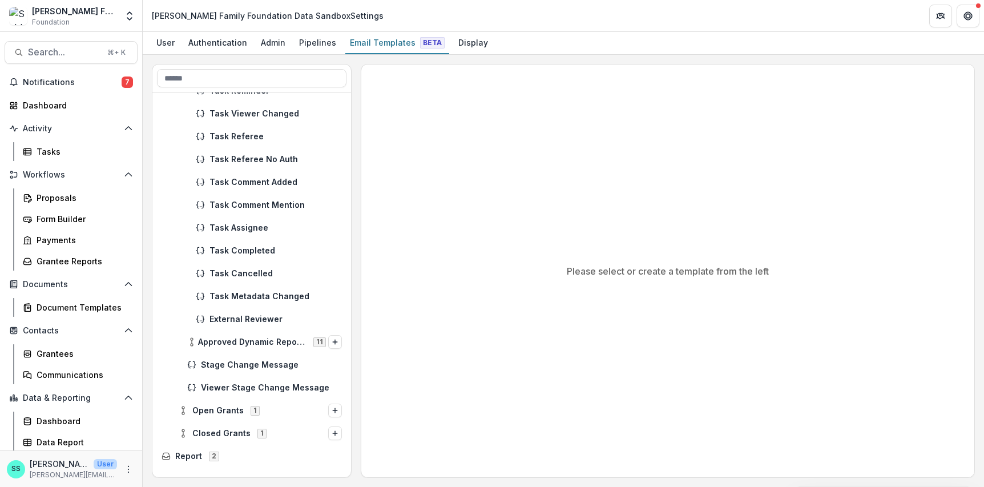
scroll to position [594, 0]
click at [235, 369] on span "Stage Change Message" at bounding box center [271, 364] width 141 height 10
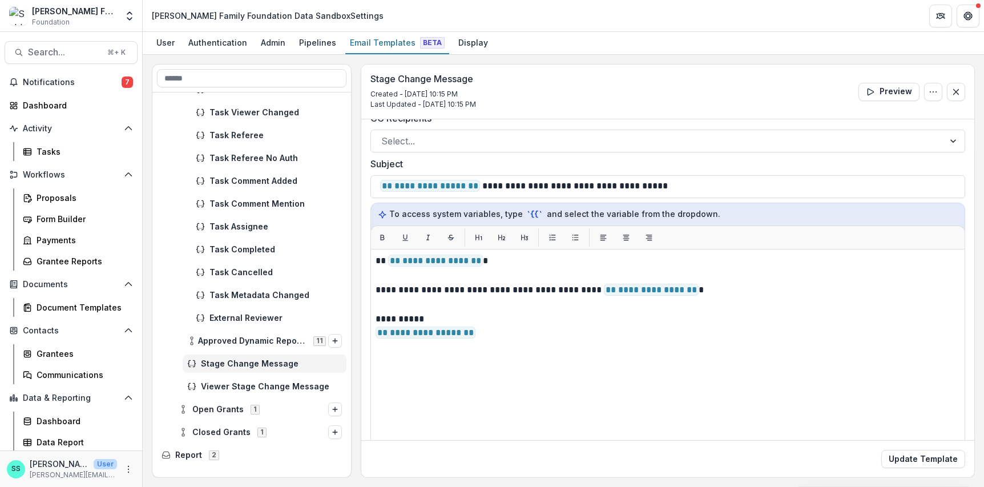
scroll to position [44, 0]
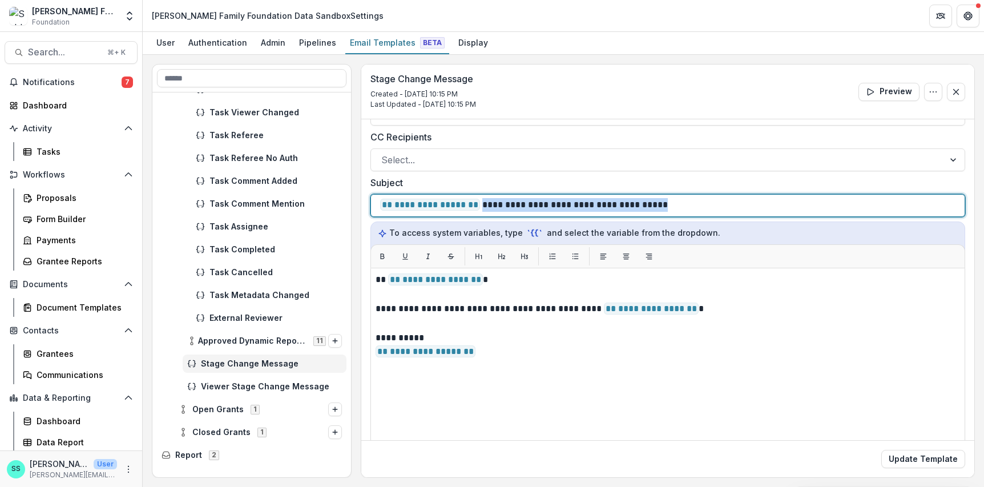
drag, startPoint x: 707, startPoint y: 232, endPoint x: 500, endPoint y: 229, distance: 206.5
click at [500, 216] on div "**********" at bounding box center [667, 206] width 575 height 22
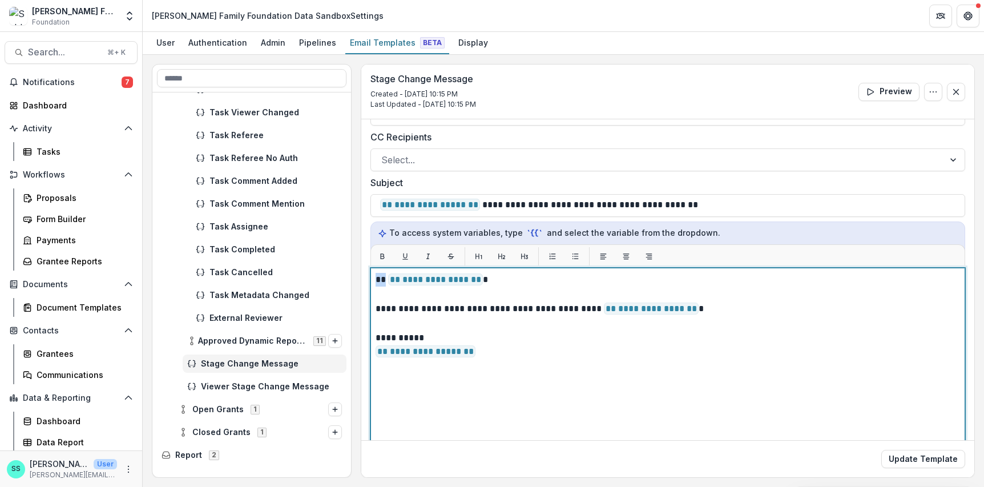
drag, startPoint x: 389, startPoint y: 313, endPoint x: 378, endPoint y: 313, distance: 10.3
click at [378, 313] on div "**********" at bounding box center [667, 410] width 594 height 285
click at [380, 317] on p "**********" at bounding box center [662, 309] width 574 height 15
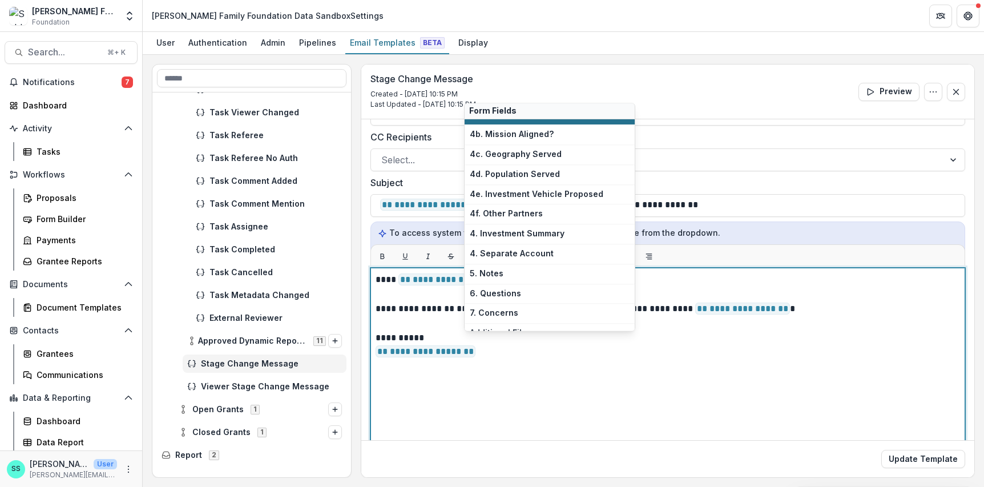
scroll to position [0, 0]
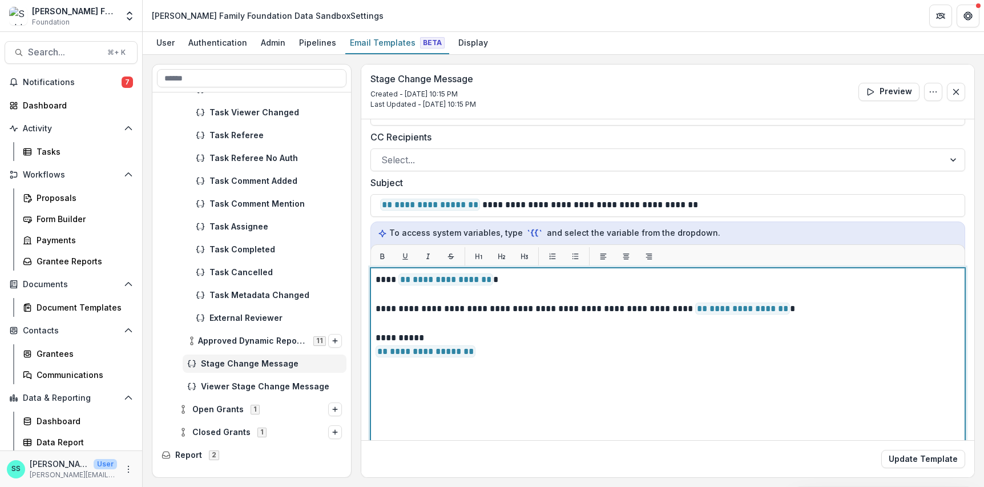
click at [451, 362] on p "**********" at bounding box center [662, 346] width 574 height 31
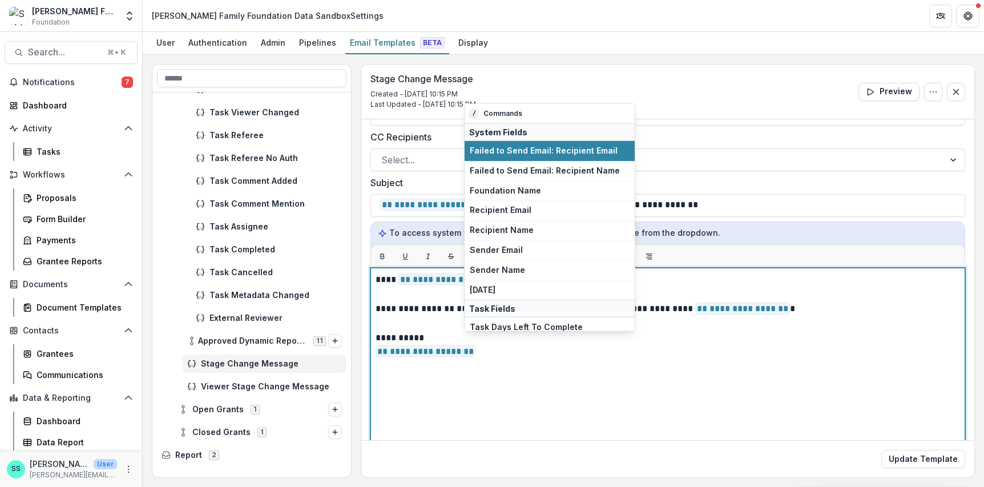
click at [472, 317] on p "**********" at bounding box center [662, 309] width 574 height 15
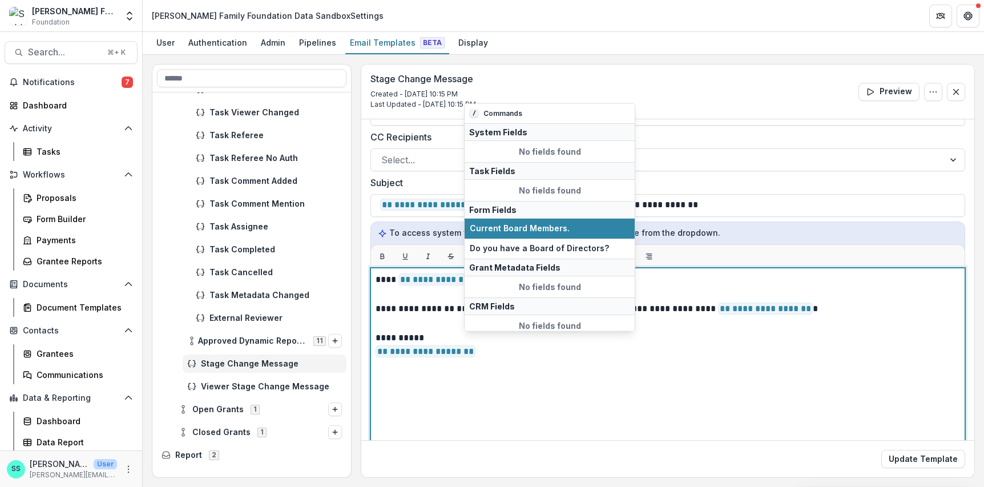
scroll to position [33, 0]
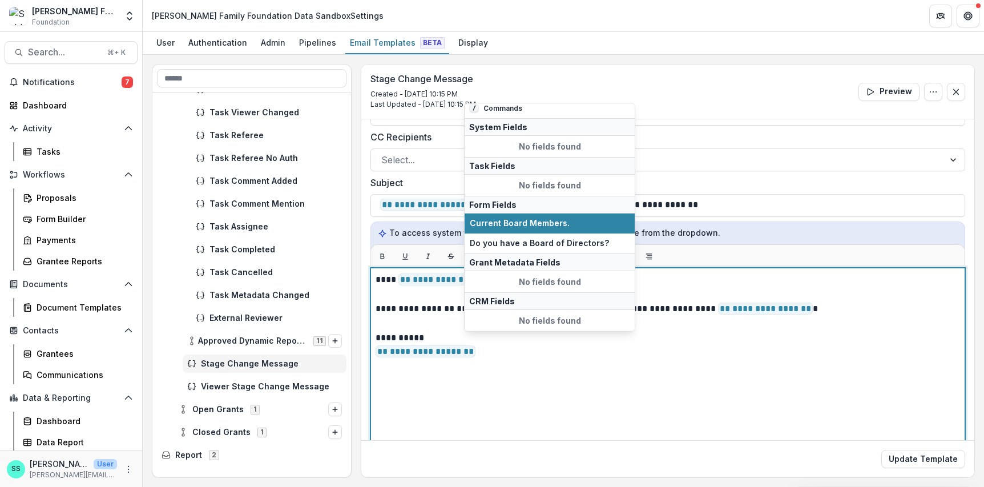
click at [523, 331] on p at bounding box center [667, 324] width 584 height 14
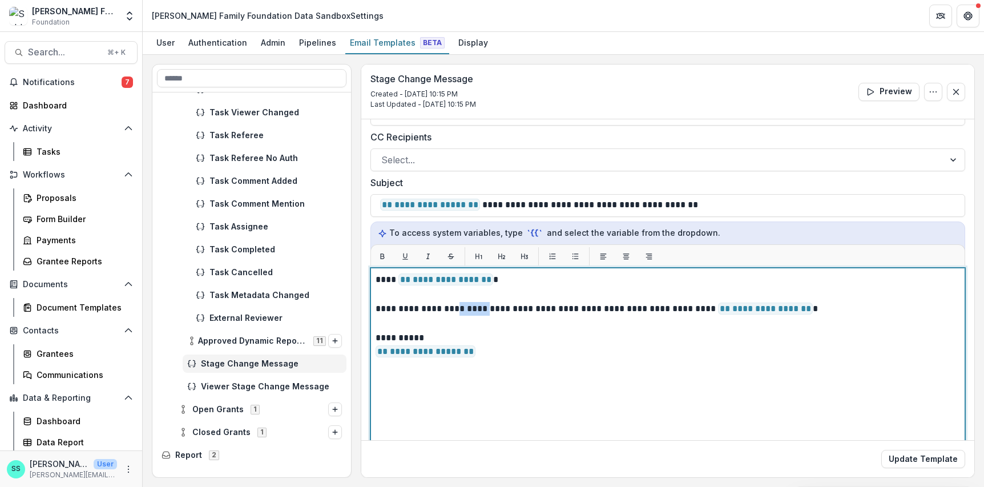
drag, startPoint x: 500, startPoint y: 343, endPoint x: 464, endPoint y: 342, distance: 36.6
click at [464, 317] on p "**********" at bounding box center [662, 309] width 574 height 15
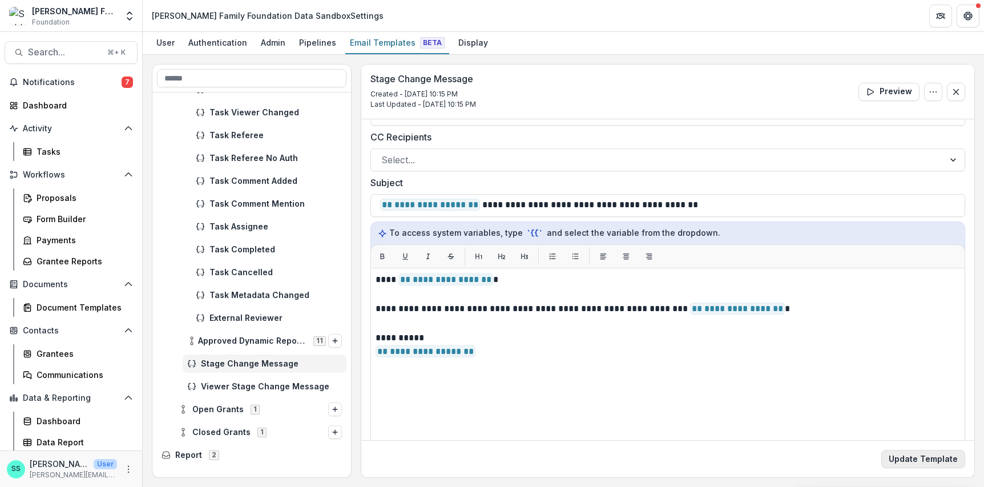
click at [811, 454] on button "Update Template" at bounding box center [923, 459] width 84 height 18
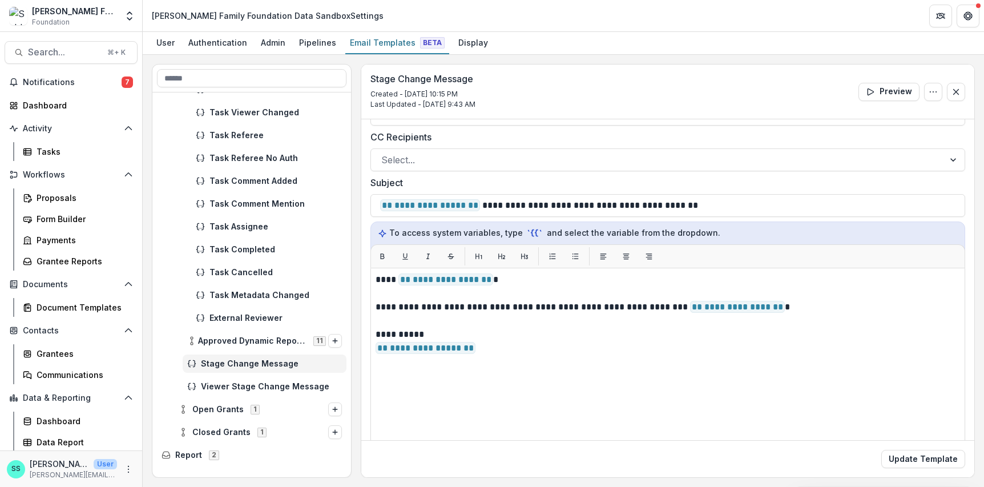
scroll to position [0, 0]
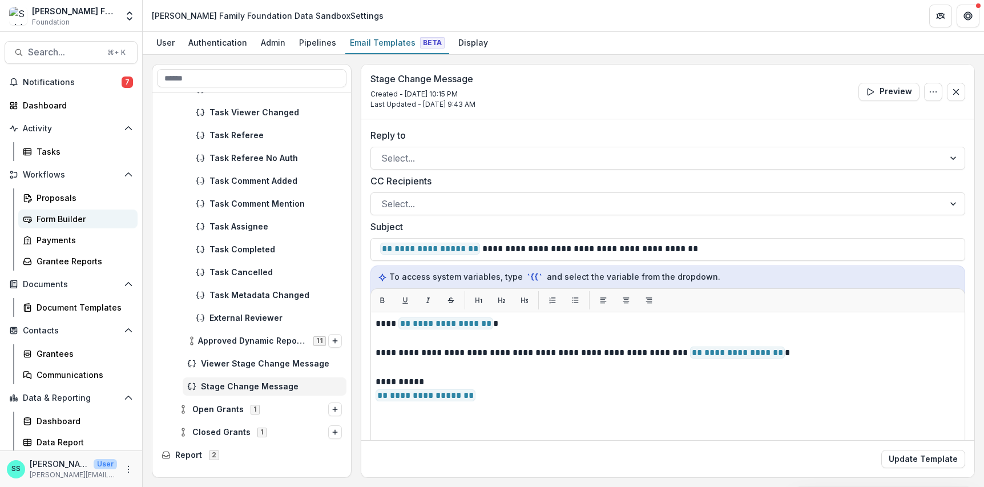
click at [46, 225] on div "Form Builder" at bounding box center [83, 219] width 92 height 12
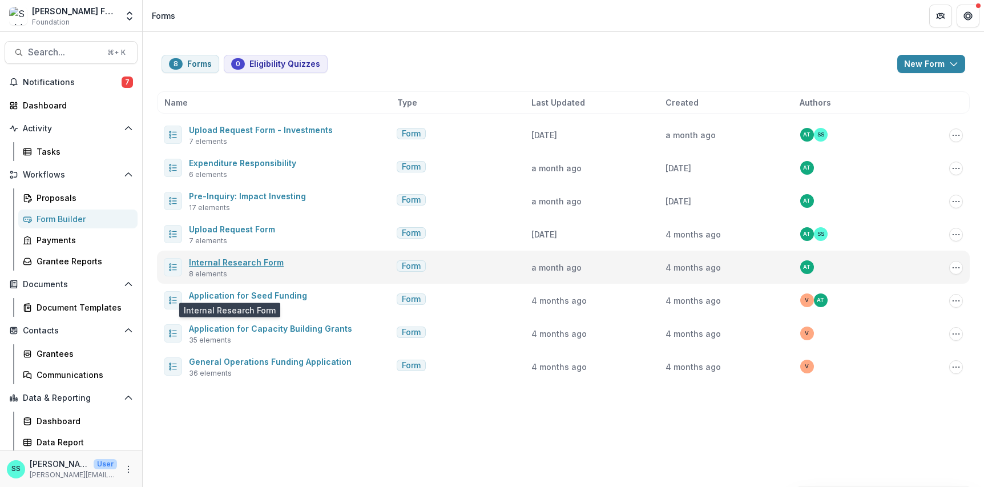
click at [250, 267] on link "Internal Research Form" at bounding box center [236, 262] width 95 height 10
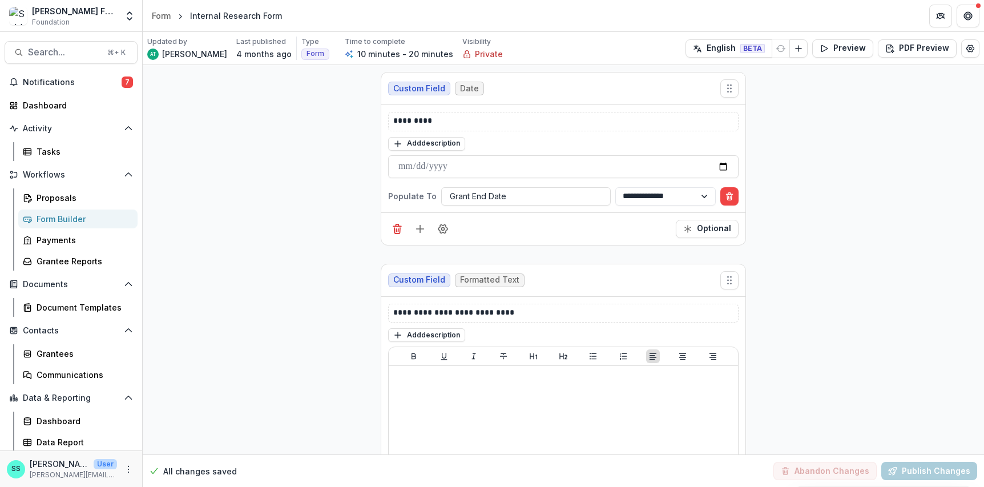
scroll to position [904, 0]
click at [124, 455] on icon "More" at bounding box center [128, 468] width 9 height 9
click at [186, 446] on link "User Settings" at bounding box center [200, 443] width 122 height 19
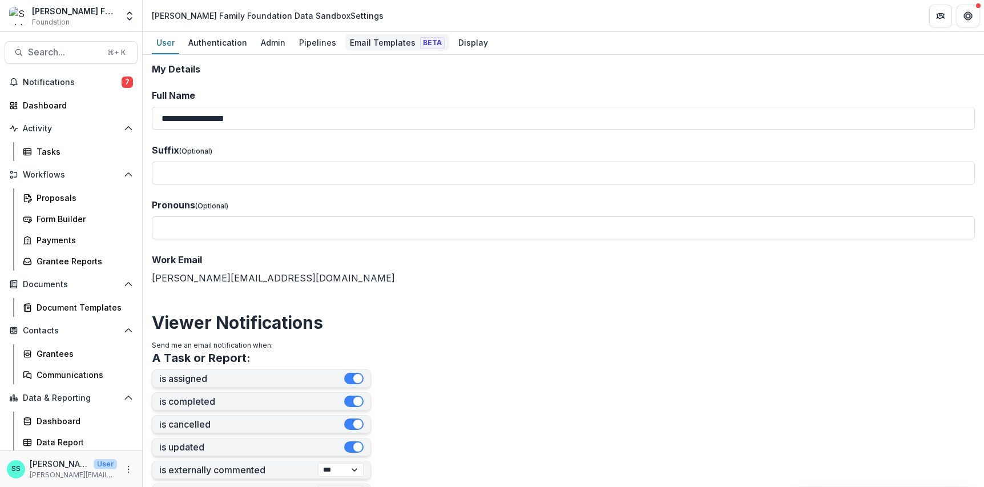
click at [415, 46] on div "Email Templates Beta" at bounding box center [397, 42] width 104 height 17
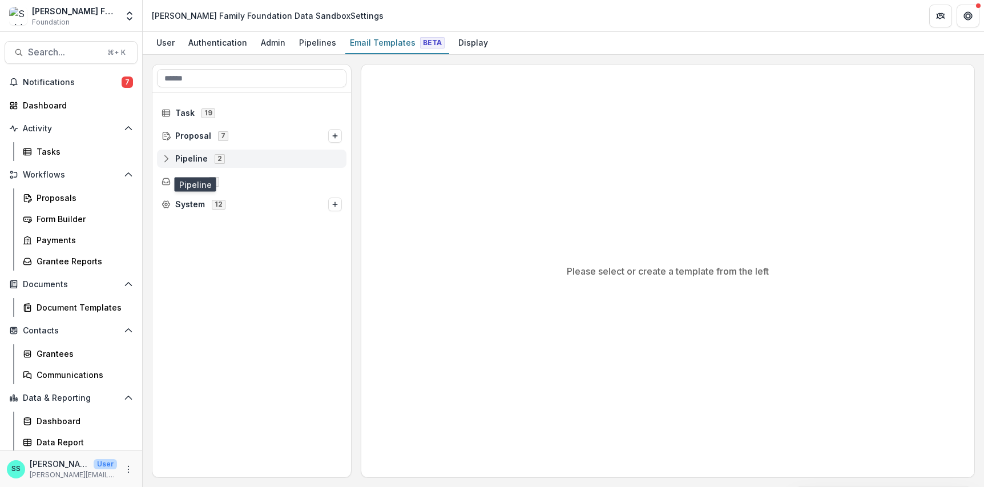
click at [189, 164] on span "Pipeline" at bounding box center [191, 159] width 33 height 10
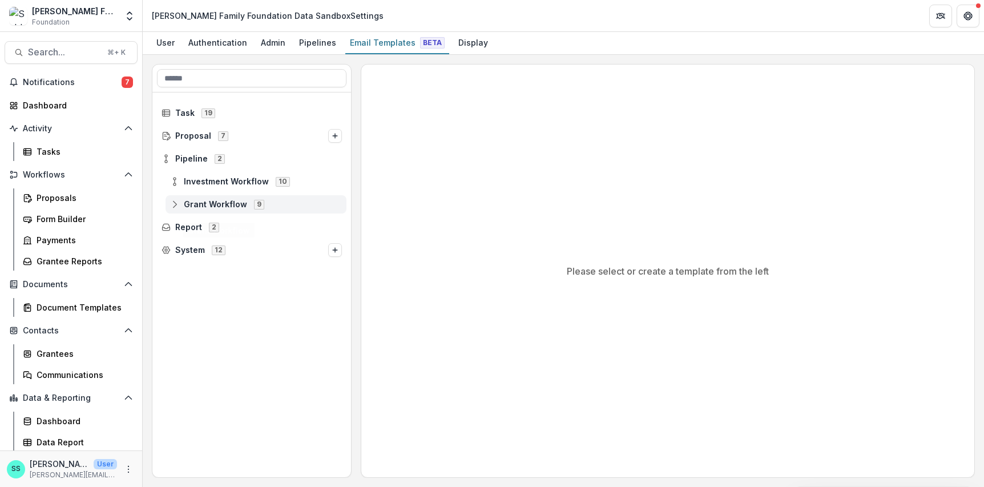
click at [207, 209] on span "Grant Workflow" at bounding box center [215, 205] width 63 height 10
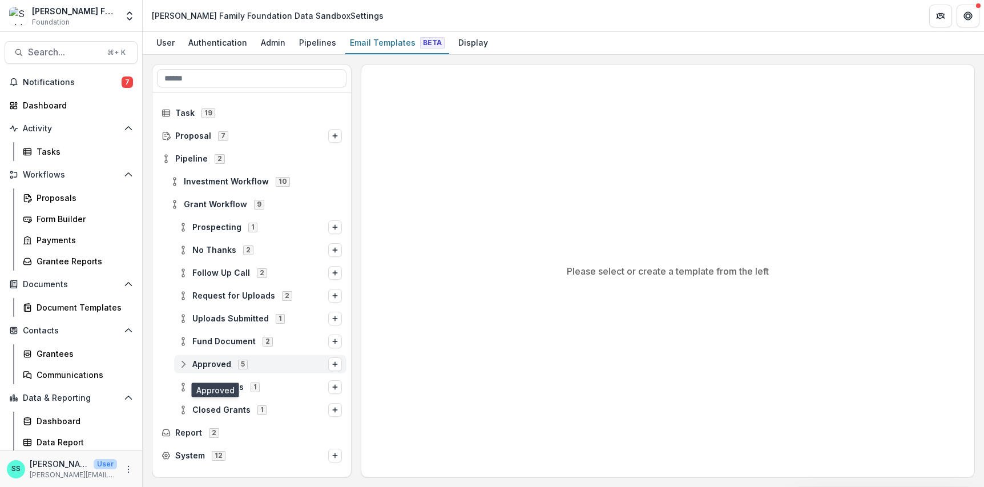
click at [212, 369] on span "Approved" at bounding box center [211, 364] width 39 height 10
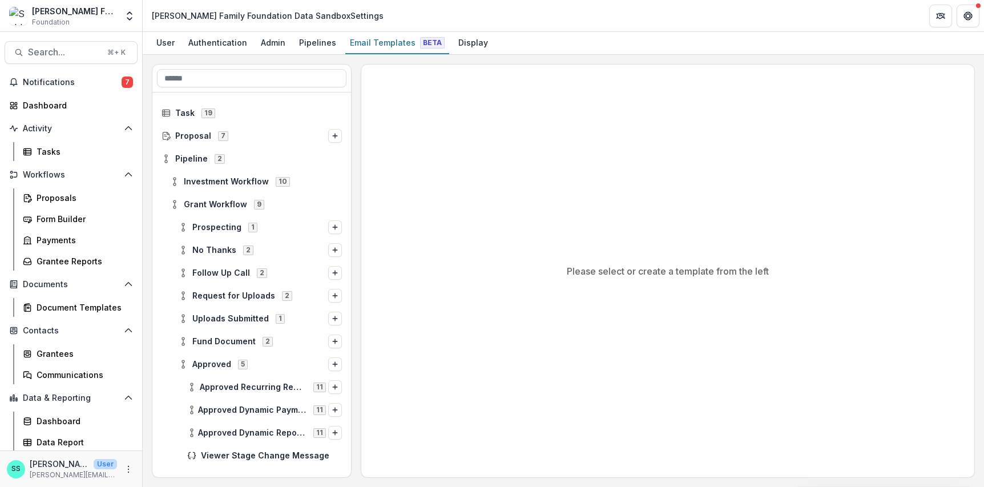
scroll to position [112, 0]
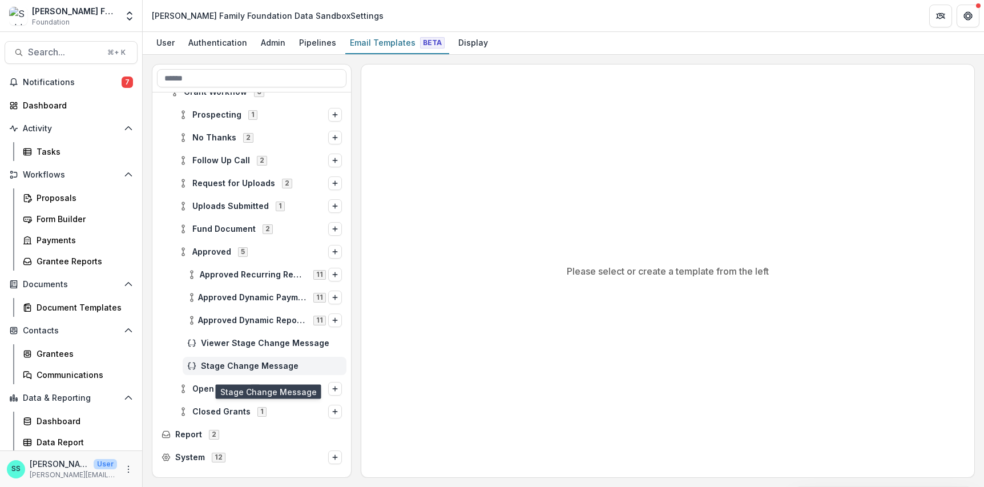
click at [215, 371] on span "Stage Change Message" at bounding box center [271, 366] width 141 height 10
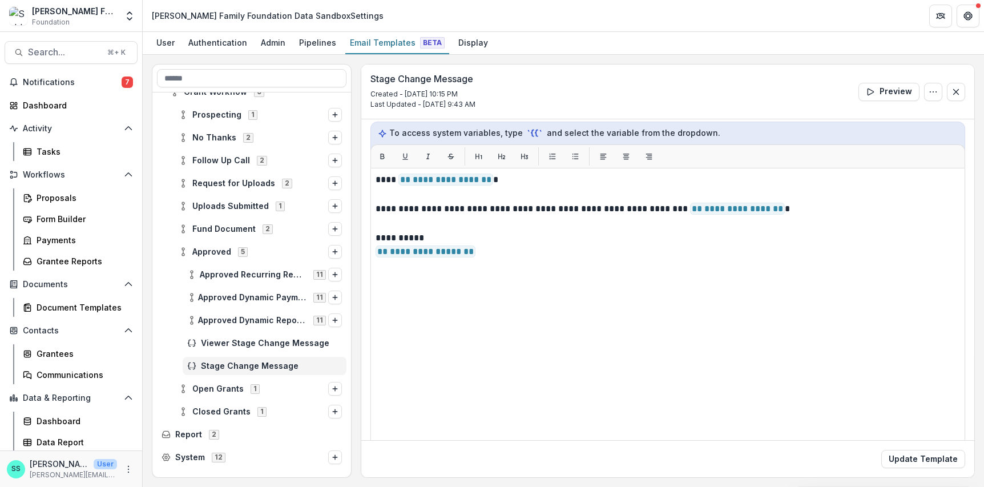
scroll to position [149, 0]
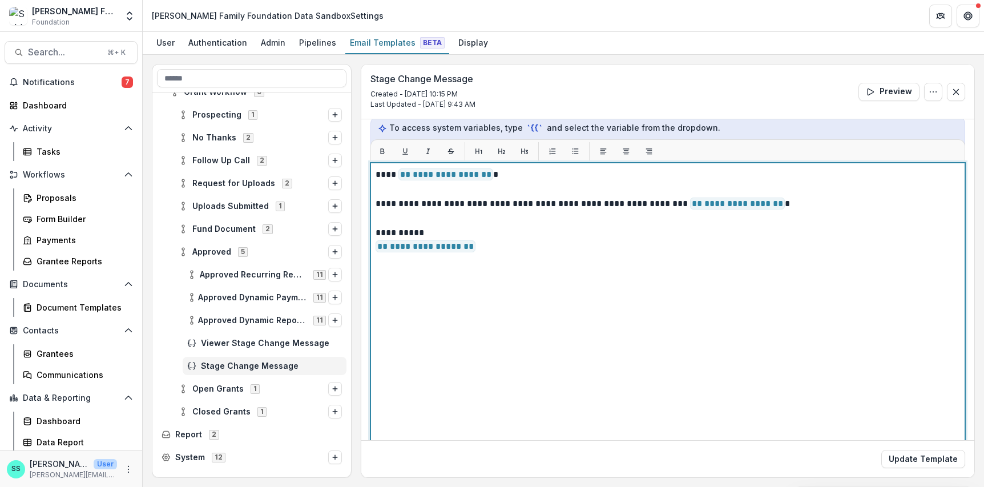
click at [464, 212] on p "**********" at bounding box center [662, 204] width 574 height 15
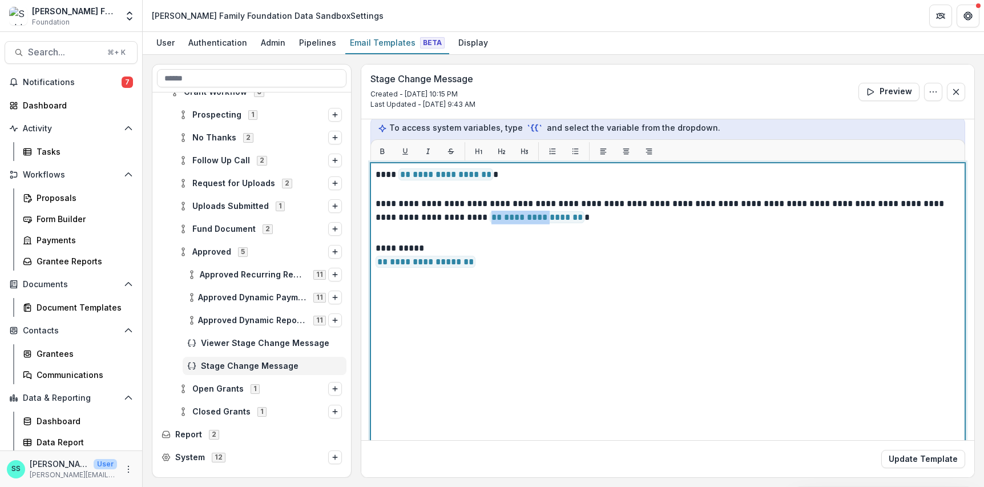
drag, startPoint x: 611, startPoint y: 255, endPoint x: 634, endPoint y: 252, distance: 23.1
click at [753, 230] on div "**********" at bounding box center [667, 305] width 584 height 275
drag, startPoint x: 650, startPoint y: 254, endPoint x: 545, endPoint y: 253, distance: 105.5
click at [545, 223] on span "**********" at bounding box center [537, 217] width 95 height 12
click at [811, 228] on p "**********" at bounding box center [662, 212] width 574 height 31
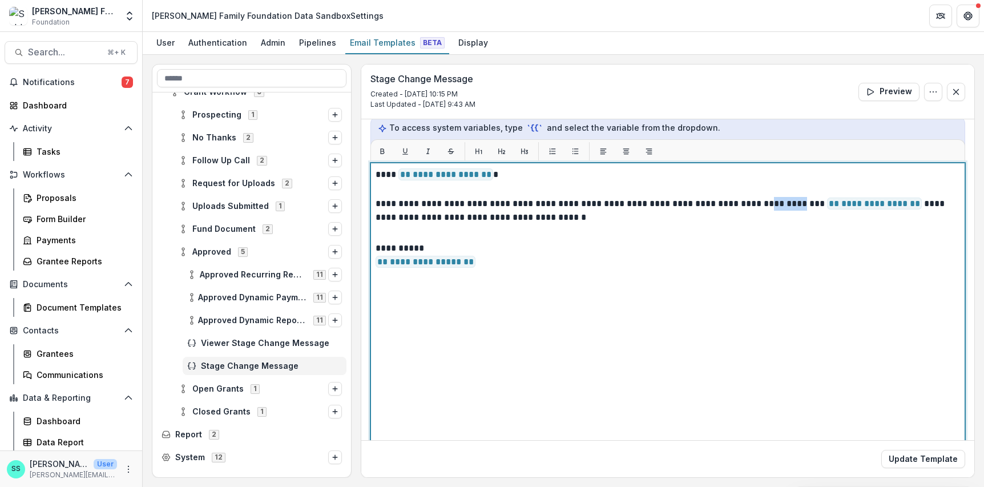
drag, startPoint x: 839, startPoint y: 238, endPoint x: 803, endPoint y: 238, distance: 35.9
click at [803, 228] on p "**********" at bounding box center [662, 212] width 574 height 31
click at [393, 228] on p "**********" at bounding box center [662, 212] width 574 height 31
click at [811, 209] on span "**********" at bounding box center [863, 203] width 95 height 12
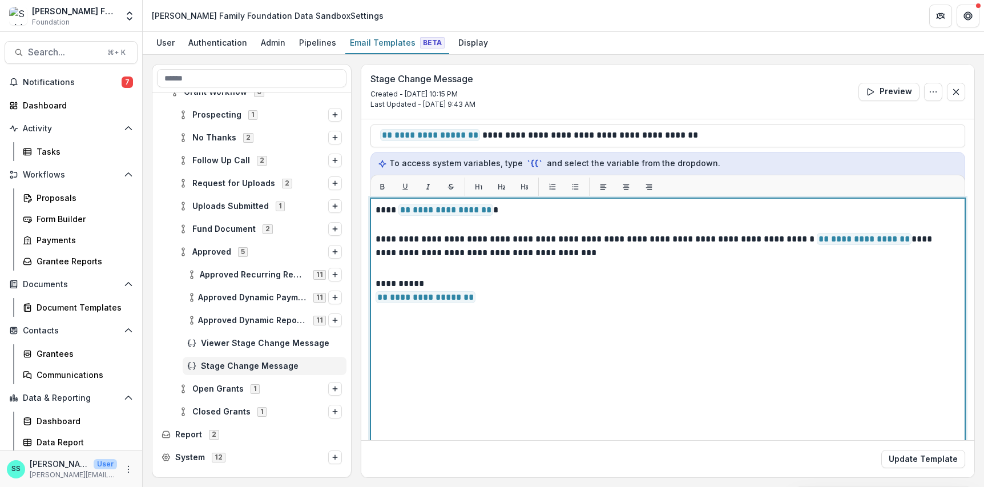
scroll to position [130, 0]
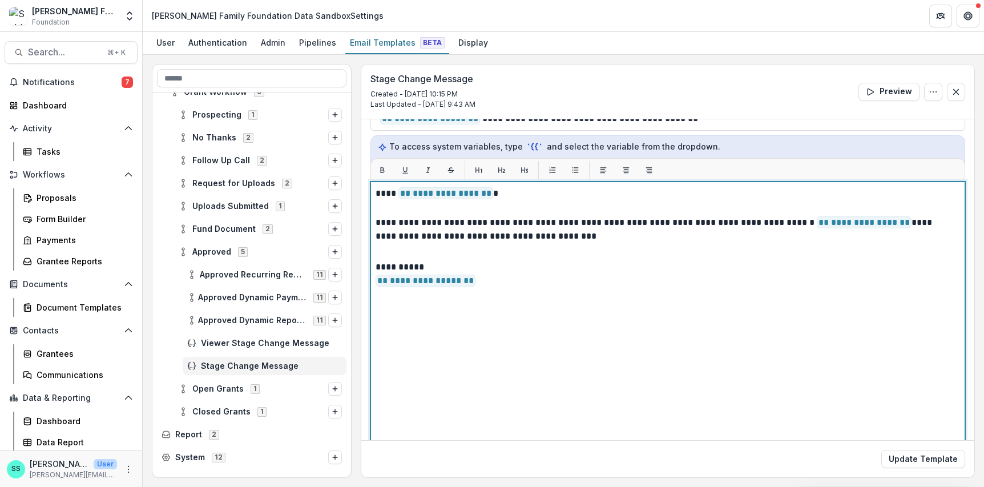
click at [654, 246] on p "**********" at bounding box center [662, 231] width 574 height 31
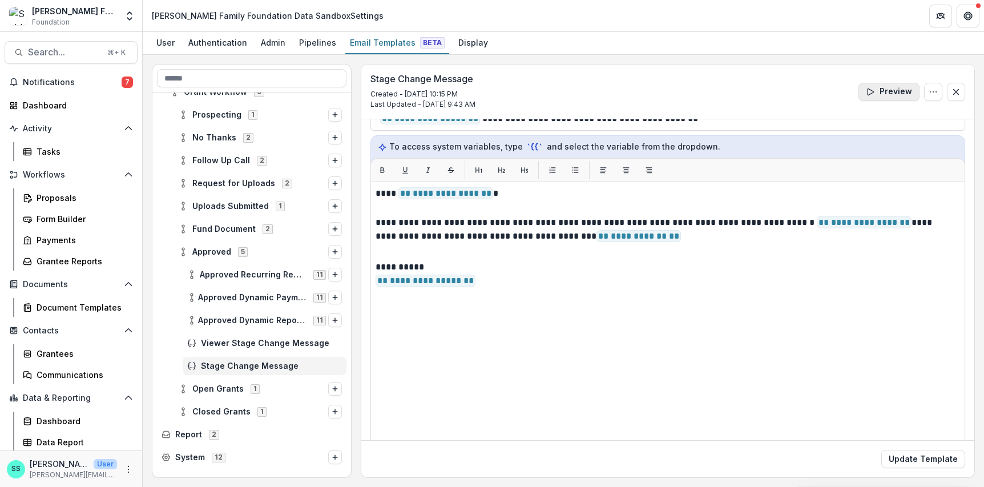
click at [811, 96] on button "Preview" at bounding box center [888, 92] width 61 height 18
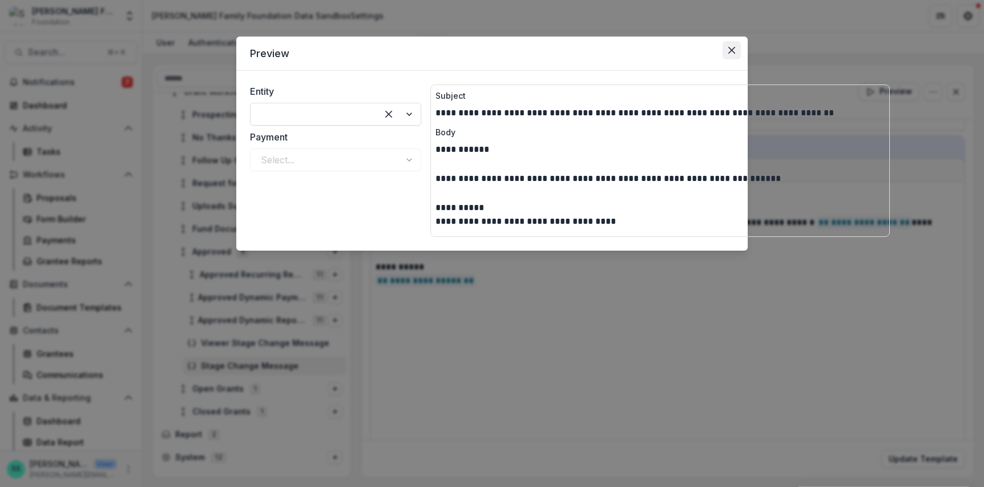
click at [735, 54] on icon "Close" at bounding box center [731, 50] width 7 height 7
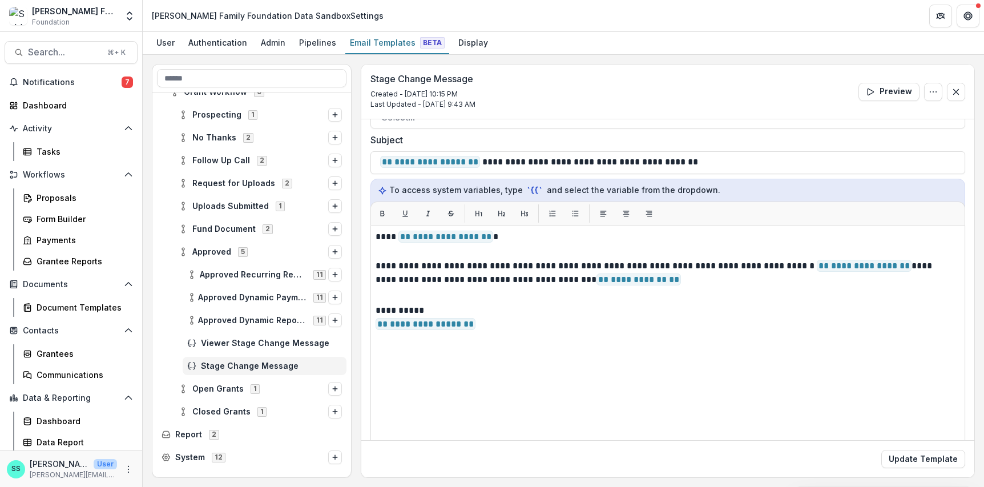
scroll to position [87, 0]
click at [811, 454] on button "Update Template" at bounding box center [923, 459] width 84 height 18
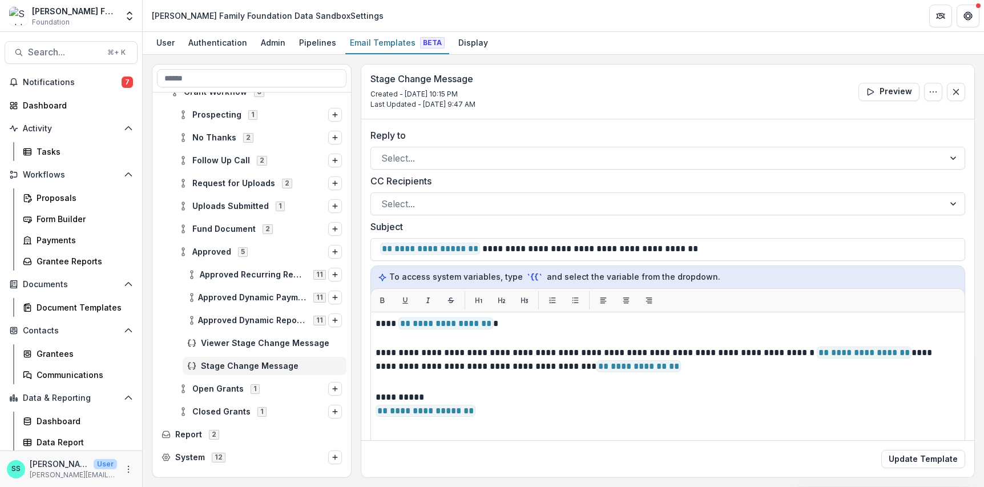
scroll to position [71, 0]
click at [61, 392] on span "Data & Reporting" at bounding box center [71, 397] width 96 height 10
click at [63, 403] on span "Data & Reporting" at bounding box center [71, 398] width 96 height 10
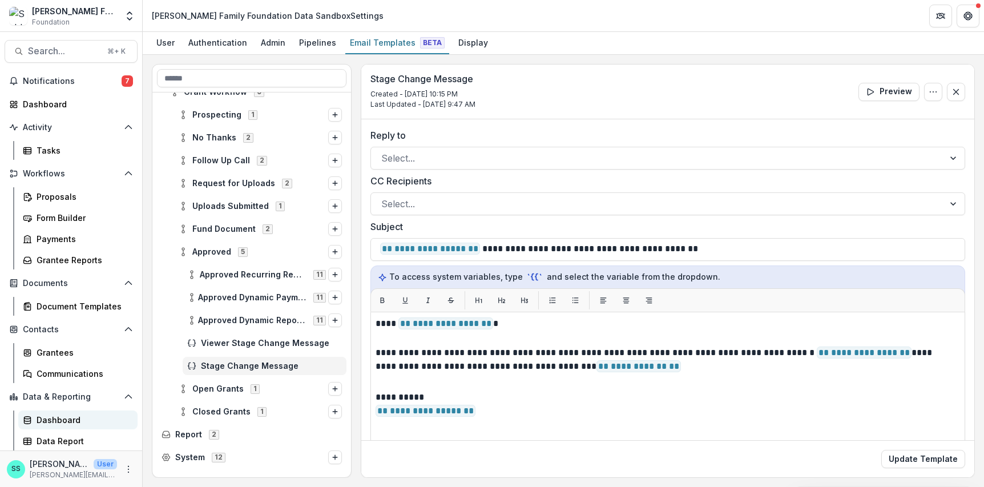
click at [62, 414] on div "Dashboard" at bounding box center [83, 420] width 92 height 12
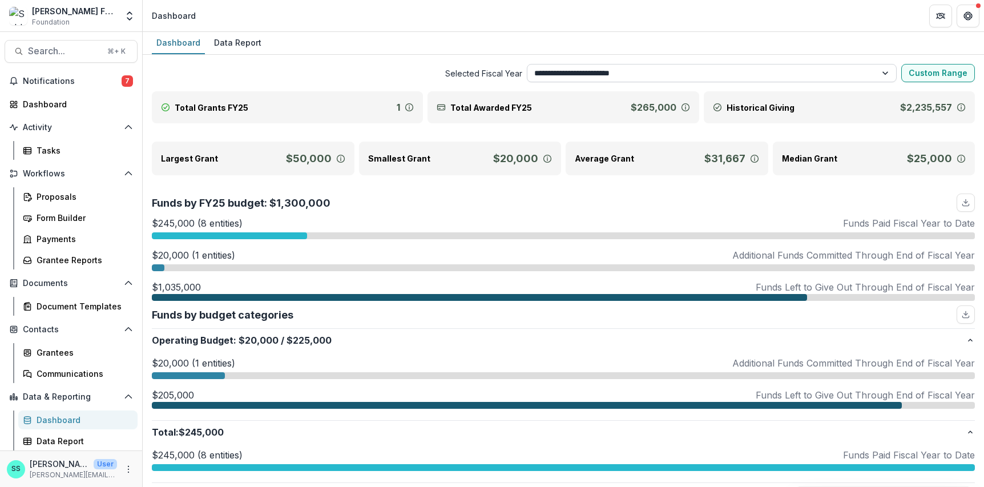
click at [599, 76] on select "**********" at bounding box center [712, 73] width 370 height 18
select select "**********"
click at [527, 67] on select "**********" at bounding box center [712, 73] width 370 height 18
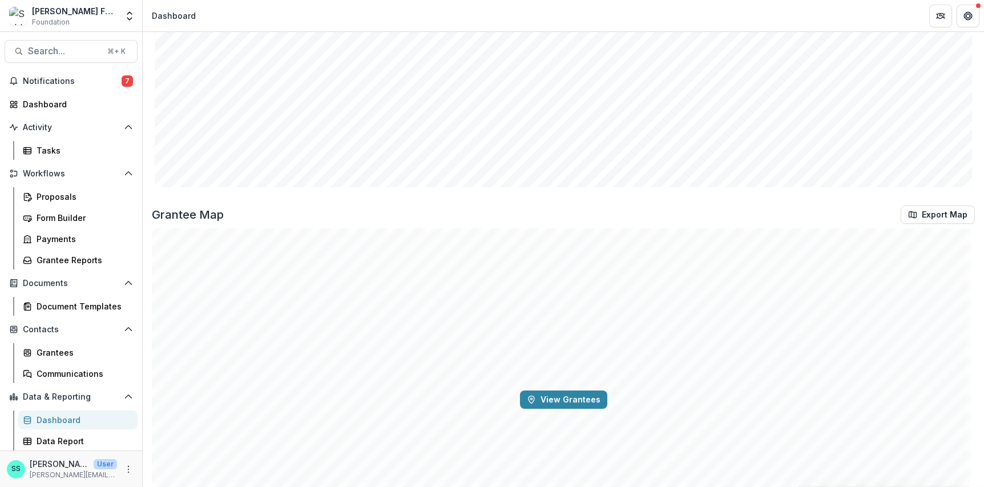
scroll to position [1252, 0]
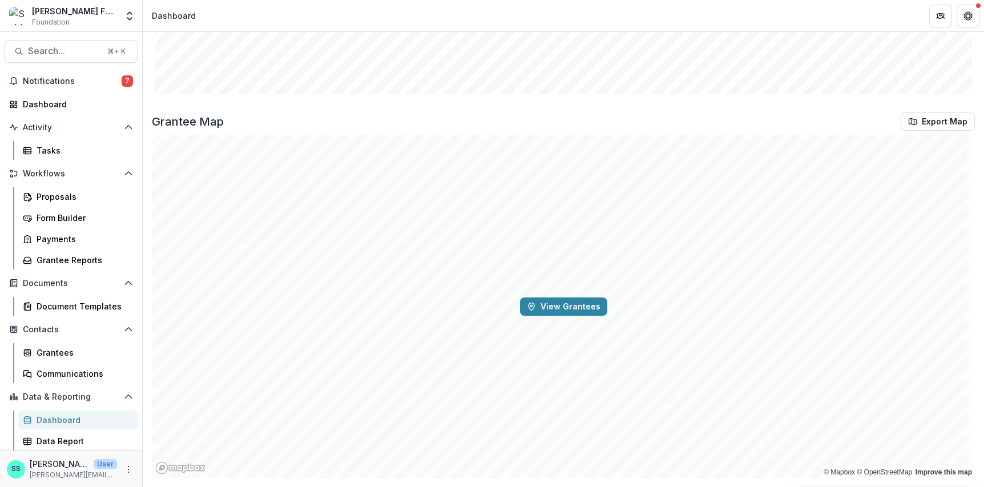
click at [561, 324] on div "View Grantees" at bounding box center [563, 306] width 823 height 342
click at [563, 311] on button "View Grantees" at bounding box center [563, 306] width 87 height 18
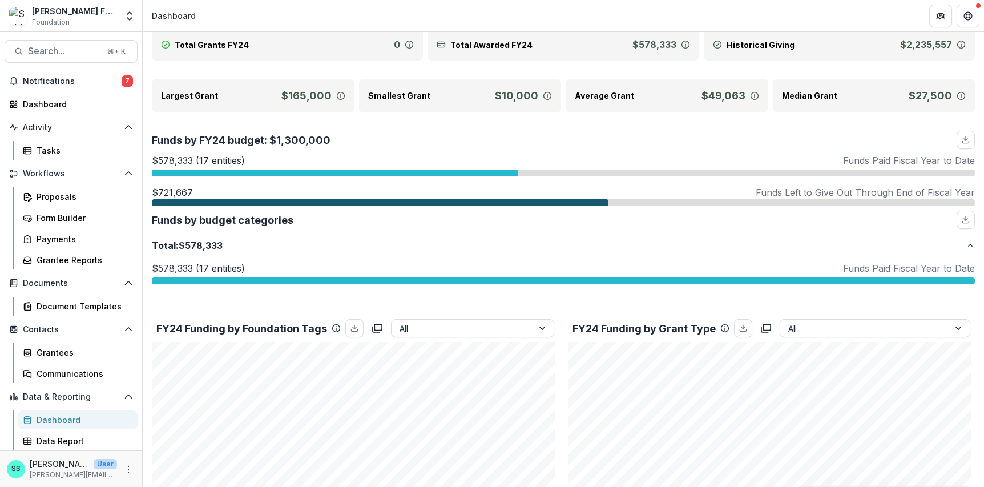
scroll to position [0, 0]
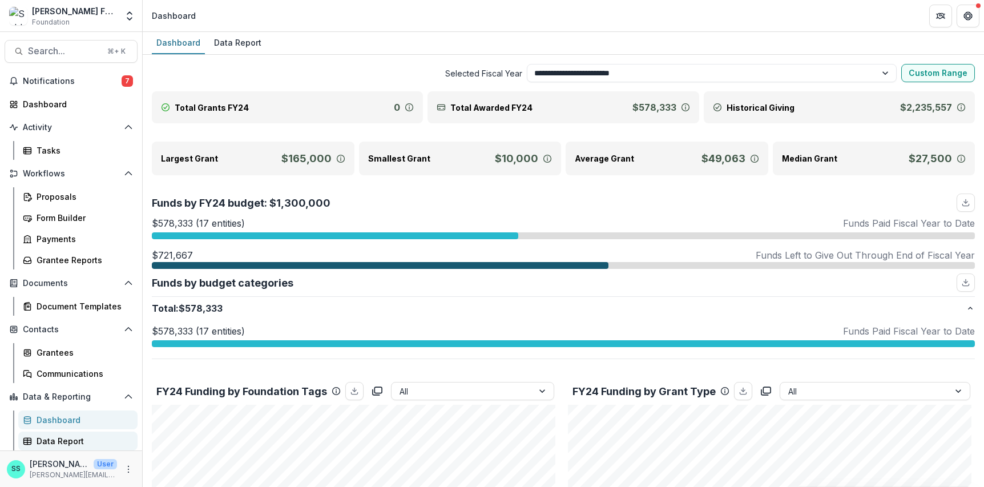
click at [67, 435] on div "Data Report" at bounding box center [83, 441] width 92 height 12
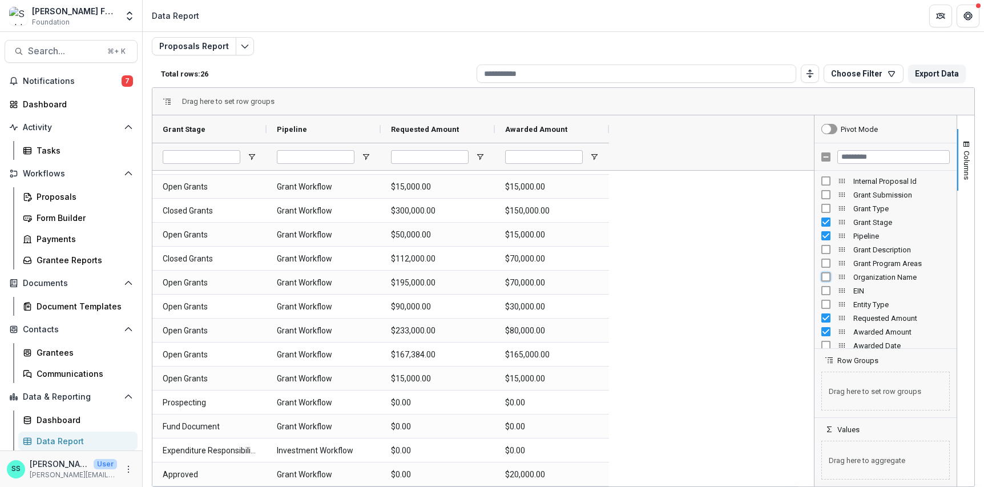
scroll to position [33, 0]
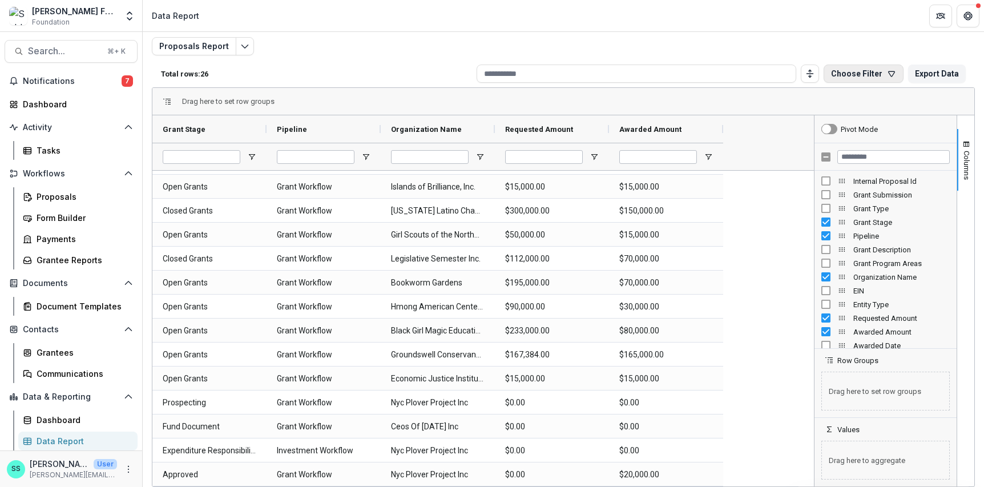
click at [811, 69] on button "Choose Filter" at bounding box center [863, 73] width 80 height 18
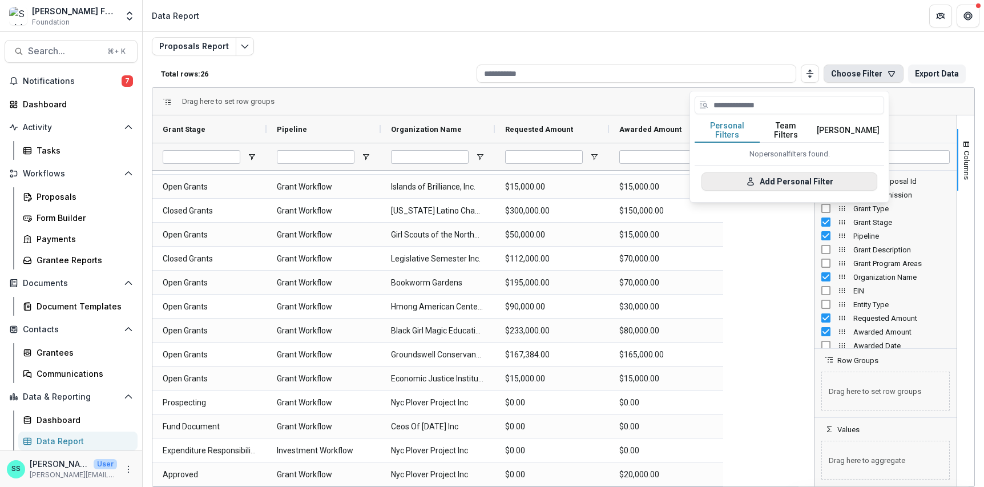
click at [770, 190] on button "Add Personal Filter" at bounding box center [789, 181] width 176 height 18
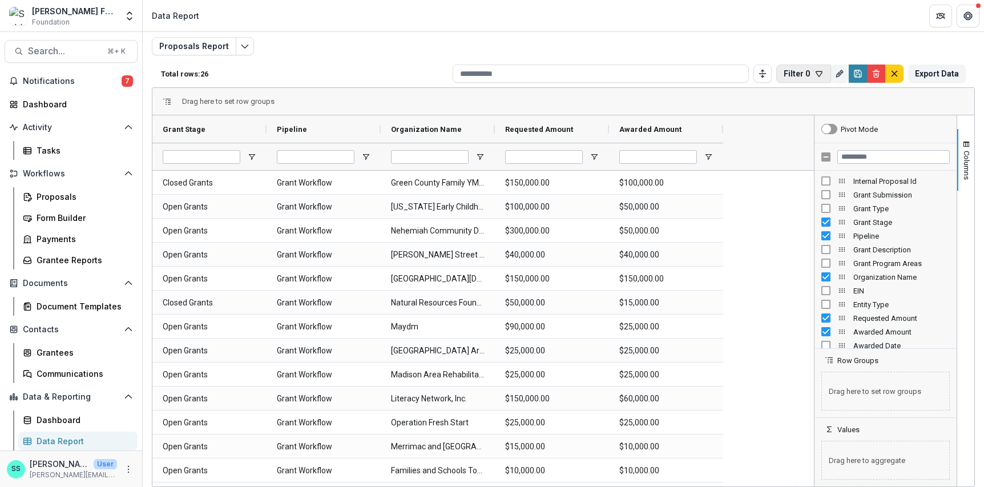
click at [811, 71] on icon "button" at bounding box center [818, 73] width 9 height 9
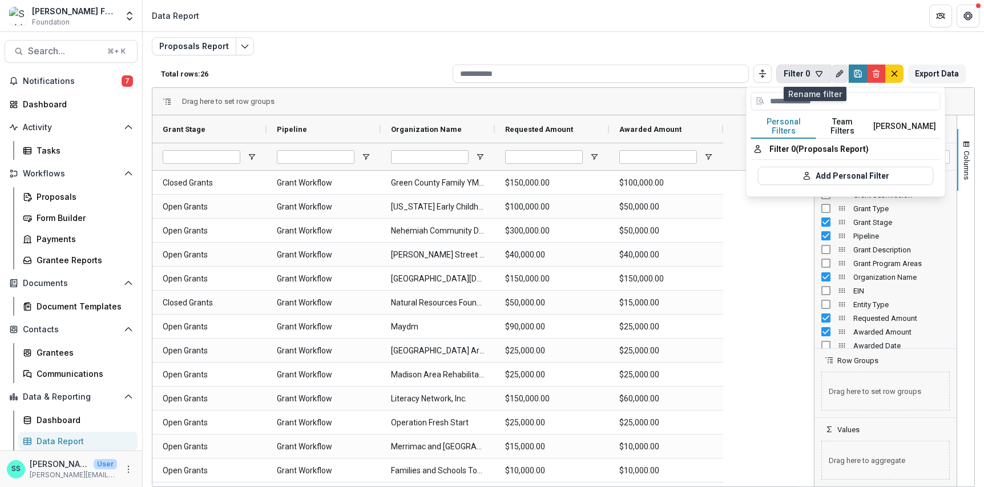
click at [811, 72] on line "Rename" at bounding box center [839, 73] width 2 height 2
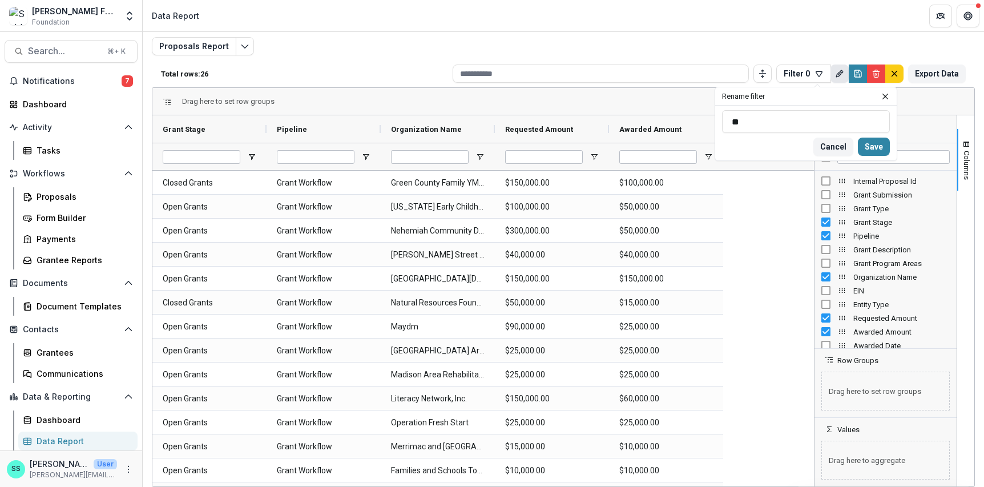
type input "*"
type input "**********"
click at [811, 152] on button "Save" at bounding box center [874, 146] width 32 height 18
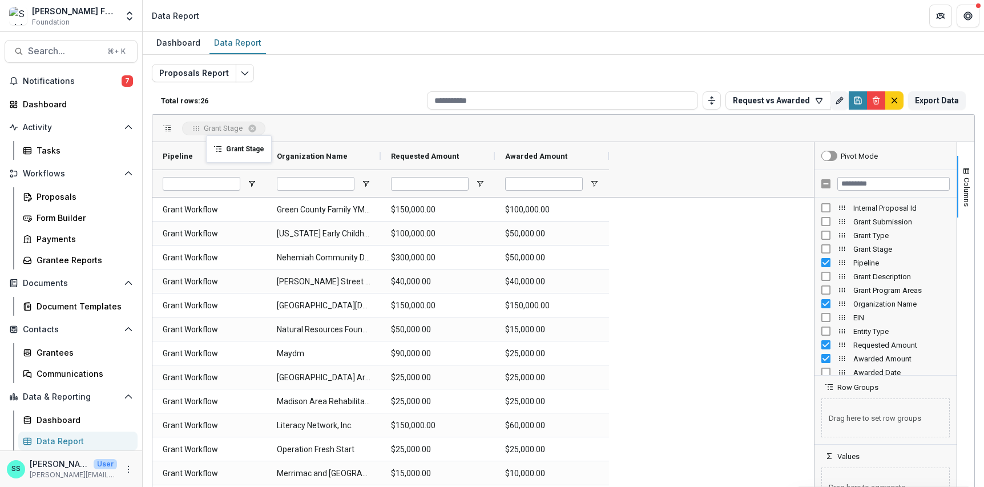
drag, startPoint x: 215, startPoint y: 165, endPoint x: 212, endPoint y: 142, distance: 22.9
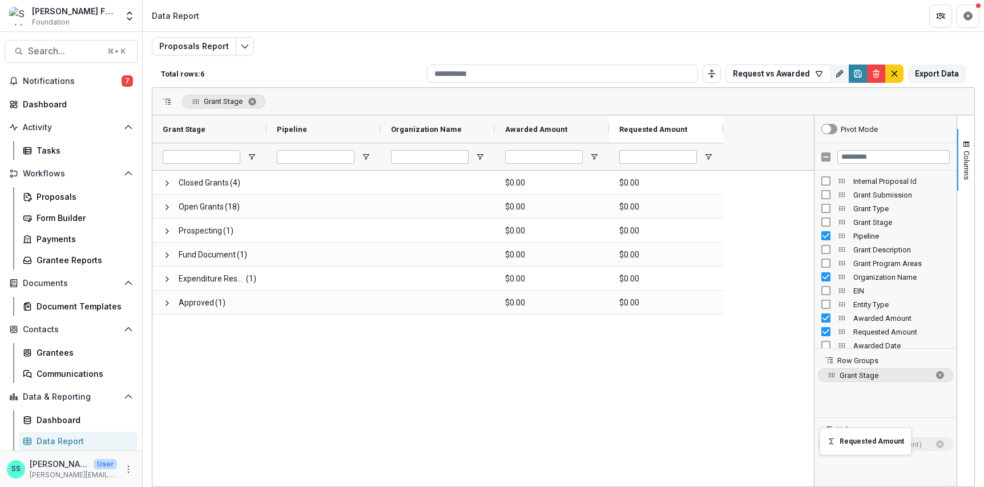
drag, startPoint x: 563, startPoint y: 126, endPoint x: 825, endPoint y: 434, distance: 404.8
click at [811, 444] on span "sum of Requested Amount. Press ENTER to change the aggregation type. Press DELE…" at bounding box center [939, 443] width 9 height 9
drag, startPoint x: 528, startPoint y: 123, endPoint x: 827, endPoint y: 446, distance: 440.0
click at [811, 446] on span "sum of Awarded Amount. Press ENTER to change the aggregation type. Press DELETE…" at bounding box center [831, 443] width 9 height 9
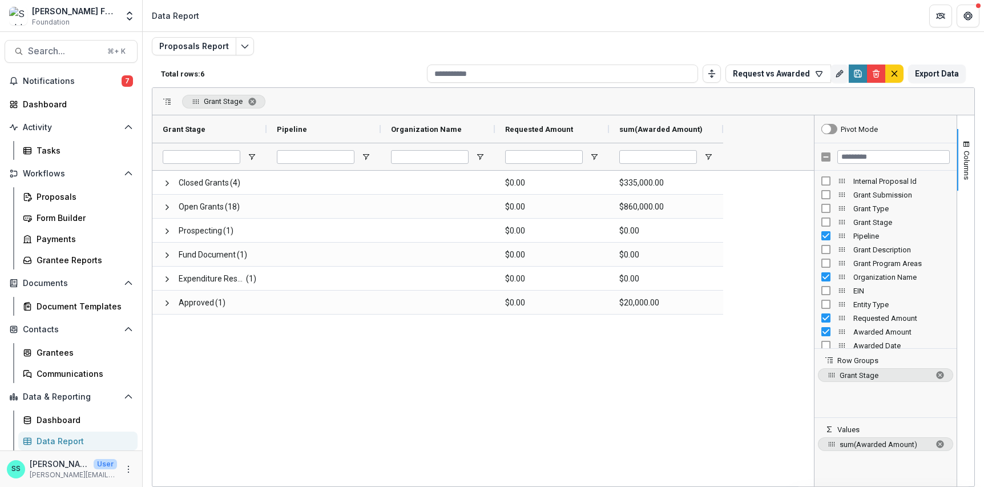
click at [758, 442] on div "Closed Grants (4) $0.00 $335,000.00 Open Grants (18) $0.00 $860,000.00 Prospect…" at bounding box center [482, 329] width 661 height 316
click at [811, 445] on span "sum of Awarded Amount. Press ENTER to change the aggregation type. Press DELETE…" at bounding box center [831, 443] width 9 height 9
click at [811, 407] on div "max" at bounding box center [882, 402] width 126 height 14
click at [811, 447] on span "max of Awarded Amount. Press ENTER to change the aggregation type. Press DELETE…" at bounding box center [831, 443] width 9 height 9
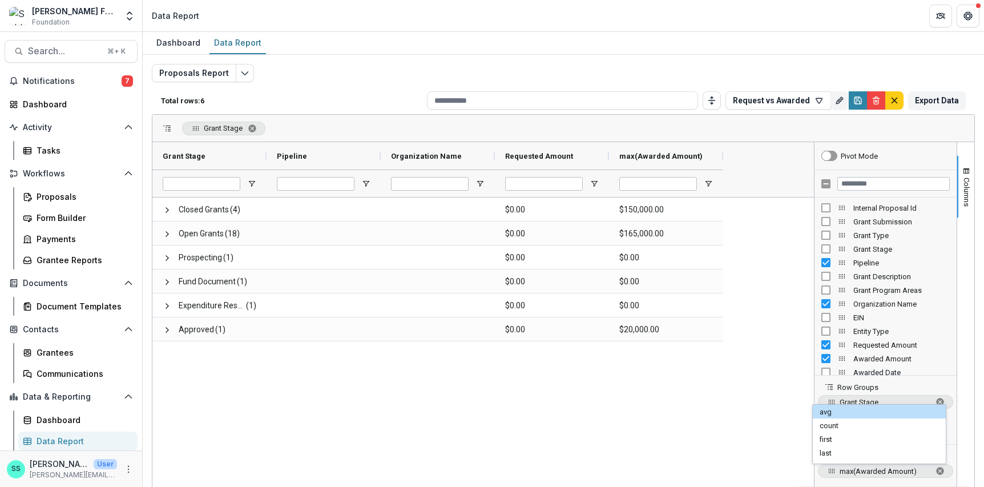
click at [811, 418] on div "avg" at bounding box center [882, 412] width 126 height 14
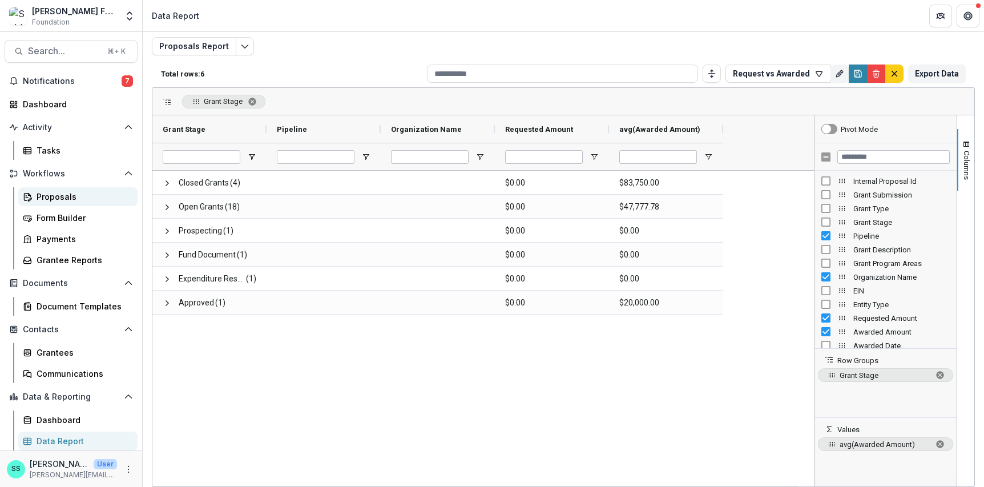
click at [62, 191] on div "Proposals" at bounding box center [83, 197] width 92 height 12
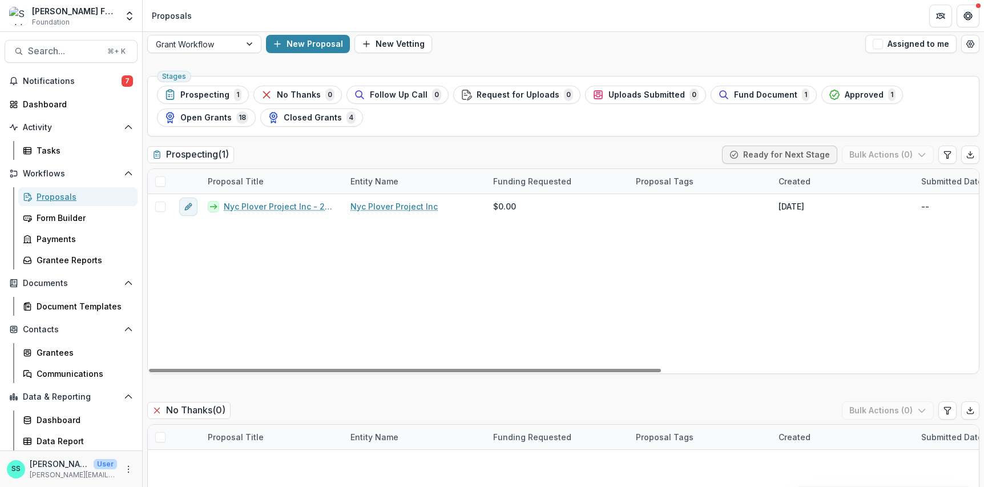
scroll to position [11, 0]
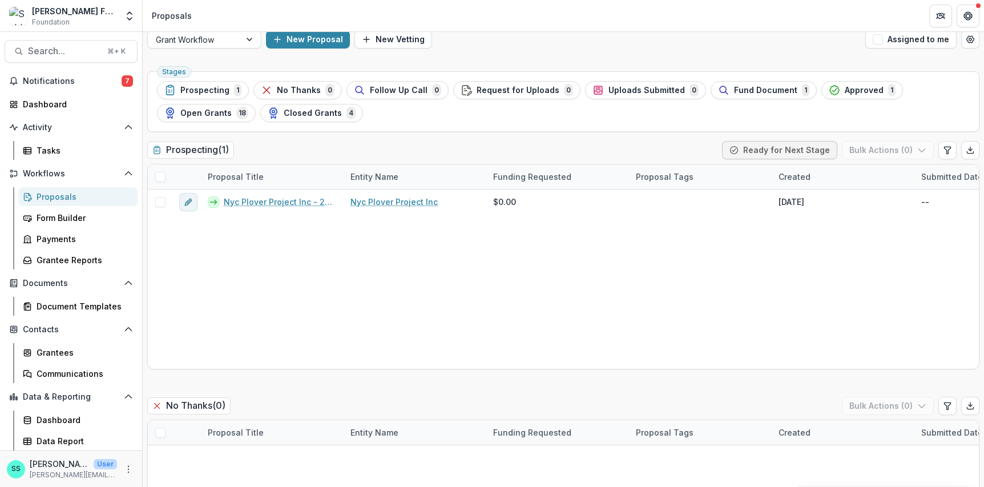
click at [48, 191] on div "Proposals" at bounding box center [83, 197] width 92 height 12
